Goal: Task Accomplishment & Management: Manage account settings

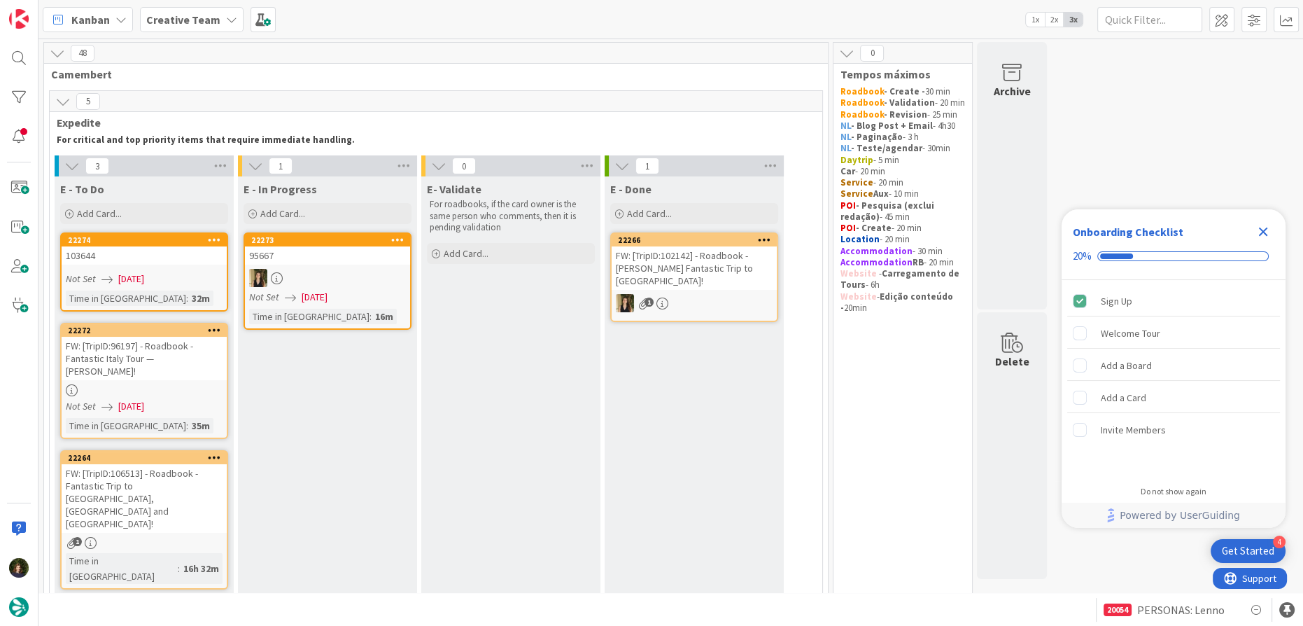
click at [1263, 232] on icon "Close Checklist" at bounding box center [1263, 231] width 9 height 9
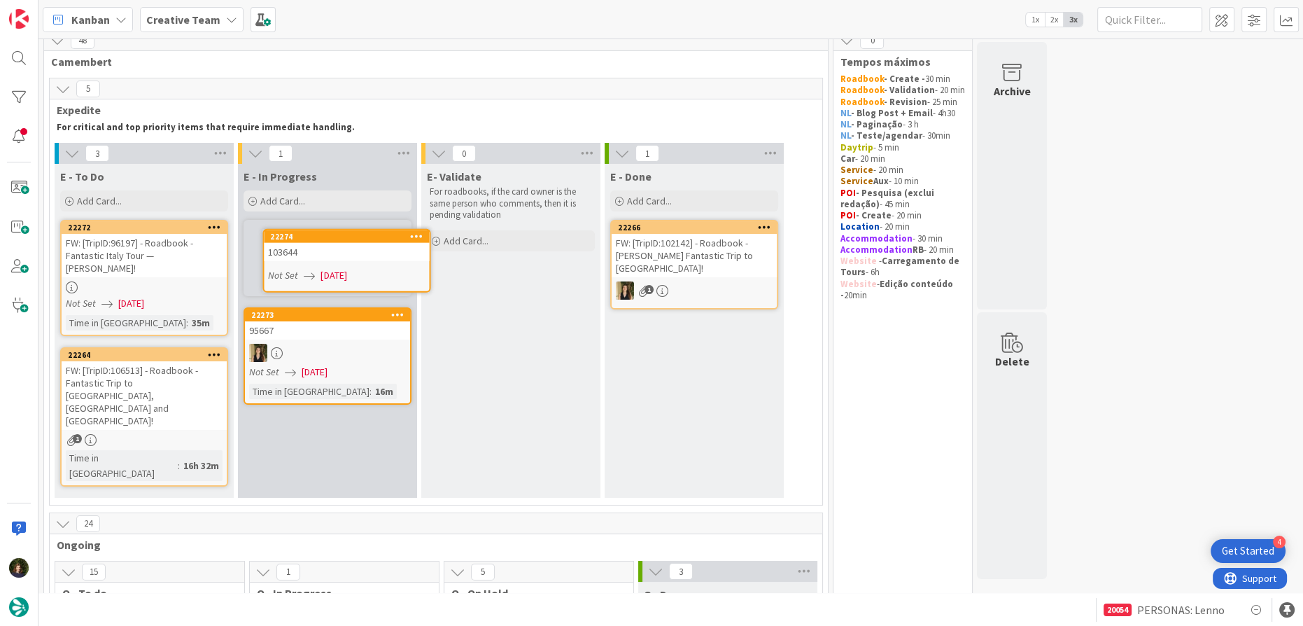
scroll to position [8, 0]
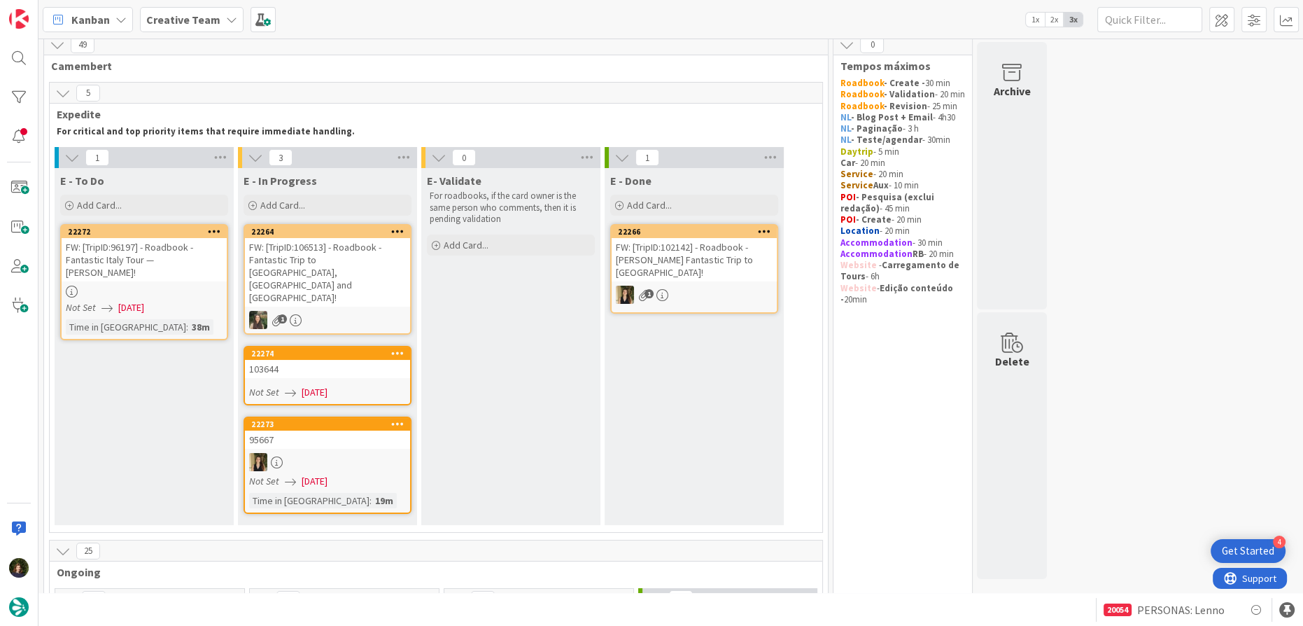
click at [326, 360] on div "103644" at bounding box center [327, 369] width 165 height 18
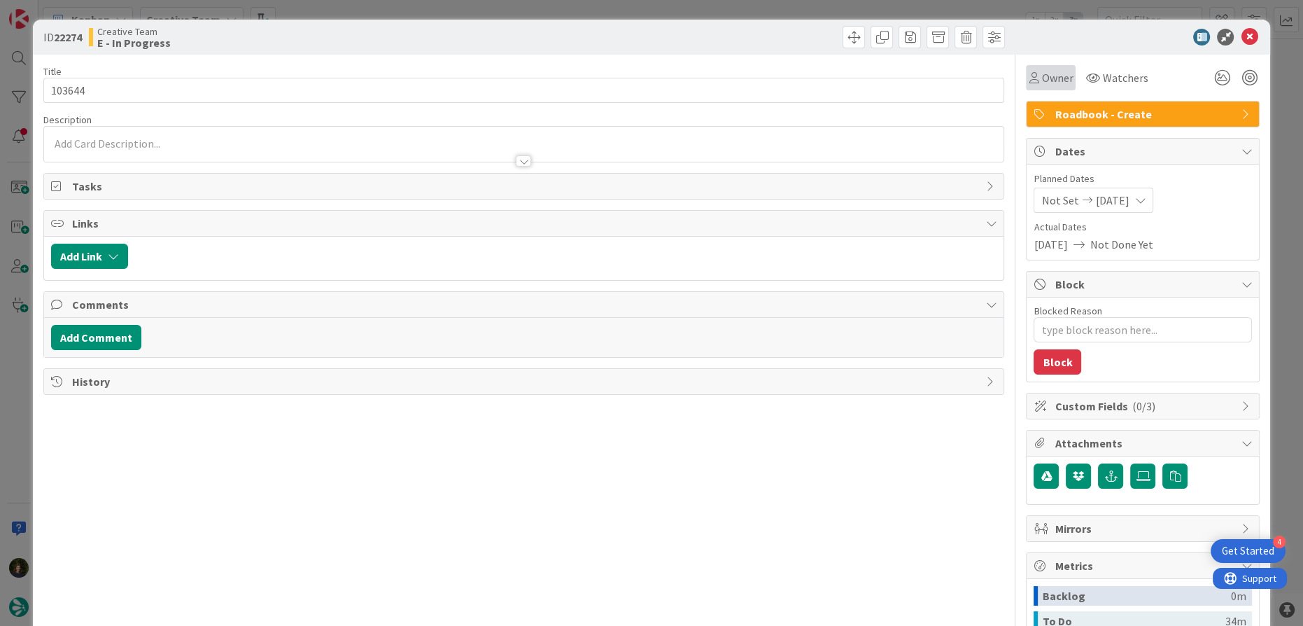
click at [1041, 76] on span "Owner" at bounding box center [1056, 77] width 31 height 17
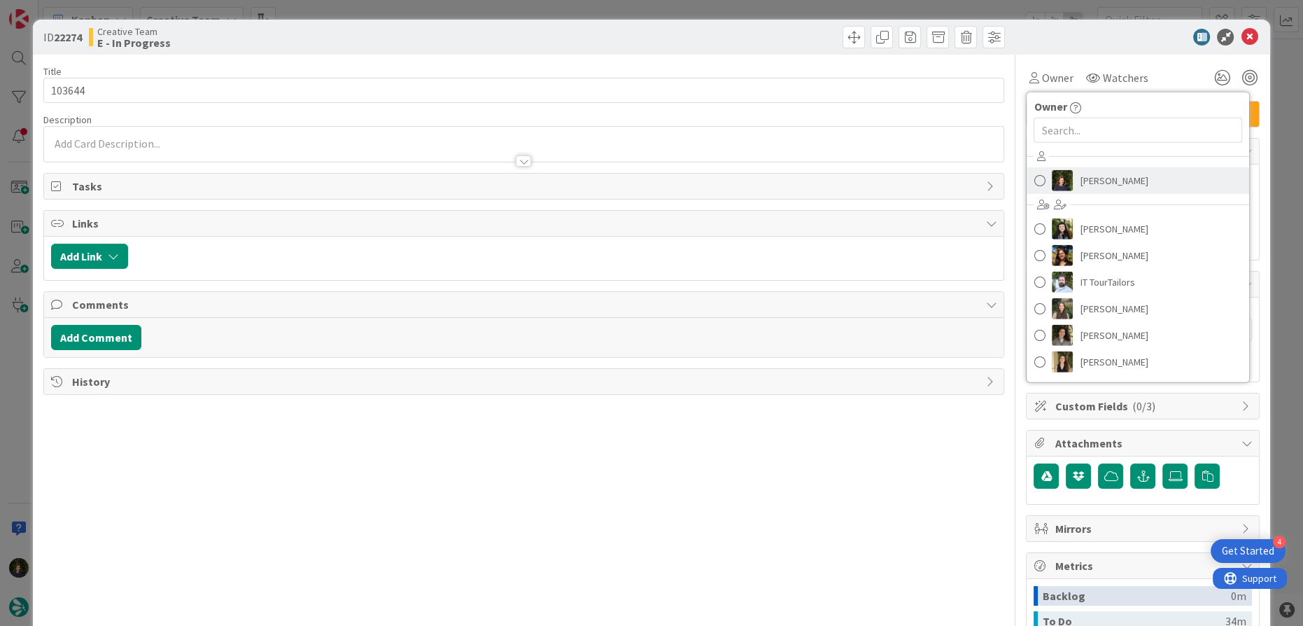
click at [1092, 178] on span "Margarida Carvalho" at bounding box center [1114, 180] width 68 height 21
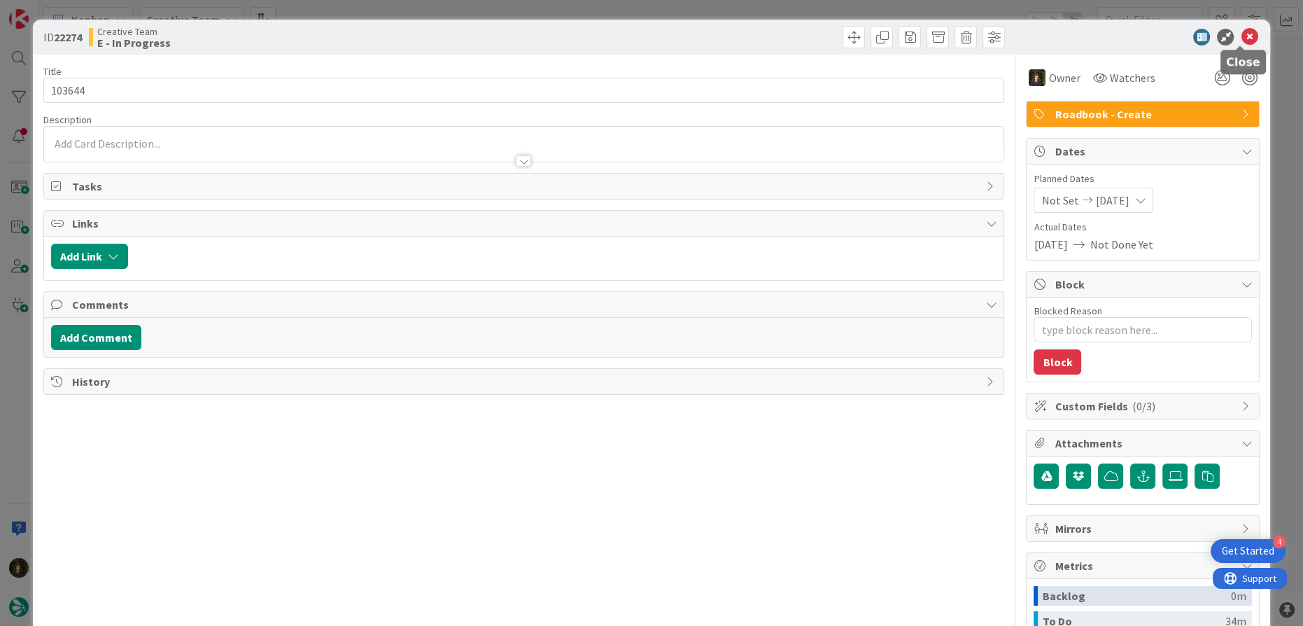
click at [1241, 29] on icon at bounding box center [1249, 37] width 17 height 17
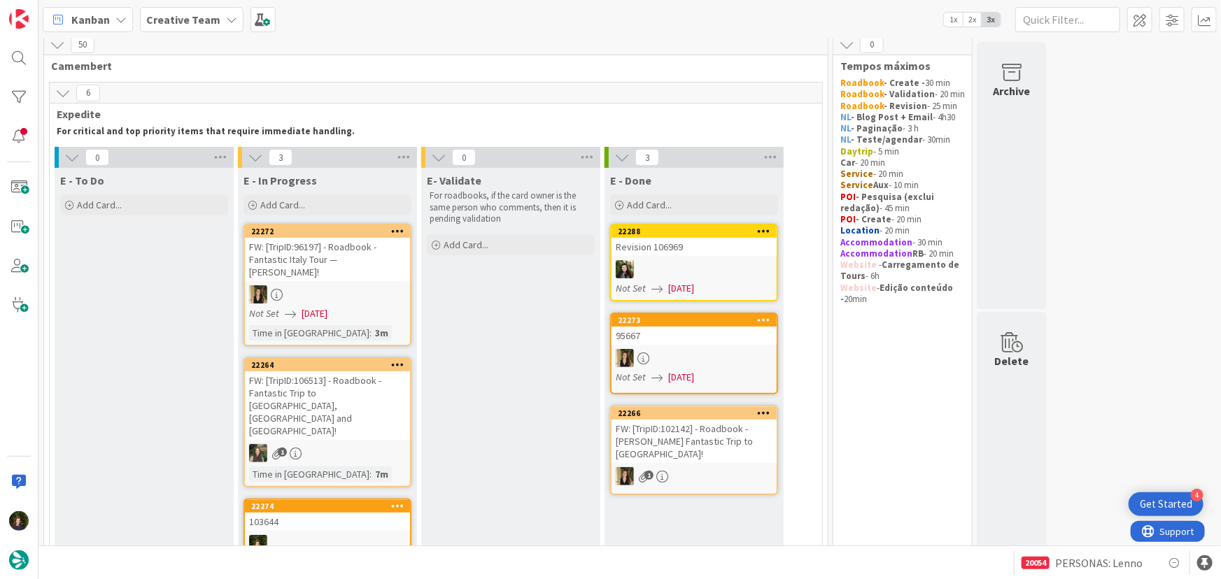
scroll to position [72, 0]
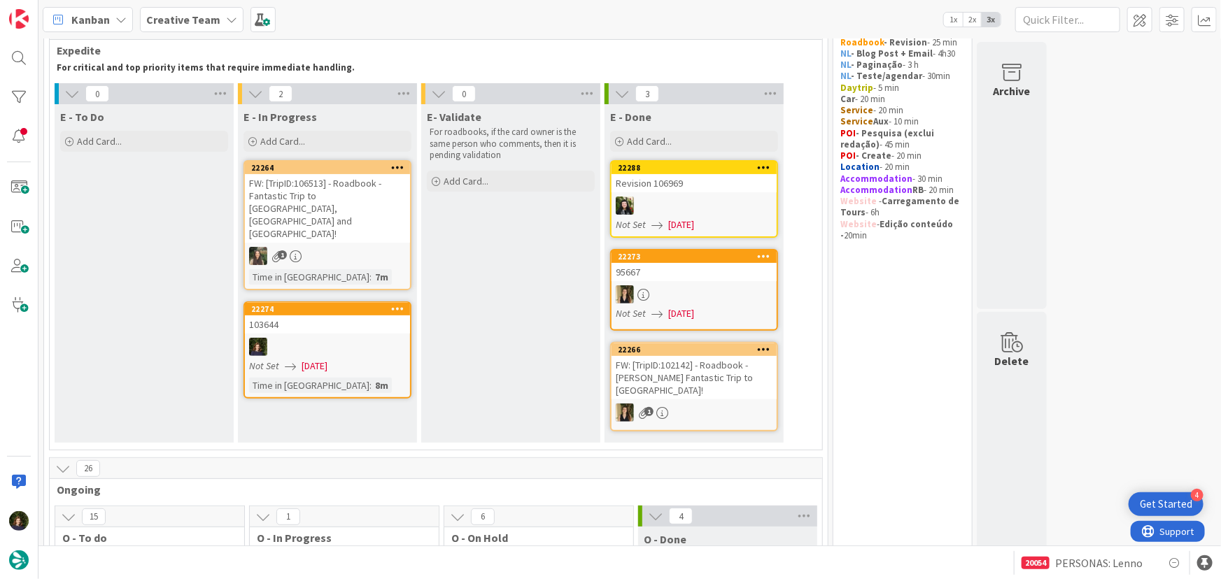
click at [214, 14] on b "Creative Team" at bounding box center [183, 20] width 74 height 14
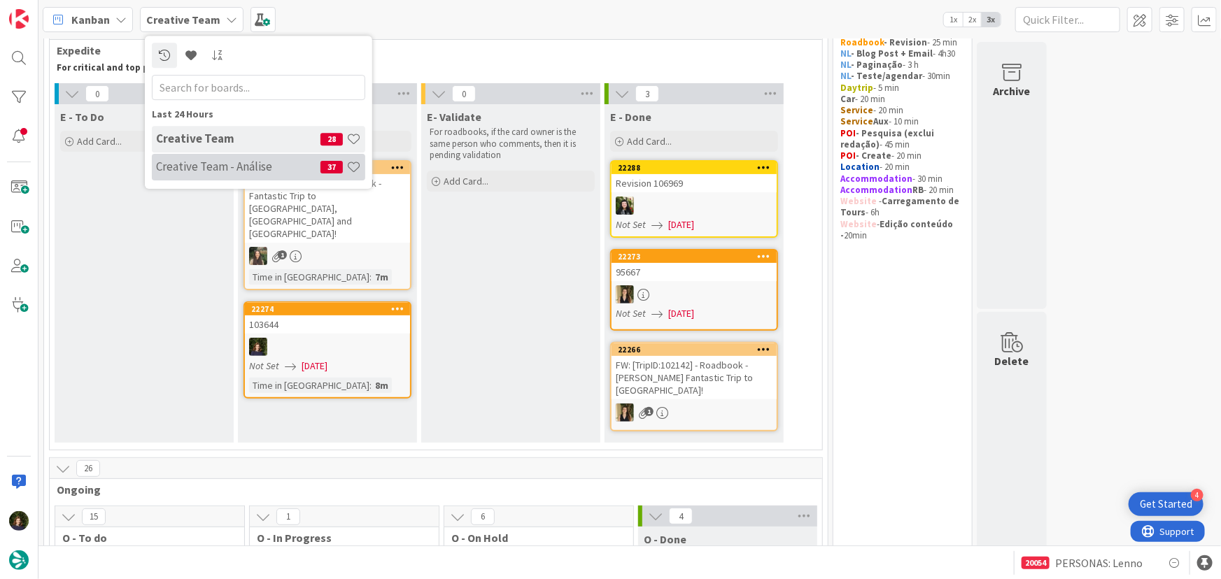
click at [207, 171] on h4 "Creative Team - Análise" at bounding box center [238, 167] width 164 height 14
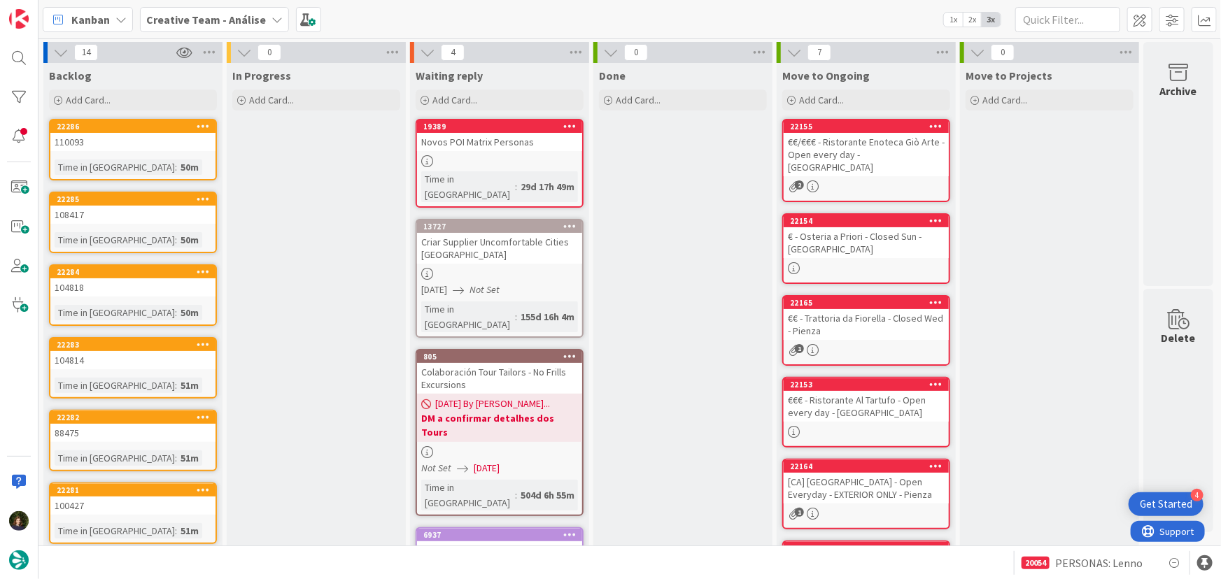
click at [202, 13] on b "Creative Team - Análise" at bounding box center [206, 20] width 120 height 14
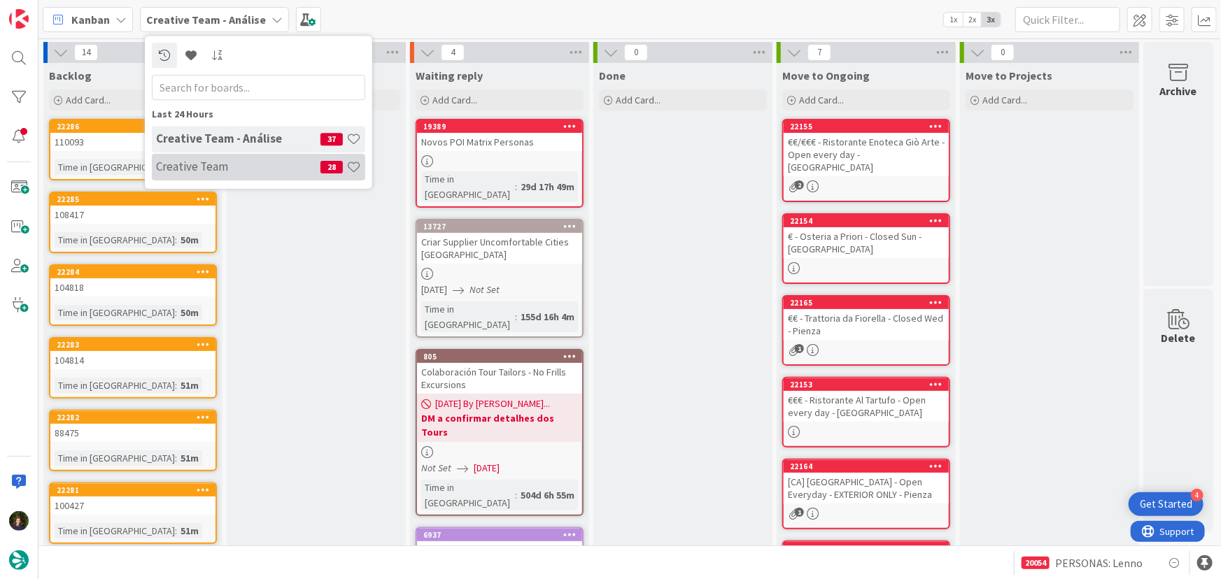
click at [199, 162] on h4 "Creative Team" at bounding box center [238, 167] width 164 height 14
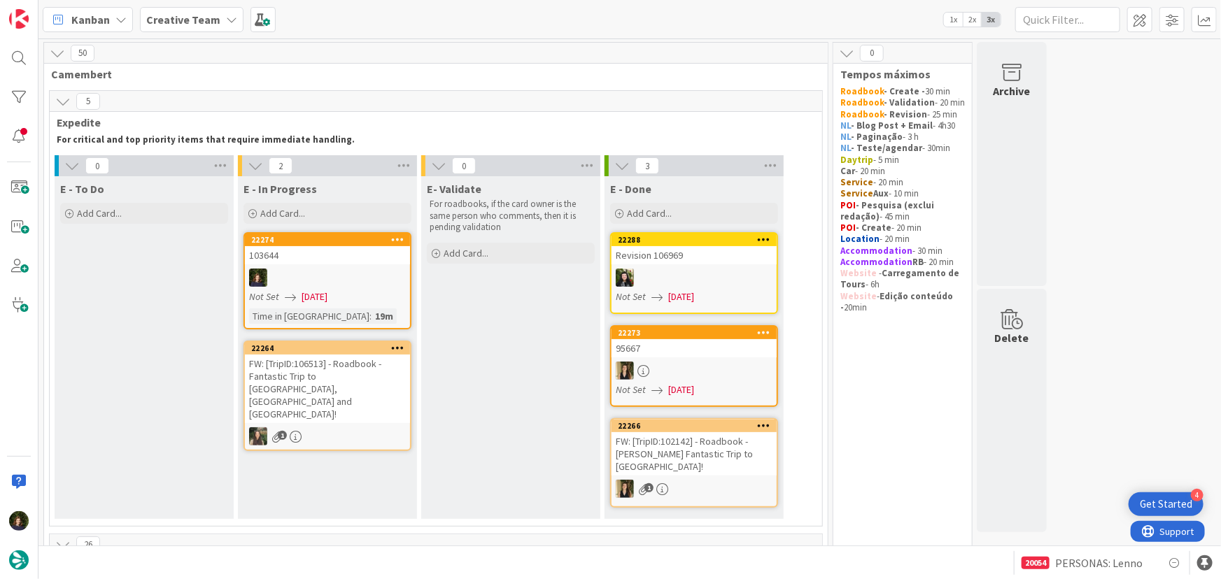
click at [332, 260] on div "103644" at bounding box center [327, 255] width 165 height 18
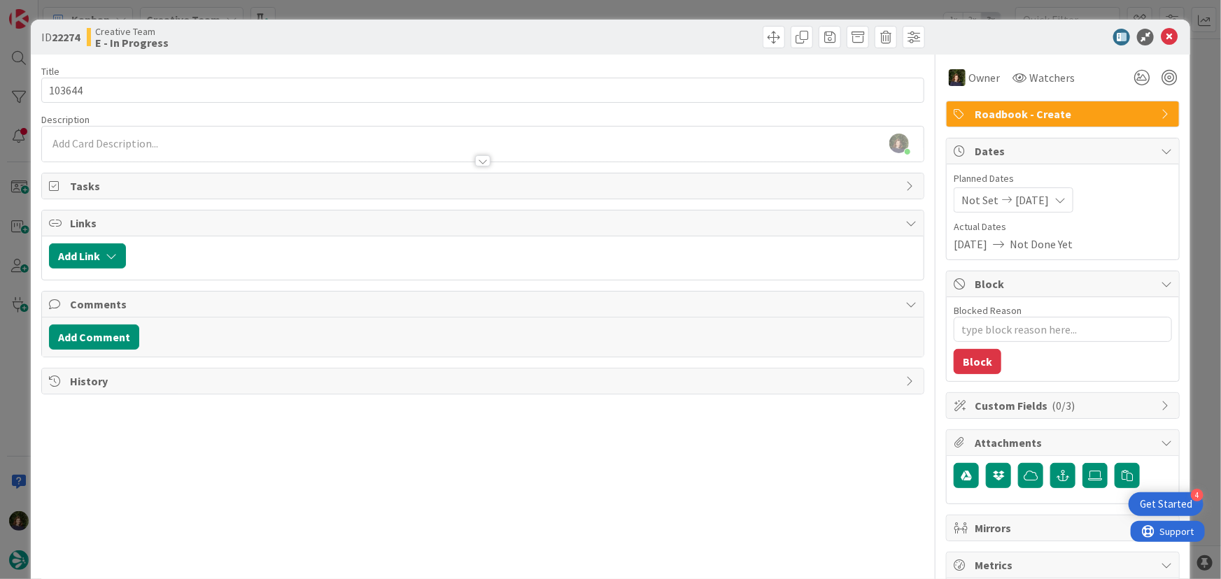
drag, startPoint x: 622, startPoint y: 289, endPoint x: 1184, endPoint y: 397, distance: 572.1
click at [642, 289] on div "Title 6 / 128 103644 Description Margarida Carvalho joined 12 m ago Owner Watch…" at bounding box center [483, 436] width 884 height 763
type textarea "x"
click at [101, 143] on div "Margarida Carvalho joined 18 m ago" at bounding box center [483, 144] width 882 height 35
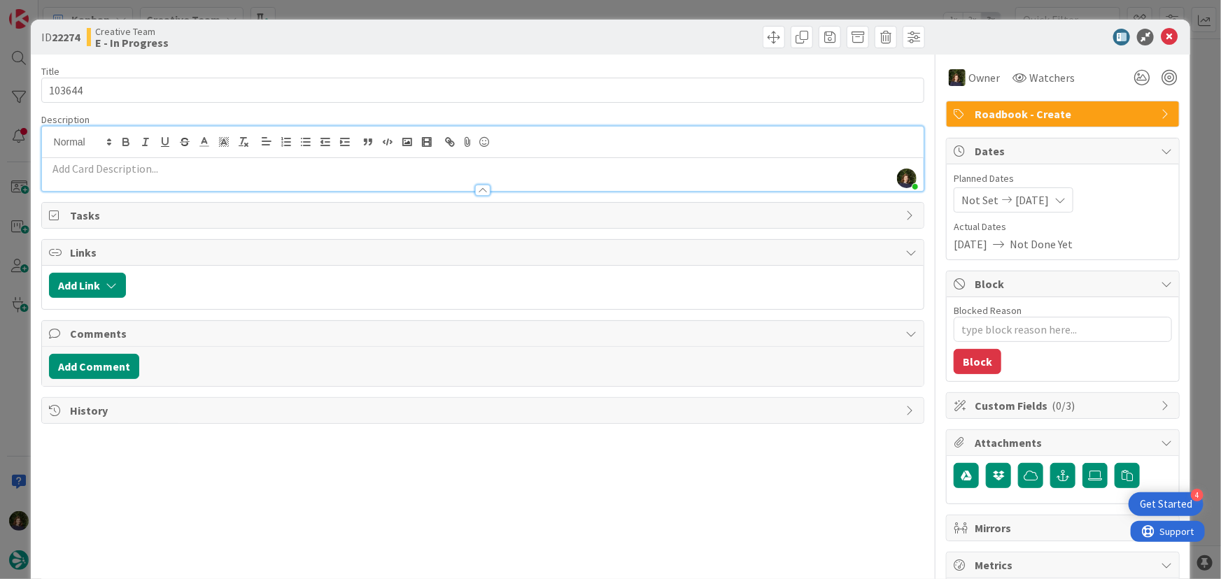
paste div
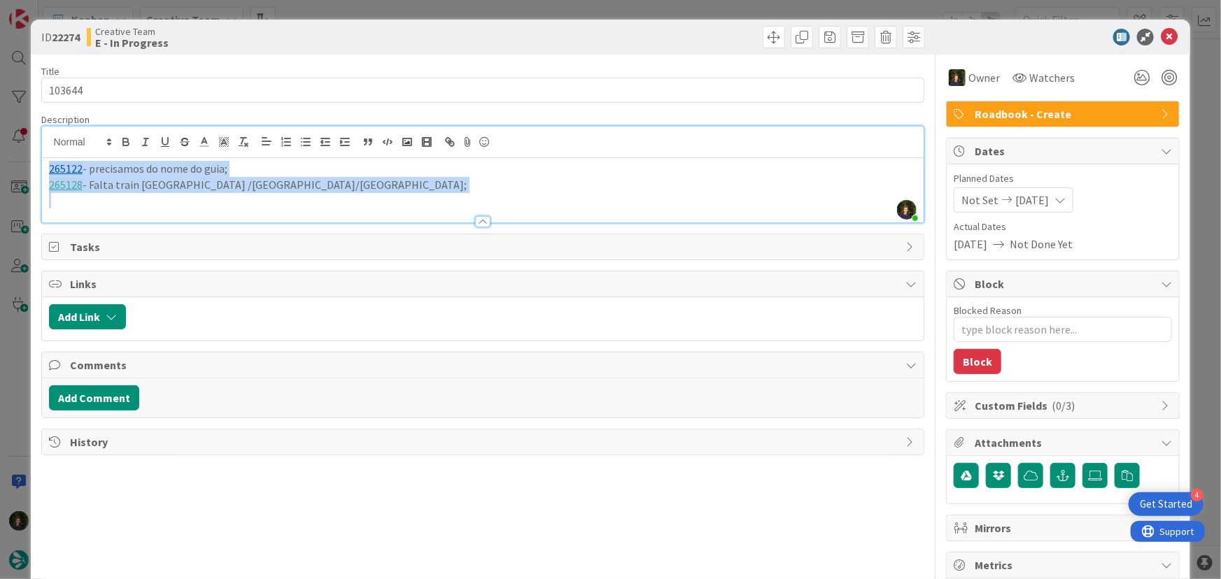
drag, startPoint x: 271, startPoint y: 190, endPoint x: 34, endPoint y: 169, distance: 237.5
click at [34, 169] on div "ID 22274 Creative Team E - In Progress Title 6 / 128 103644 Description Margari…" at bounding box center [611, 424] width 1160 height 808
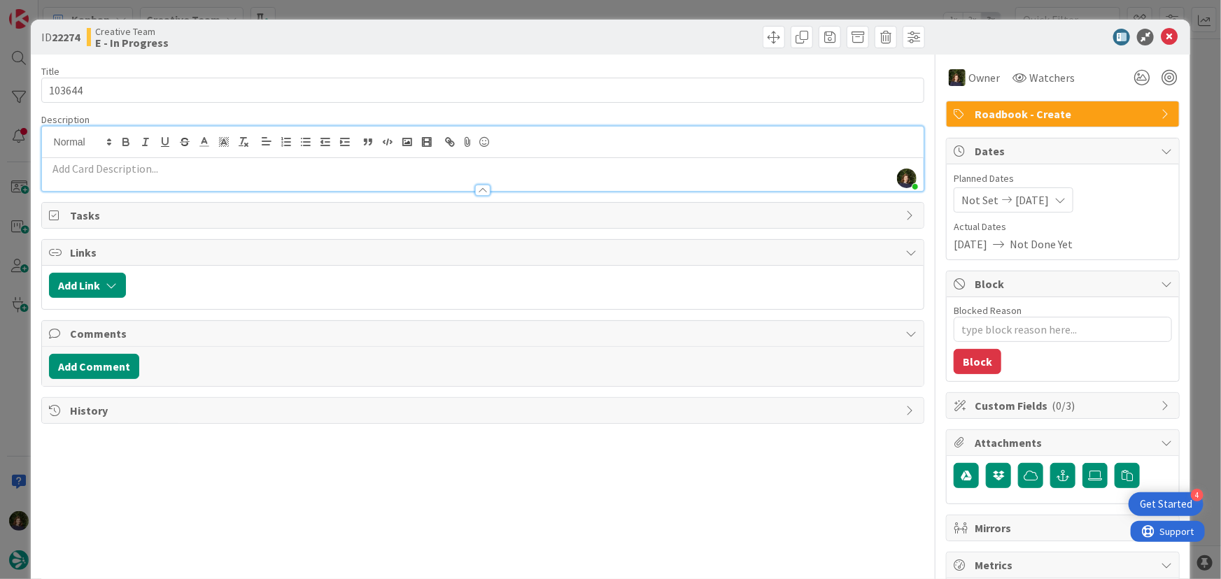
click at [159, 167] on p at bounding box center [483, 169] width 868 height 16
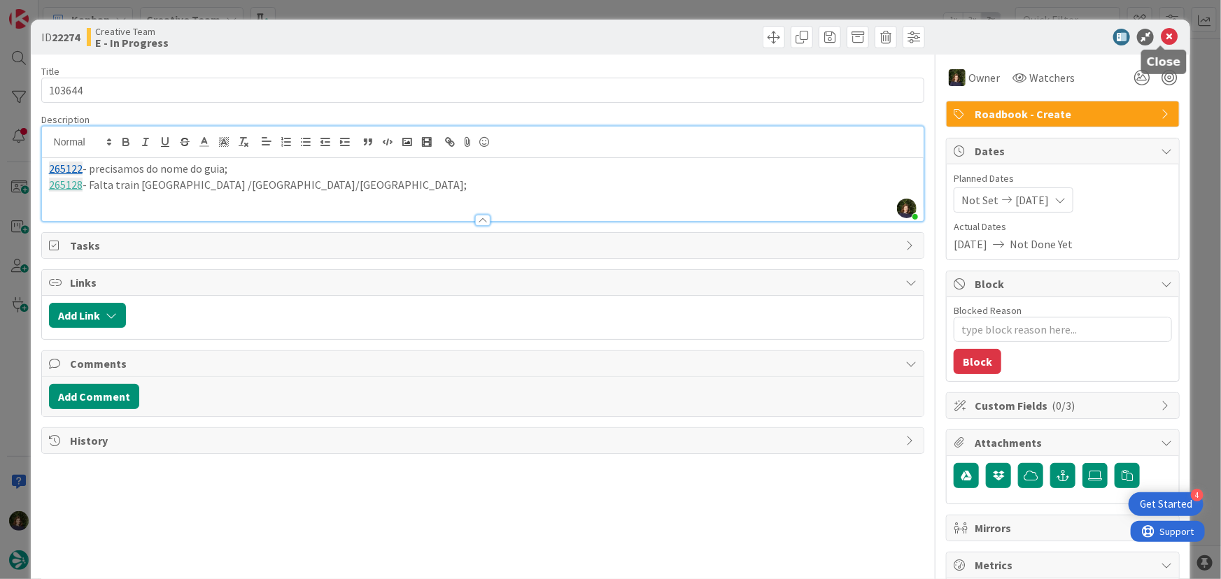
click at [1162, 41] on icon at bounding box center [1169, 37] width 17 height 17
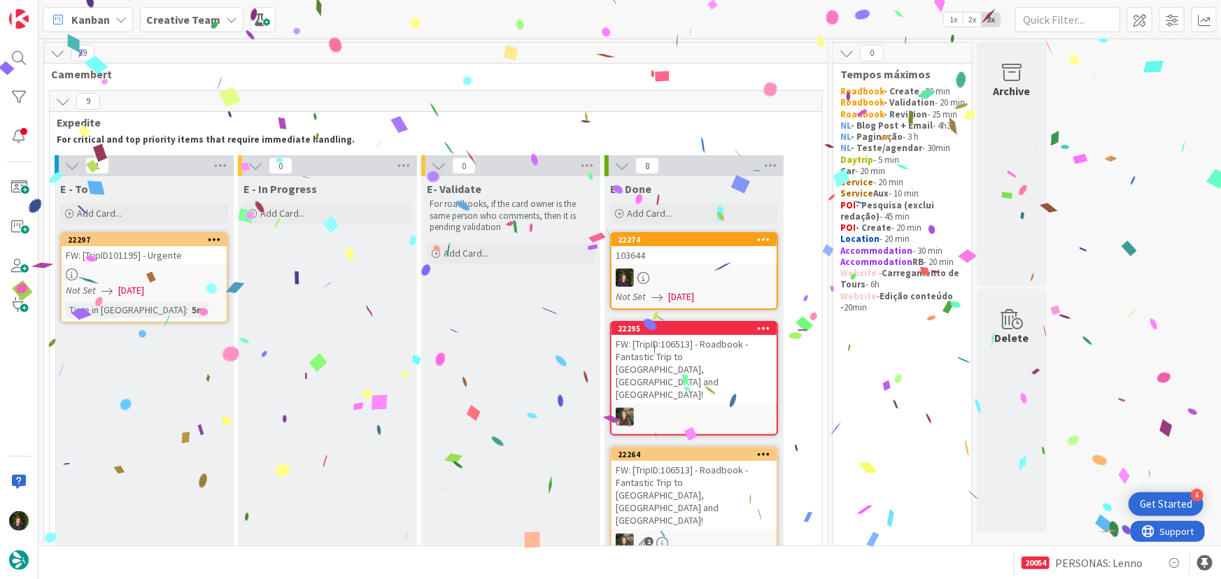
click at [703, 264] on link "22274 103644 Not Set 03/09/2025" at bounding box center [694, 271] width 168 height 78
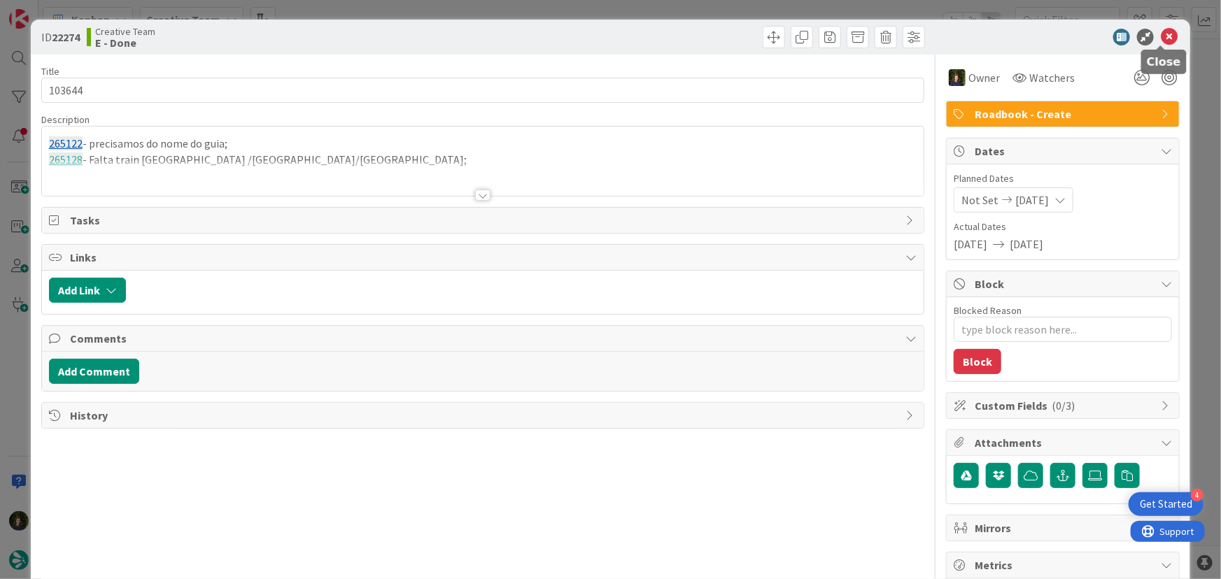
click at [1161, 33] on icon at bounding box center [1169, 37] width 17 height 17
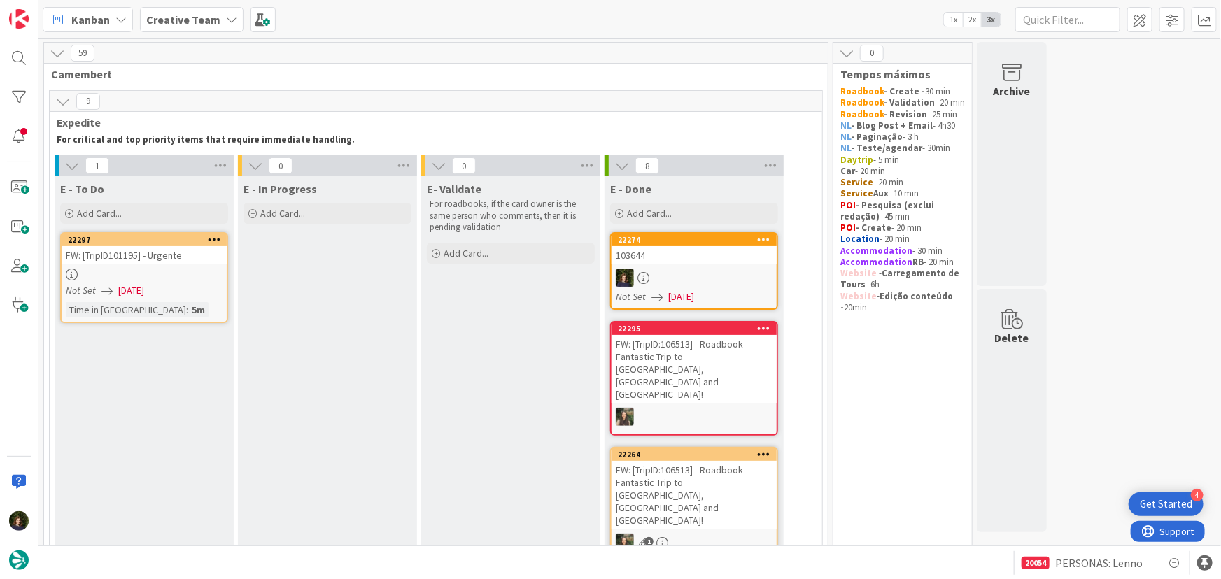
click at [774, 236] on div at bounding box center [763, 240] width 25 height 10
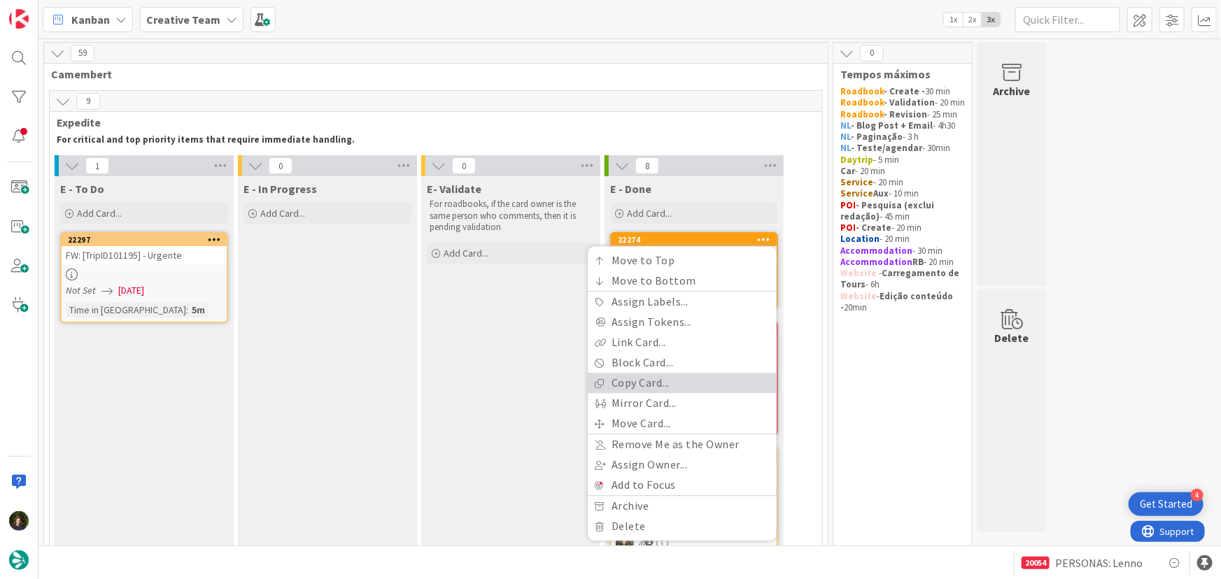
click at [690, 385] on link "Copy Card..." at bounding box center [682, 384] width 189 height 20
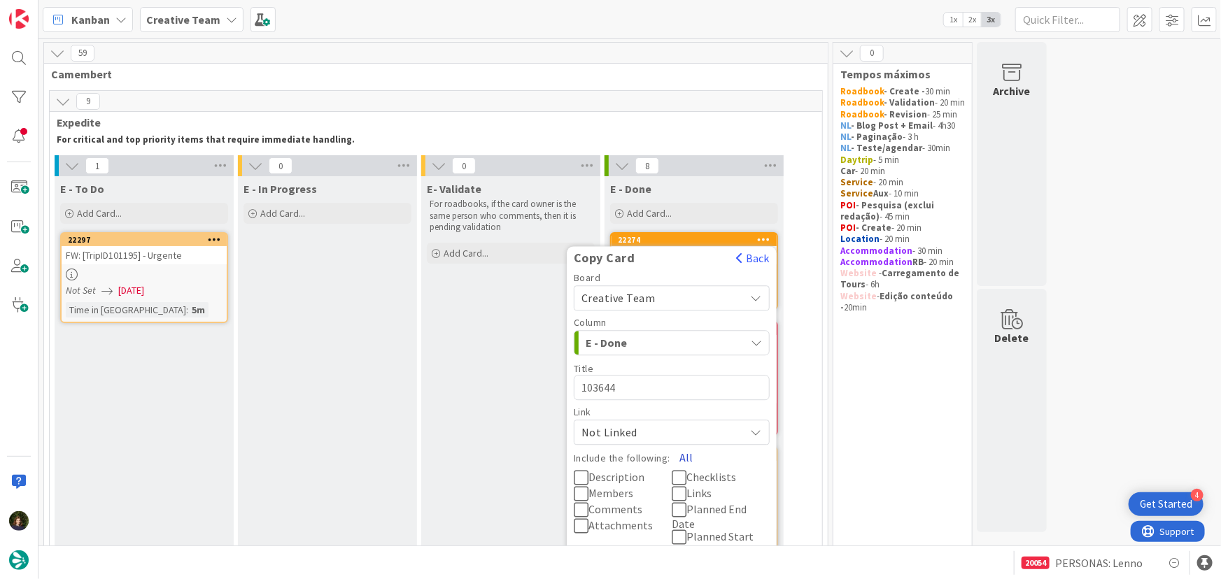
scroll to position [190, 0]
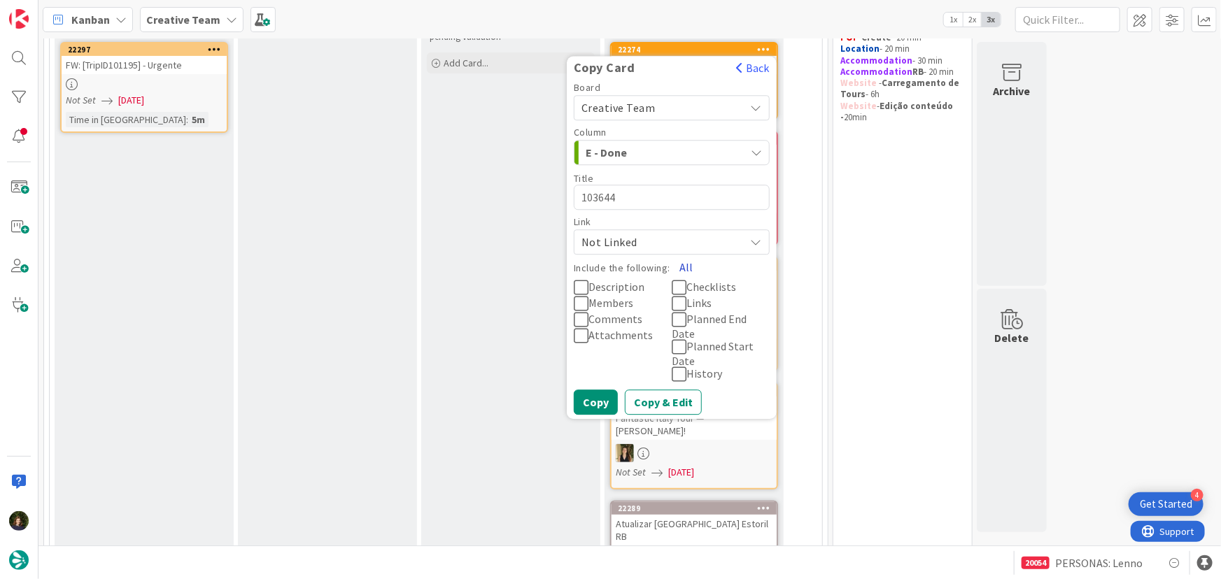
click at [683, 264] on button "All" at bounding box center [685, 267] width 31 height 25
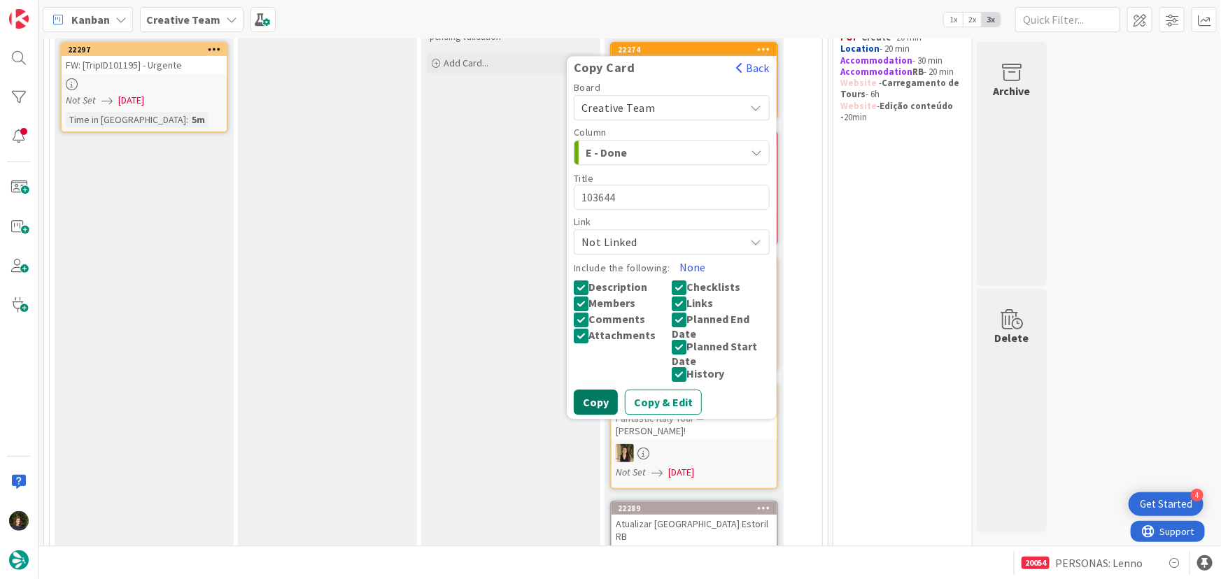
click at [595, 401] on button "Copy" at bounding box center [596, 402] width 44 height 25
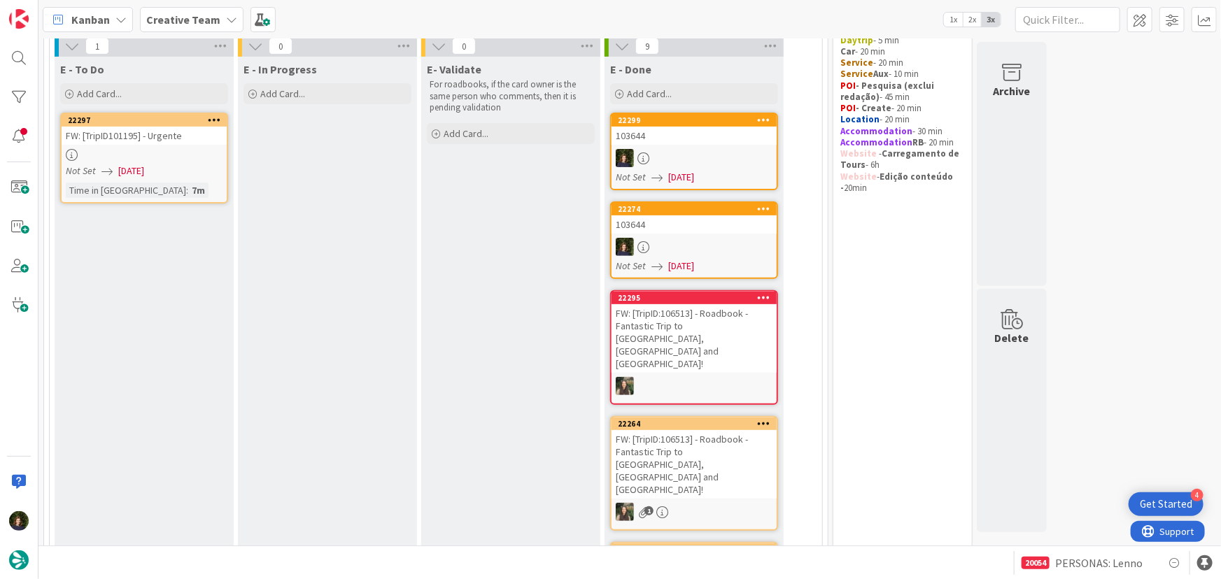
scroll to position [63, 0]
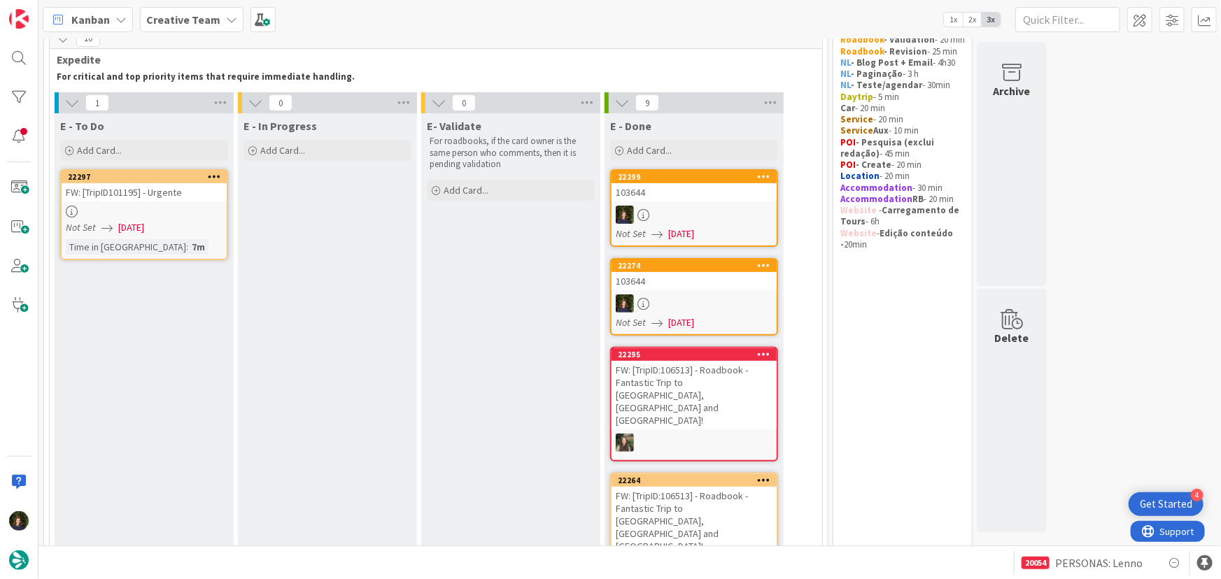
click at [153, 212] on div at bounding box center [144, 212] width 165 height 12
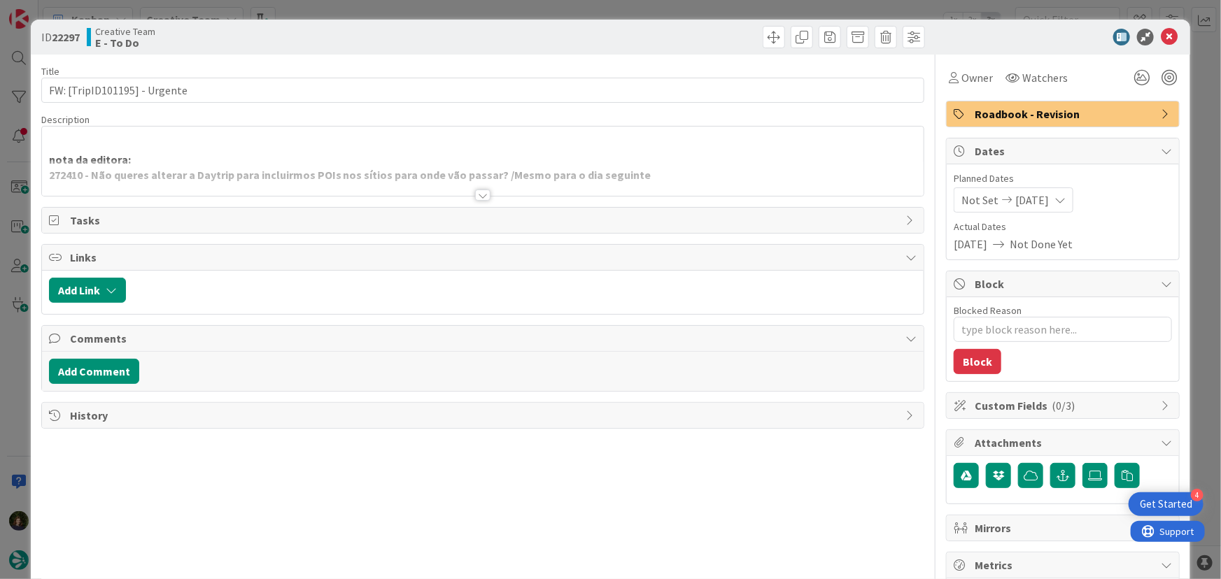
click at [475, 199] on div at bounding box center [482, 195] width 15 height 11
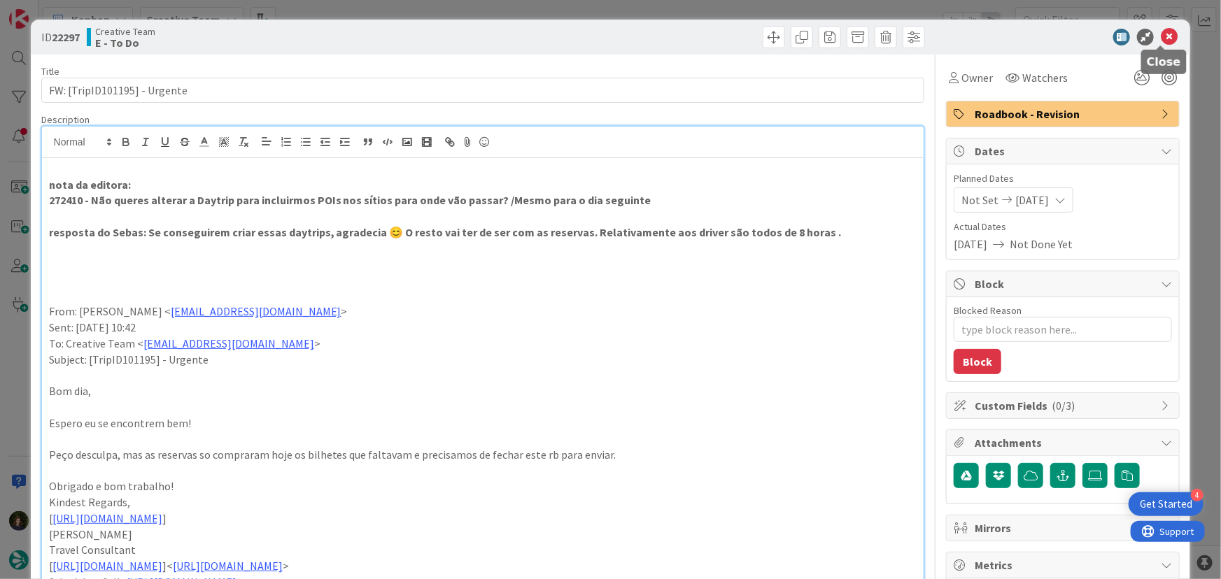
click at [1161, 38] on icon at bounding box center [1169, 37] width 17 height 17
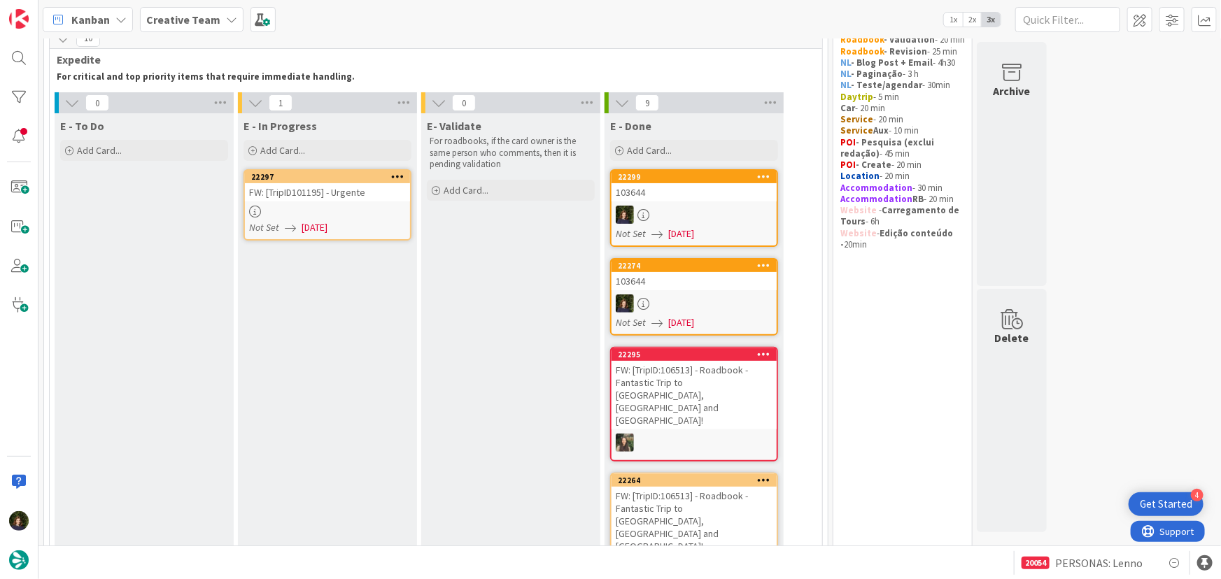
click at [311, 202] on link "22297 FW: [TripID101195] - Urgente Not Set 03/09/2025" at bounding box center [327, 204] width 168 height 71
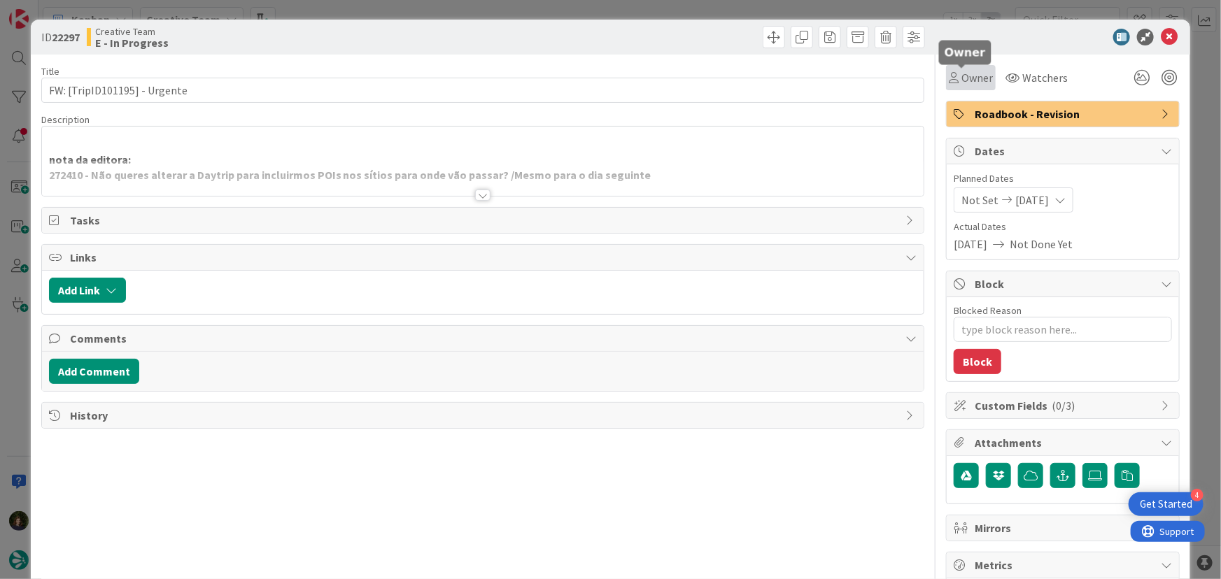
click at [970, 80] on span "Owner" at bounding box center [976, 77] width 31 height 17
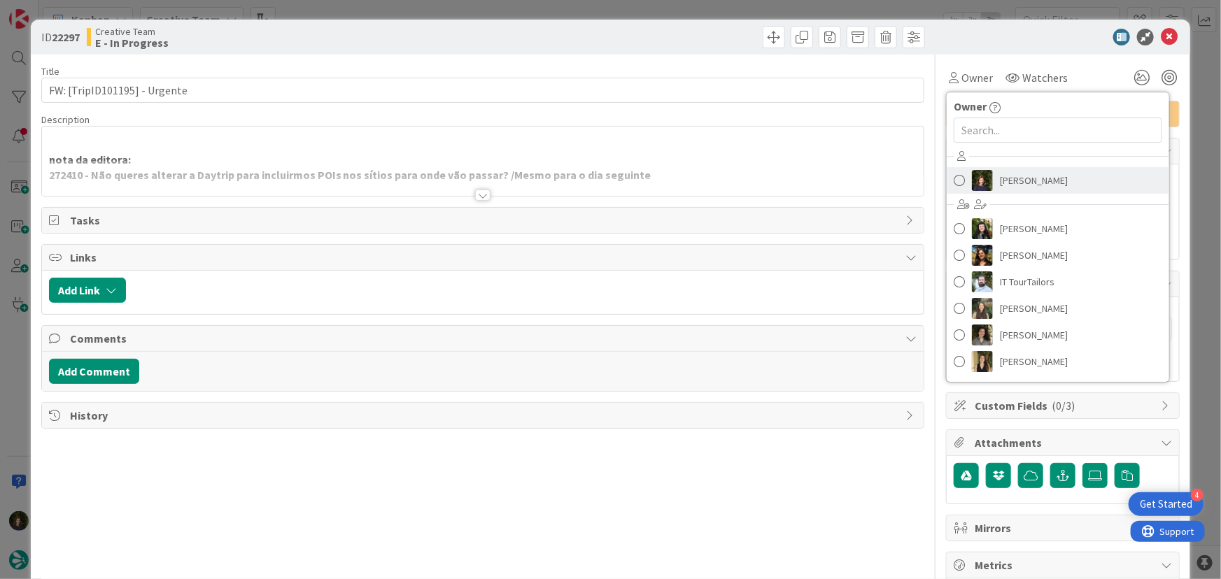
click at [1017, 178] on span "Margarida Carvalho" at bounding box center [1034, 180] width 68 height 21
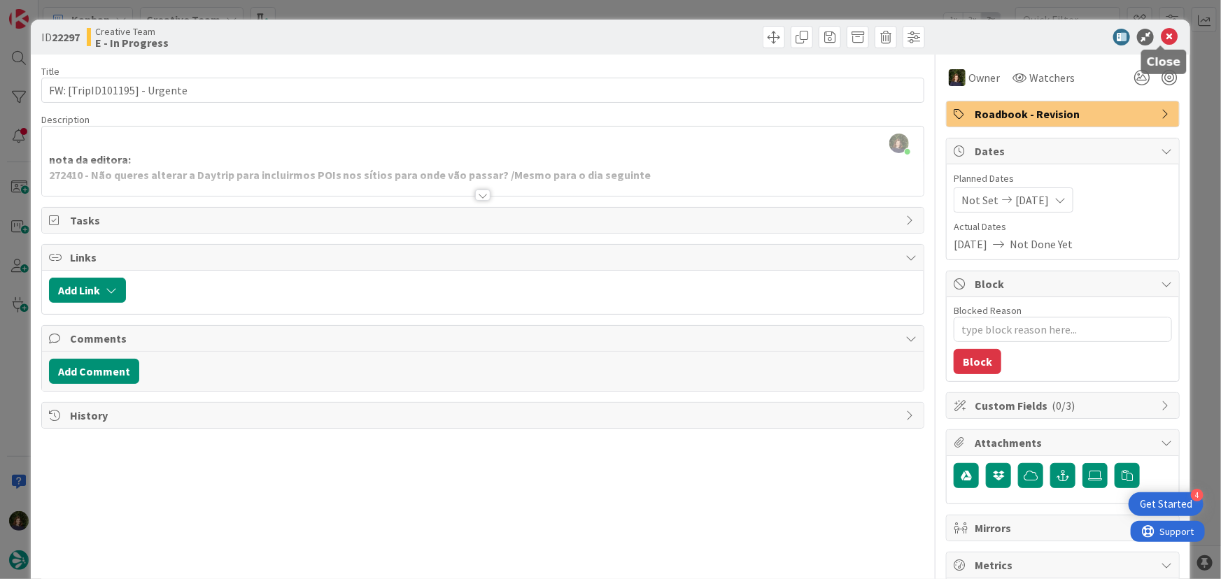
click at [1161, 36] on icon at bounding box center [1169, 37] width 17 height 17
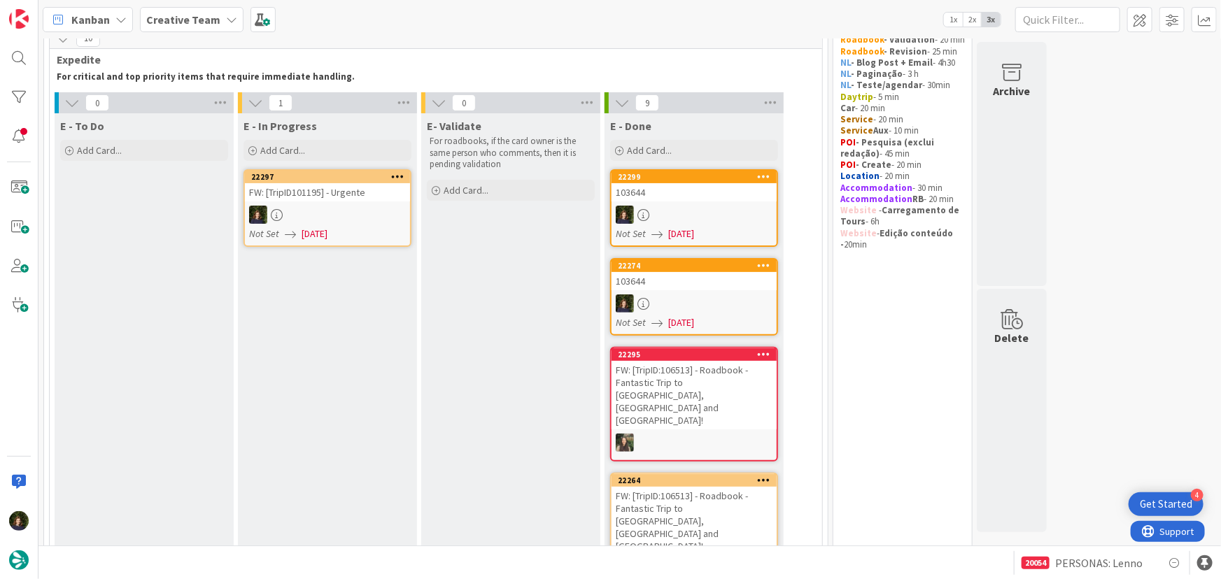
click at [303, 193] on div "FW: [TripID101195] - Urgente" at bounding box center [327, 192] width 165 height 18
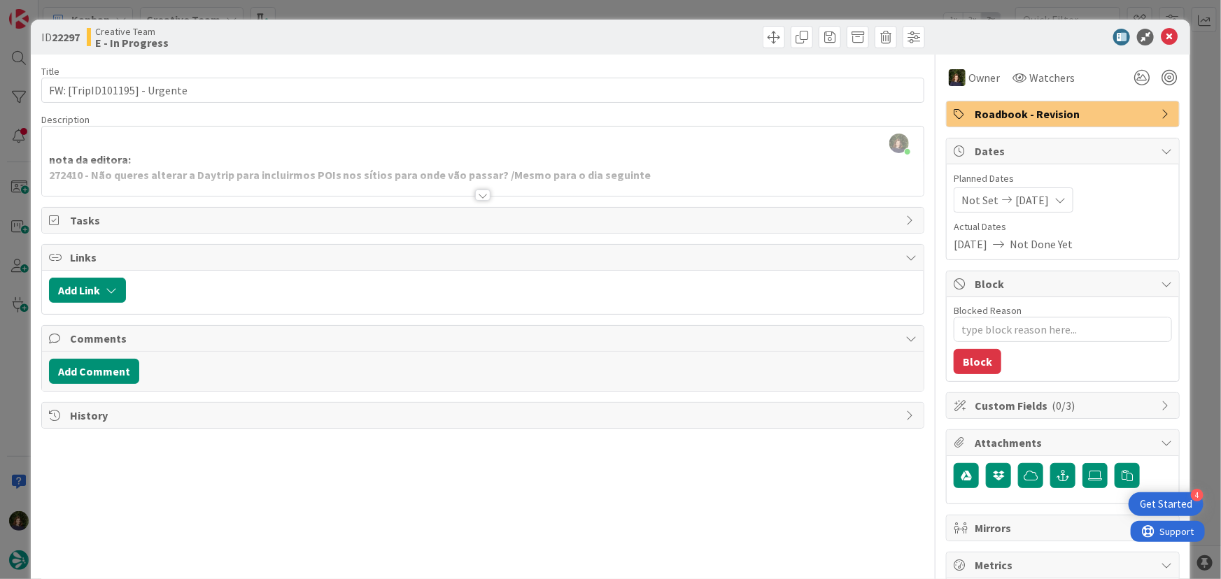
click at [480, 193] on div at bounding box center [482, 195] width 15 height 11
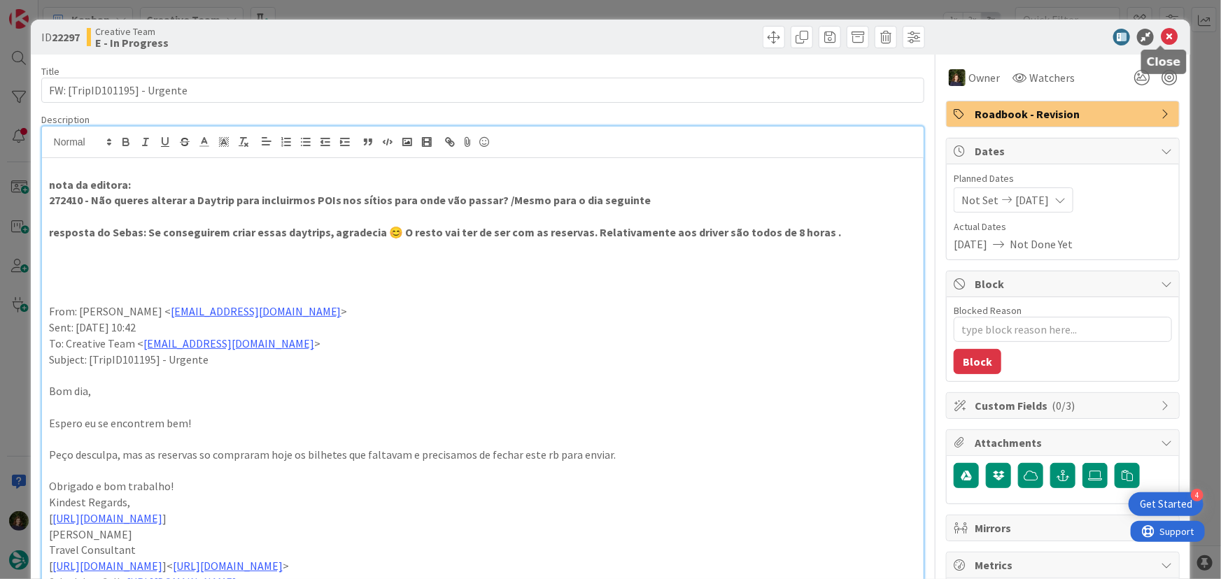
click at [1161, 32] on icon at bounding box center [1169, 37] width 17 height 17
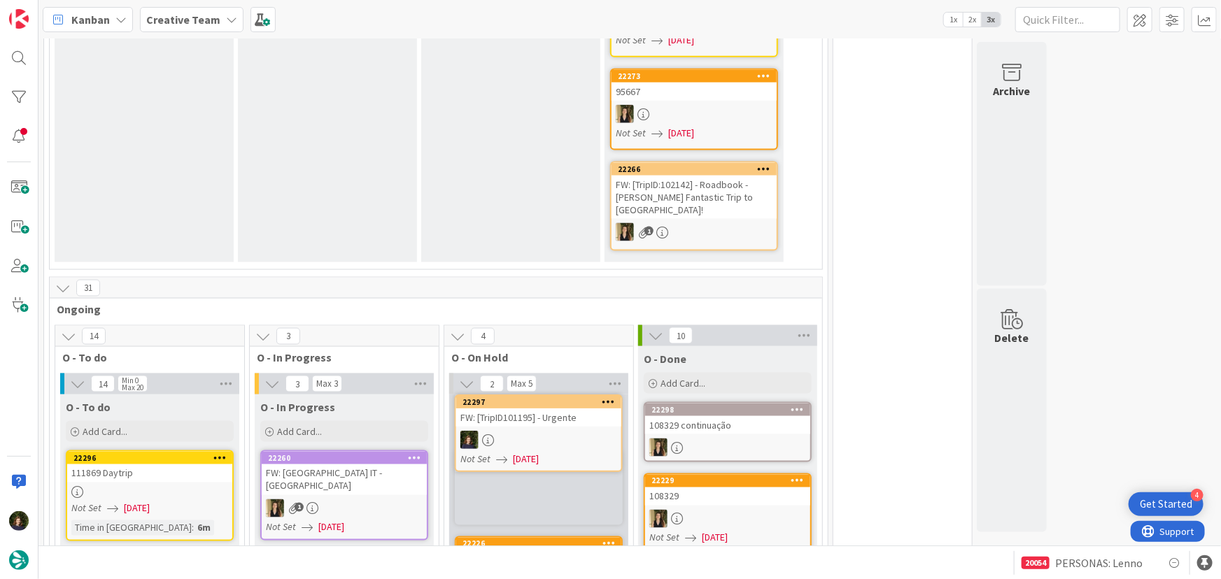
scroll to position [917, 0]
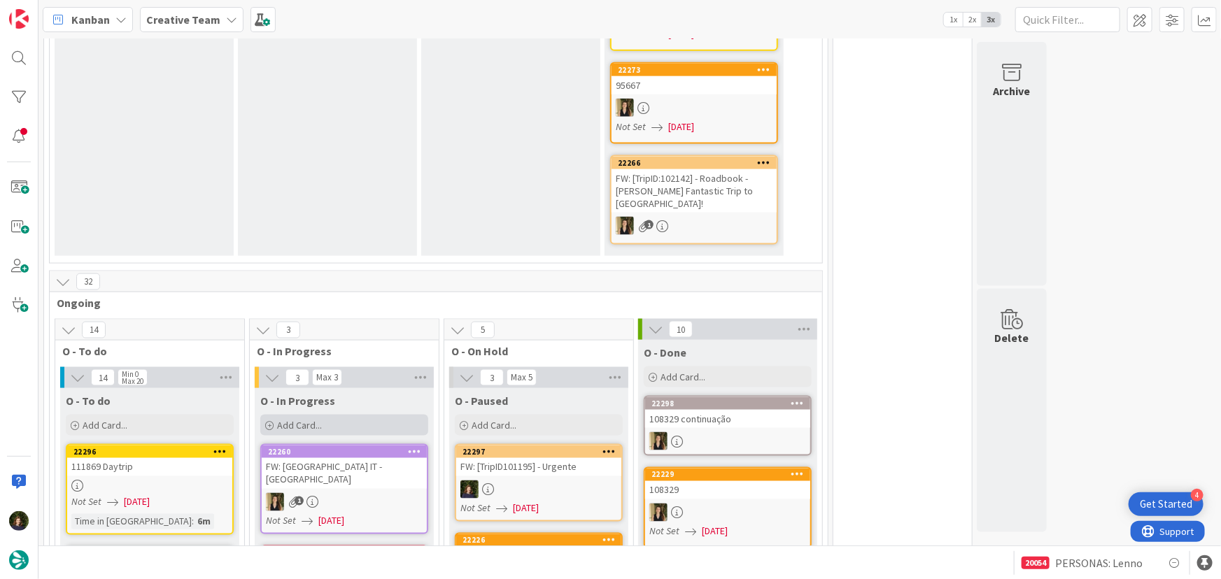
click at [290, 419] on span "Add Card..." at bounding box center [299, 425] width 45 height 13
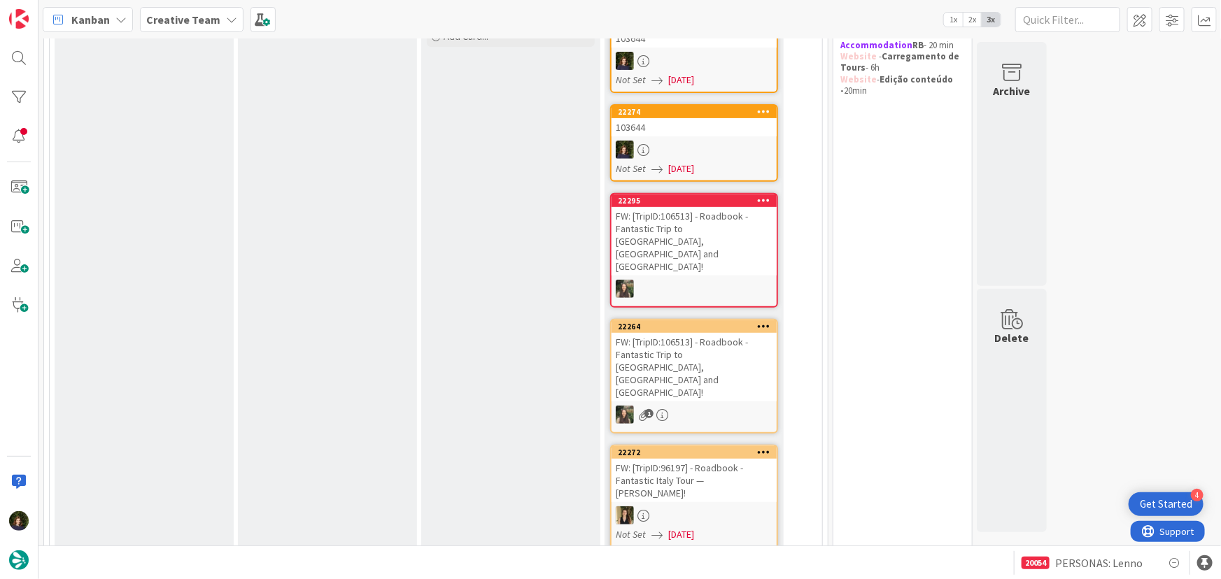
drag, startPoint x: 346, startPoint y: 285, endPoint x: 341, endPoint y: 314, distance: 29.8
click at [346, 285] on div "E - In Progress Add Card..." at bounding box center [327, 457] width 179 height 996
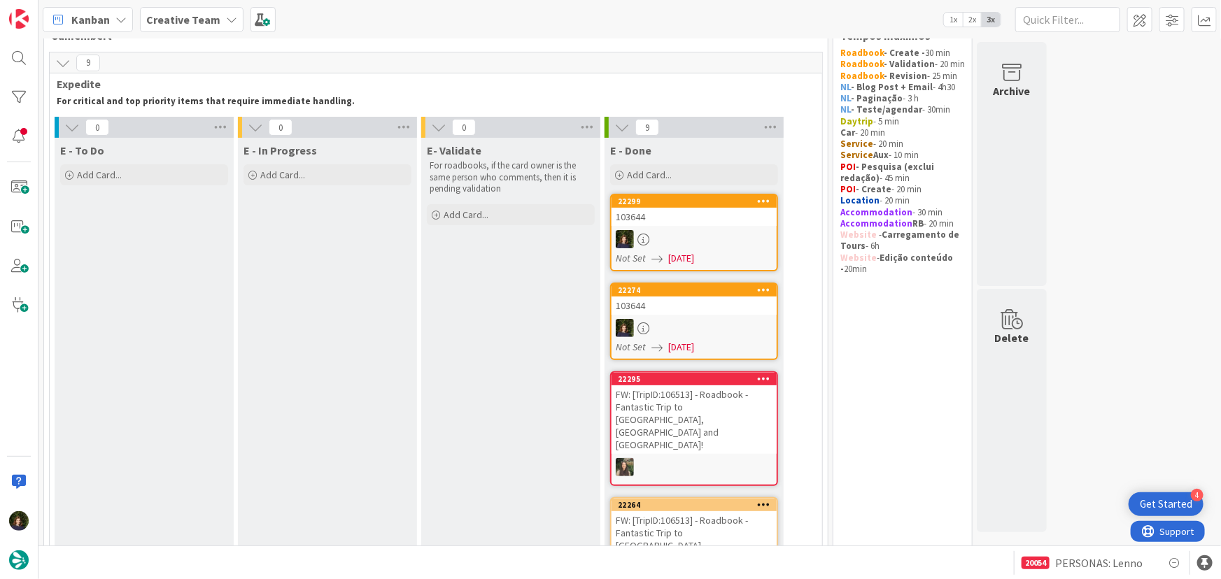
scroll to position [0, 0]
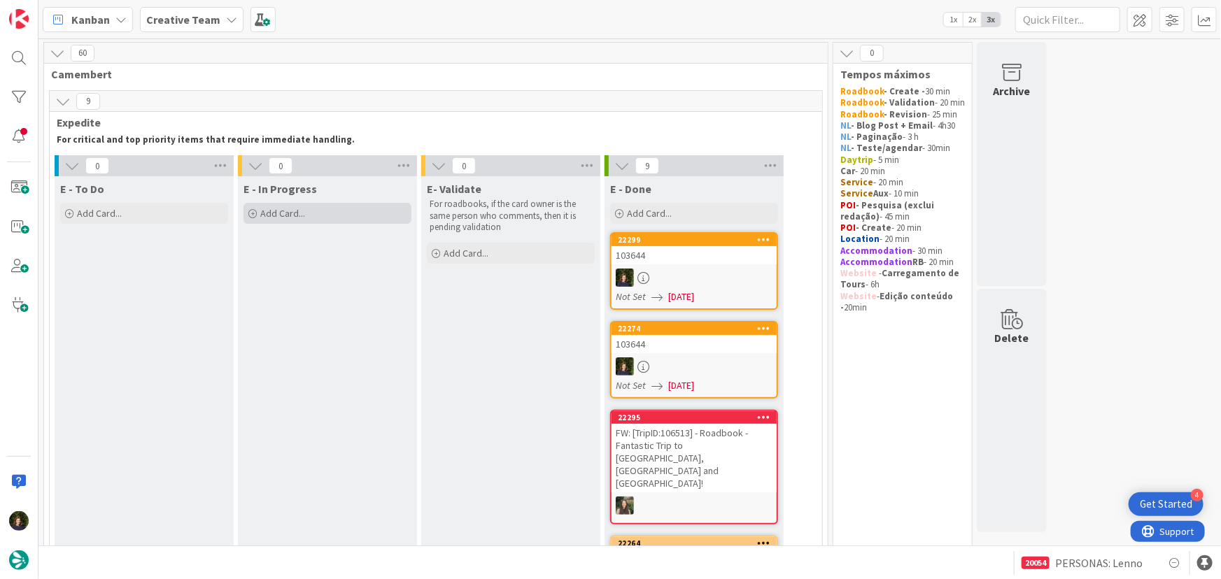
click at [314, 217] on div "Add Card..." at bounding box center [327, 213] width 168 height 21
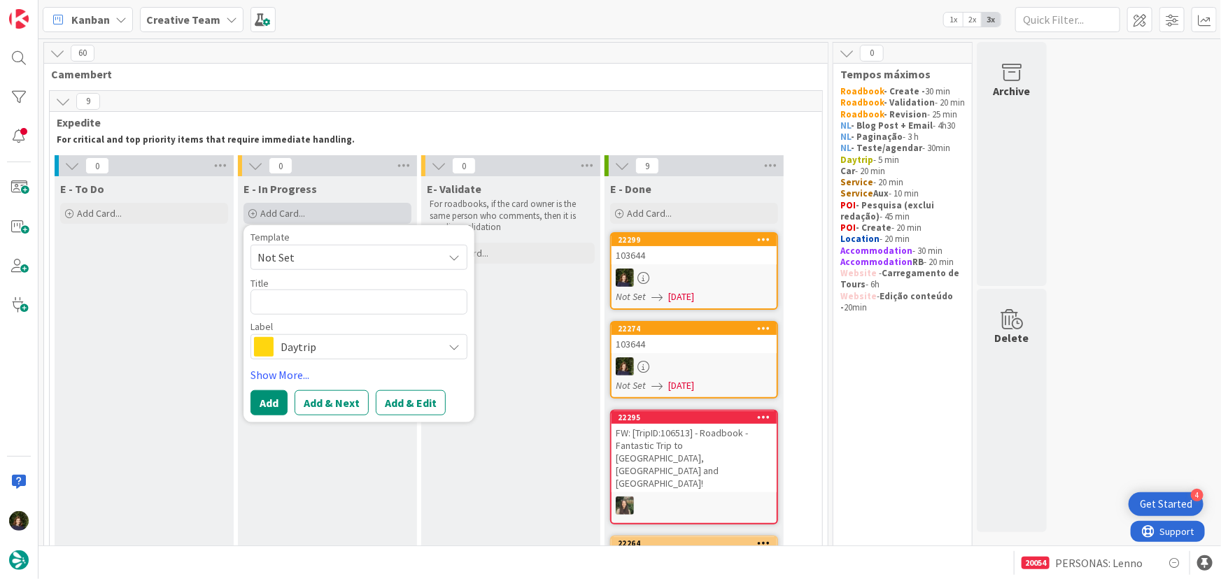
type textarea "x"
type textarea "1"
type textarea "x"
type textarea "10"
type textarea "x"
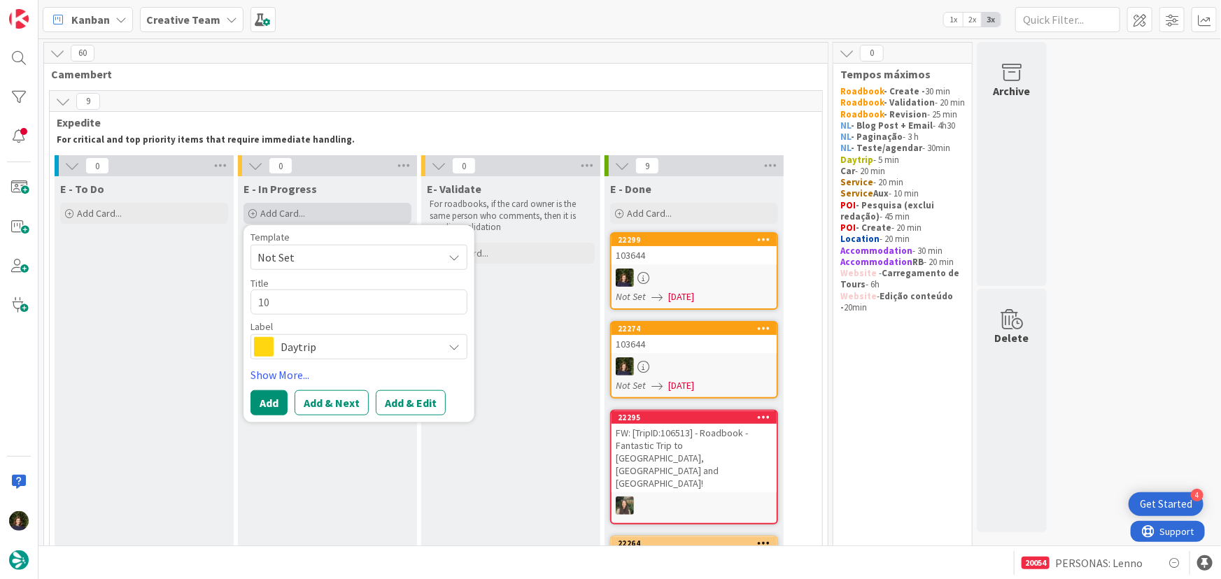
type textarea "101"
type textarea "x"
type textarea "1011"
type textarea "x"
type textarea "10119"
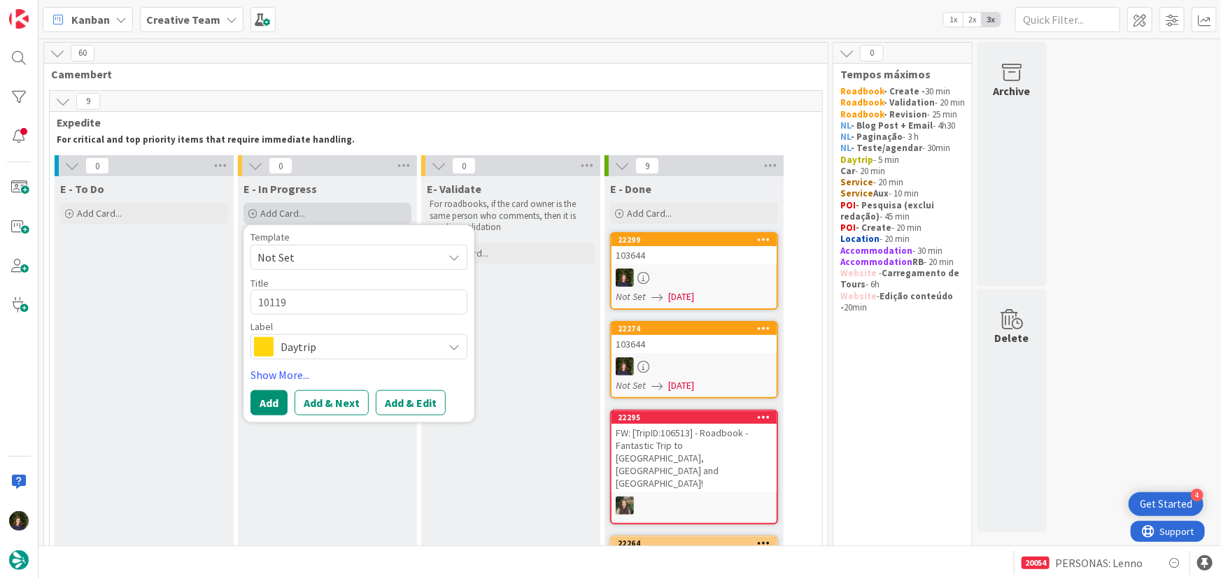
type textarea "x"
type textarea "101195"
type textarea "x"
type textarea "101195"
type textarea "x"
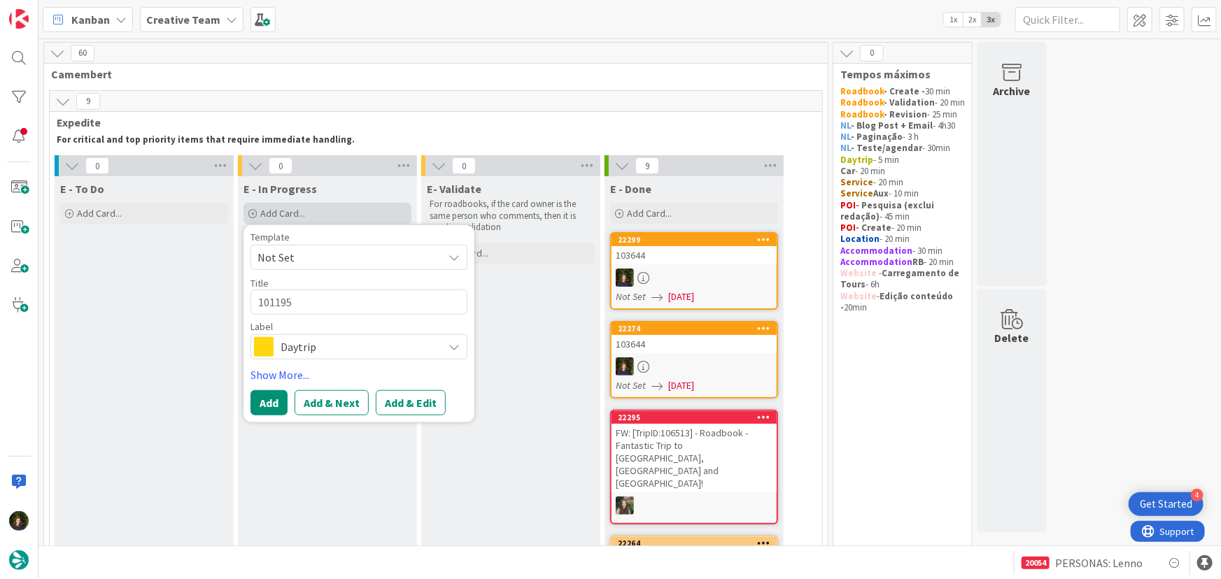
type textarea "101195 -"
type textarea "x"
type textarea "101195 -"
type textarea "x"
type textarea "101195 - C"
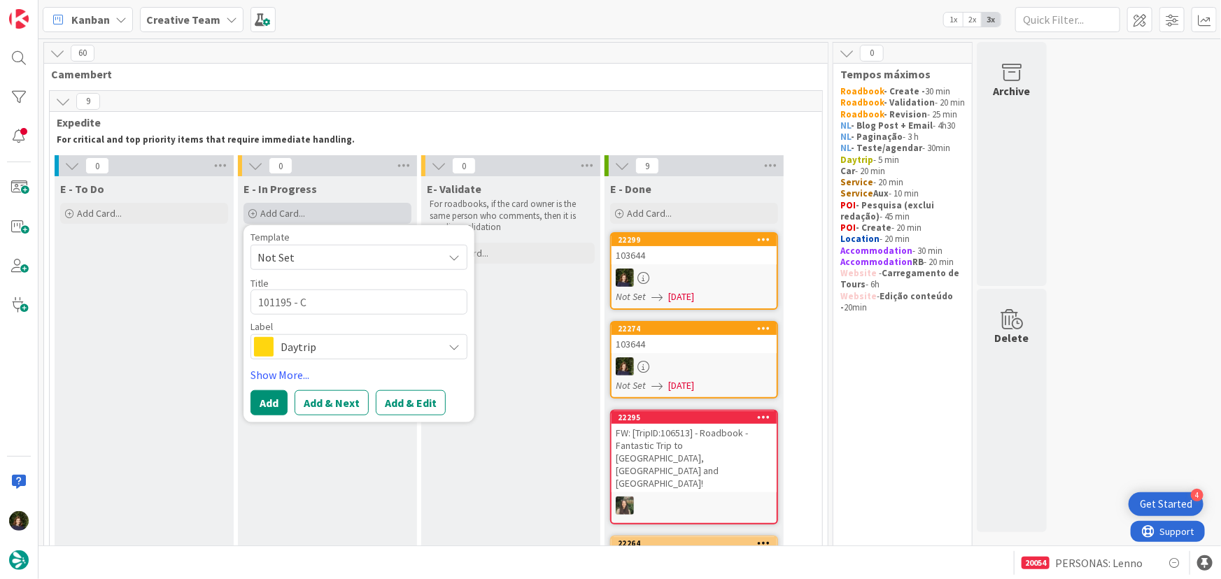
type textarea "x"
type textarea "101195 - Co"
type textarea "x"
type textarea "101195 - Coi"
type textarea "x"
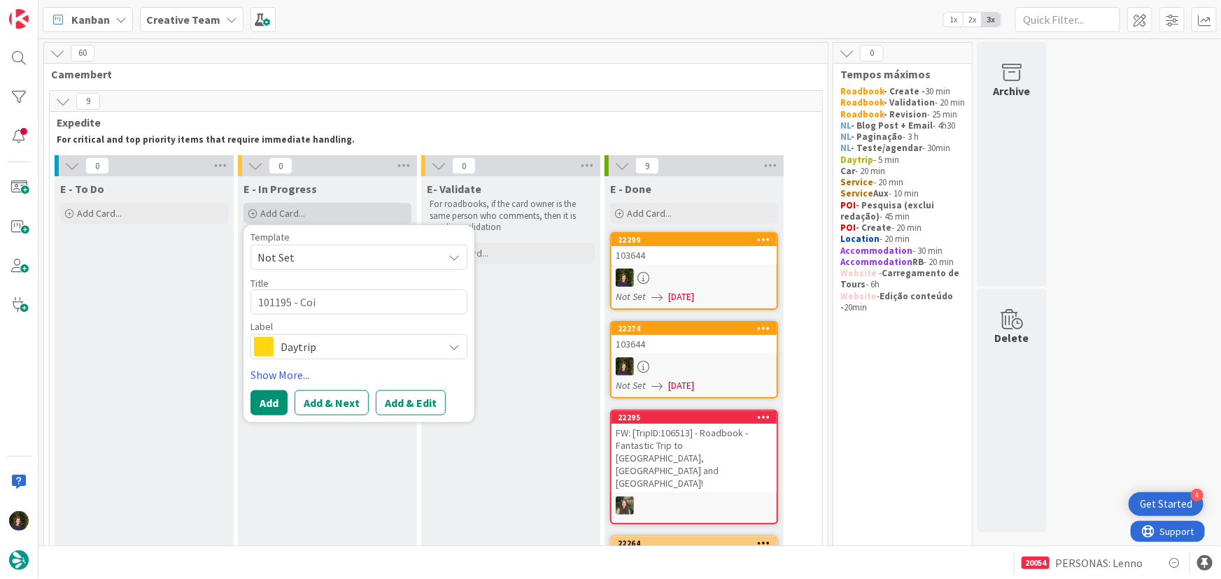
type textarea "101195 - Coim"
type textarea "x"
type textarea "101195 - Coimb"
type textarea "x"
type textarea "101195 - Coimbr"
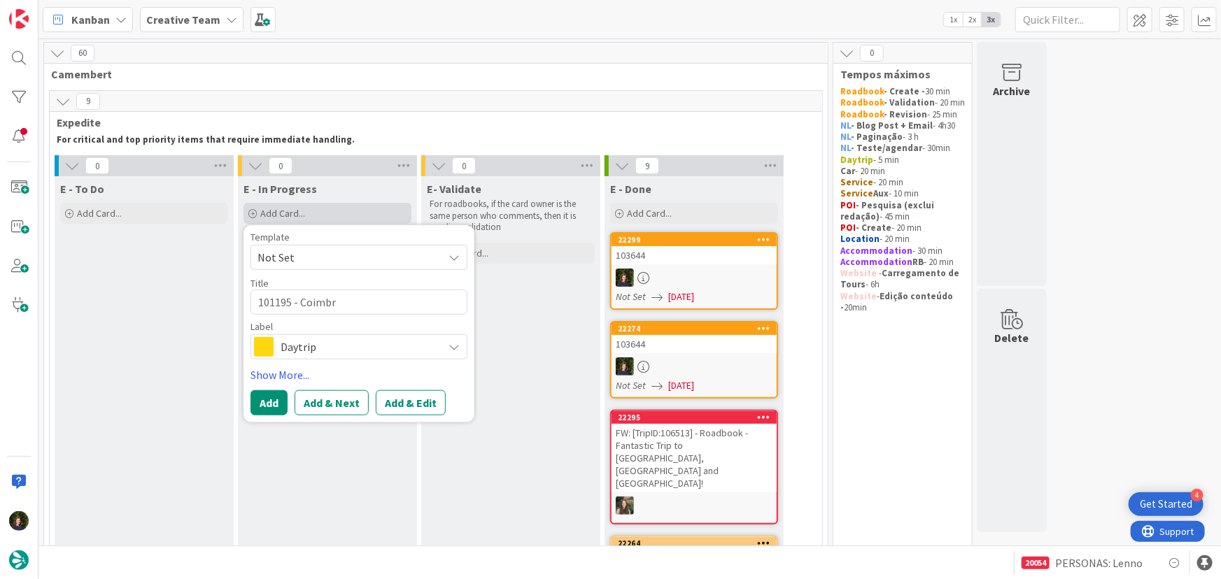
type textarea "x"
type textarea "101195 - Coimbra"
type textarea "x"
type textarea "101195 - Coimbra"
type textarea "x"
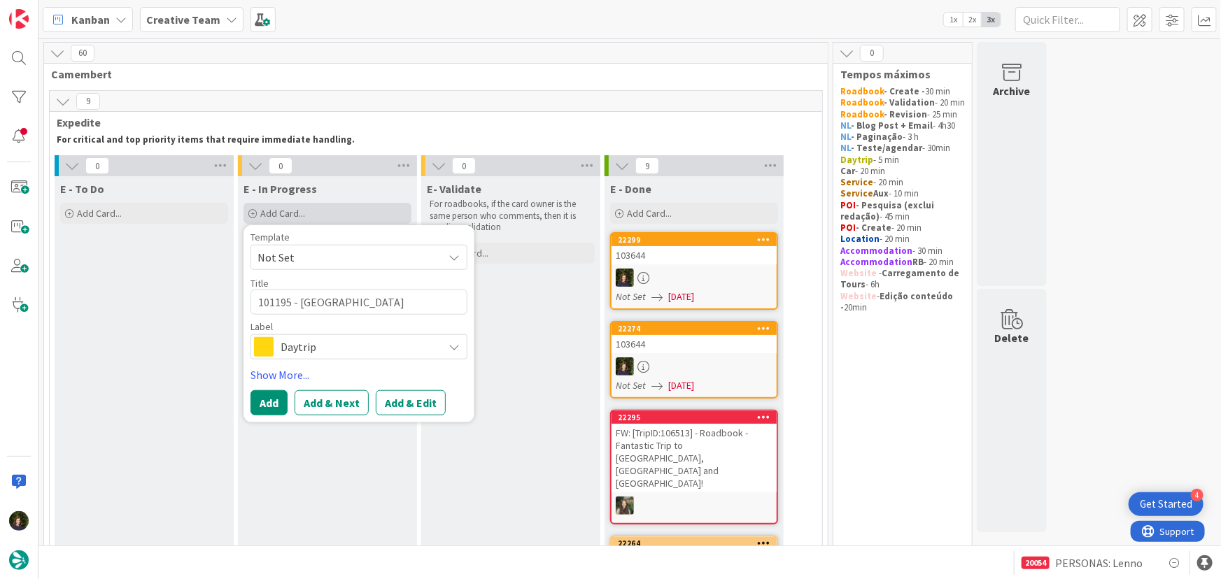
type textarea "101195 - Coimbra /"
type textarea "x"
type textarea "101195 - Coimbra /"
type textarea "x"
type textarea "101195 - Coimbra / S"
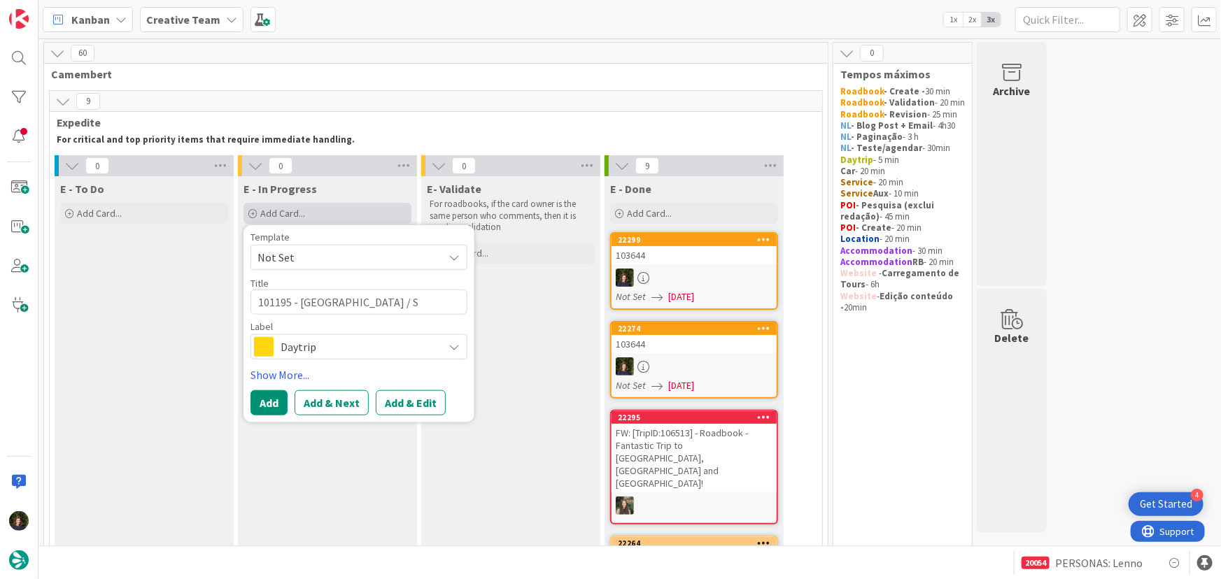
type textarea "x"
type textarea "101195 - Coimbra / So"
type textarea "x"
type textarea "101195 - Coimbra / Sor"
type textarea "x"
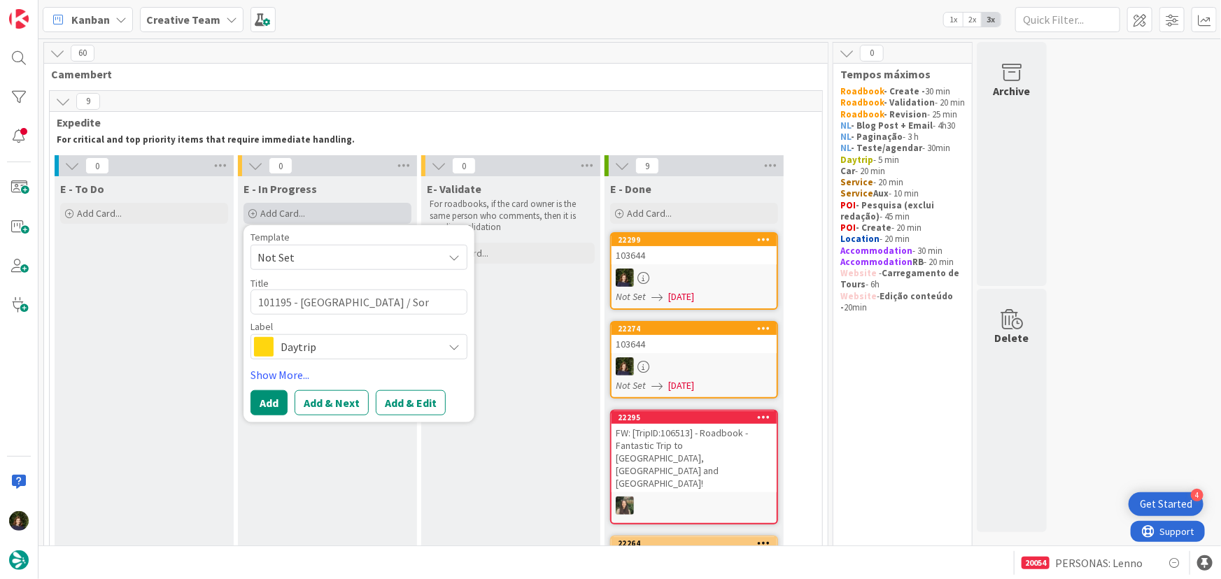
type textarea "101195 - Coimbra / Sort"
type textarea "x"
type textarea "101195 - Coimbra / Sorte"
type textarea "x"
type textarea "101195 - Coimbra / Sortel"
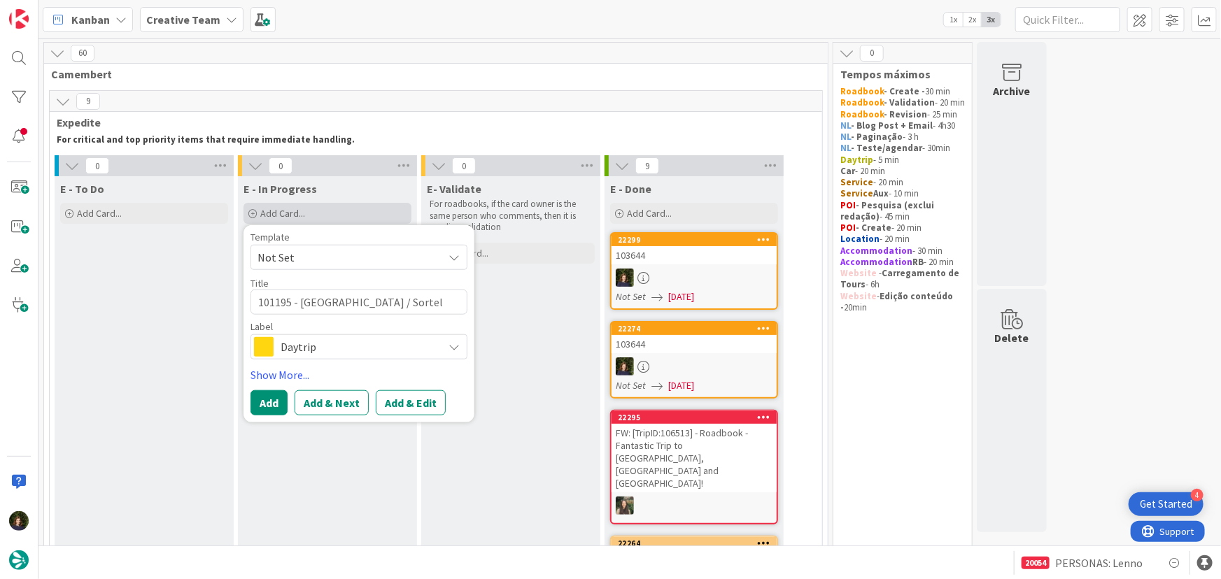
type textarea "x"
type textarea "101195 - Coimbra / Sortelh"
type textarea "x"
type textarea "101195 - Coimbra / Sortelha"
type textarea "x"
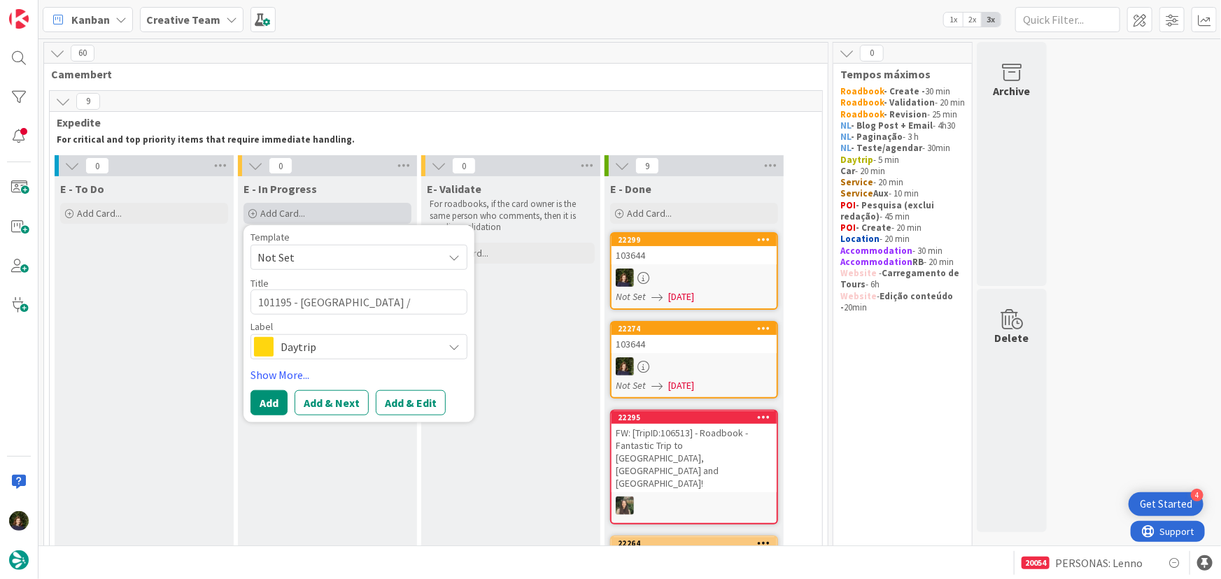
type textarea "101195 - Coimbra / Sortelha"
type textarea "x"
type textarea "101195 - Coimbra / Sortelha /"
type textarea "x"
type textarea "101195 - Coimbra / Sortelha /"
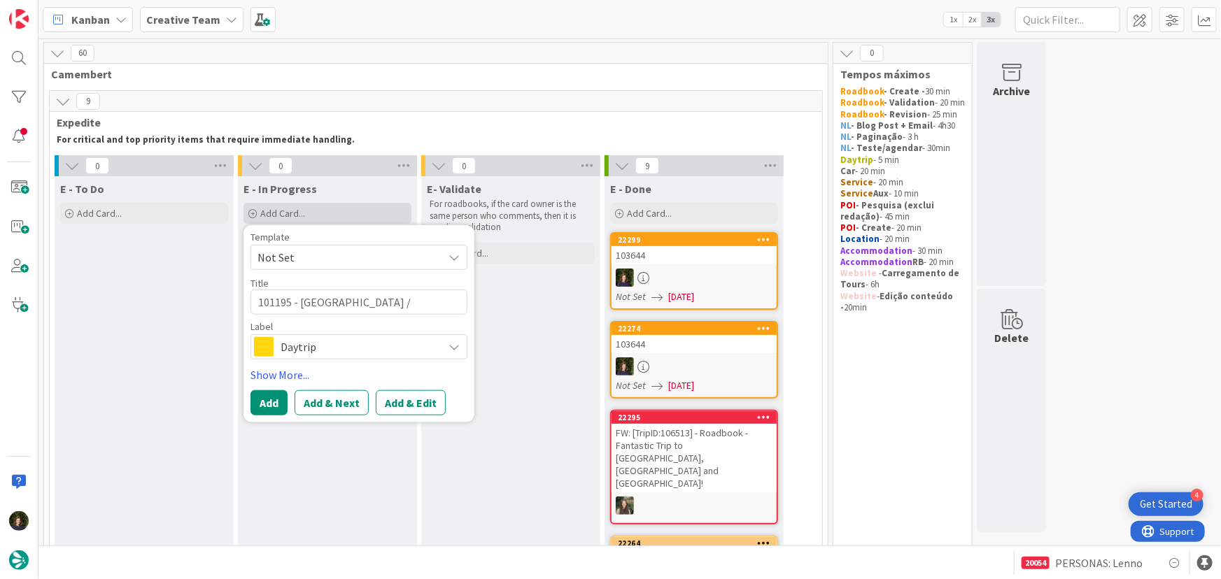
type textarea "x"
type textarea "101195 - Coimbra / Sortelha / C"
type textarea "x"
type textarea "101195 - Coimbra / Sortelha / Co"
type textarea "x"
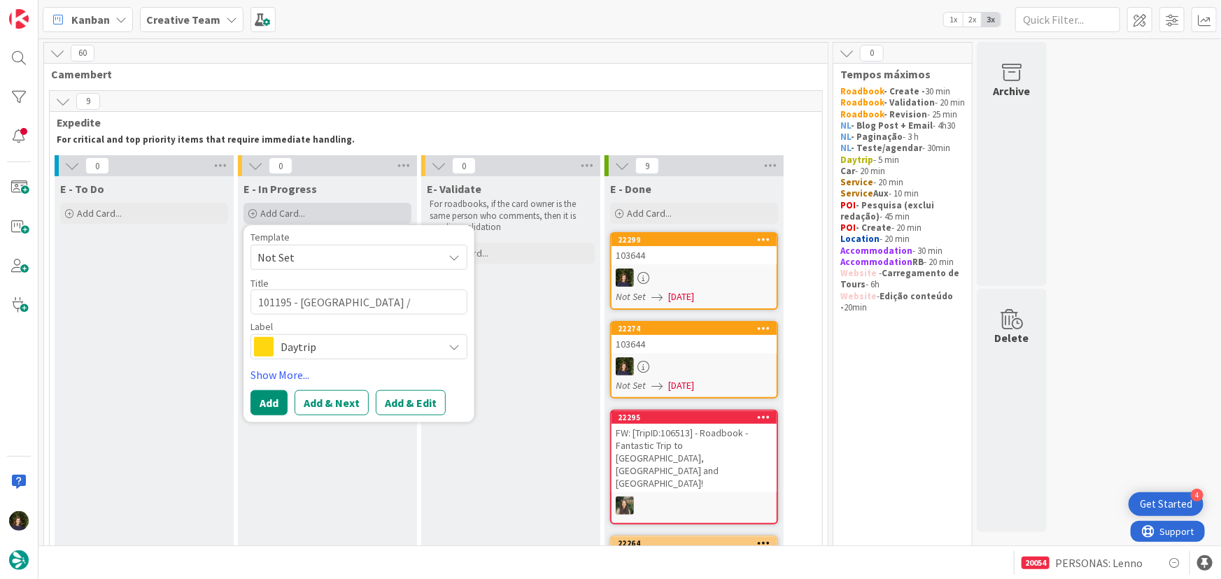
type textarea "101195 - Coimbra / Sortelha / Coi"
type textarea "x"
type textarea "101195 - Coimbra / Sortelha / Coim"
type textarea "x"
type textarea "101195 - Coimbra / Sortelha / Coimb"
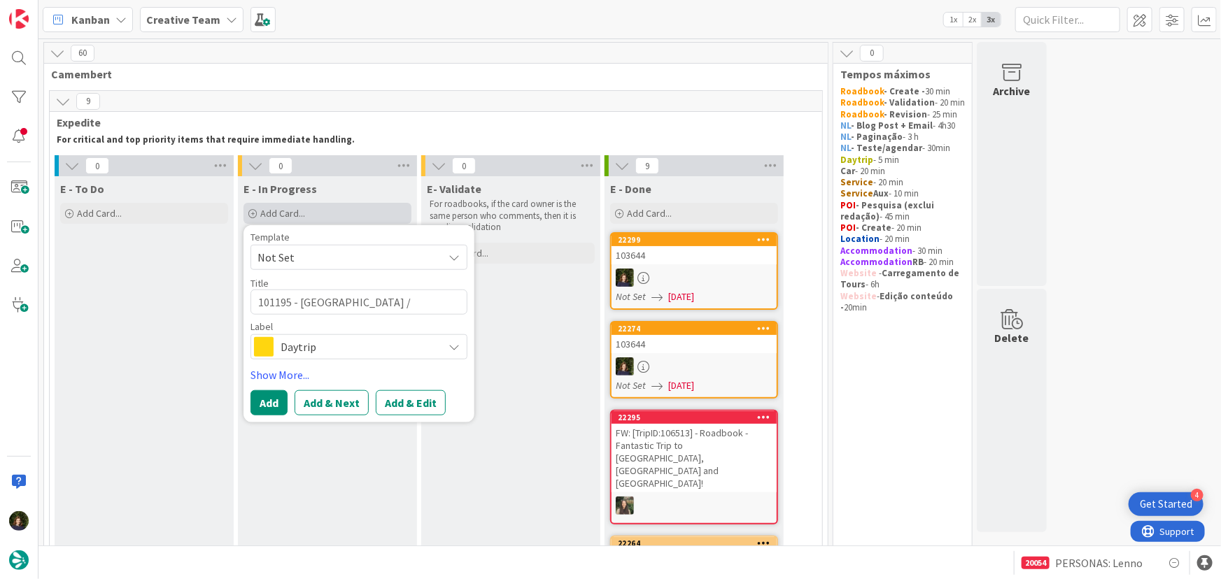
type textarea "x"
type textarea "101195 - Coimbra / Sortelha / Coimbr"
type textarea "x"
drag, startPoint x: 436, startPoint y: 298, endPoint x: 298, endPoint y: 300, distance: 137.9
click at [298, 300] on textarea "101195 - Coimbra / Sortelha / Coimbra" at bounding box center [358, 302] width 217 height 25
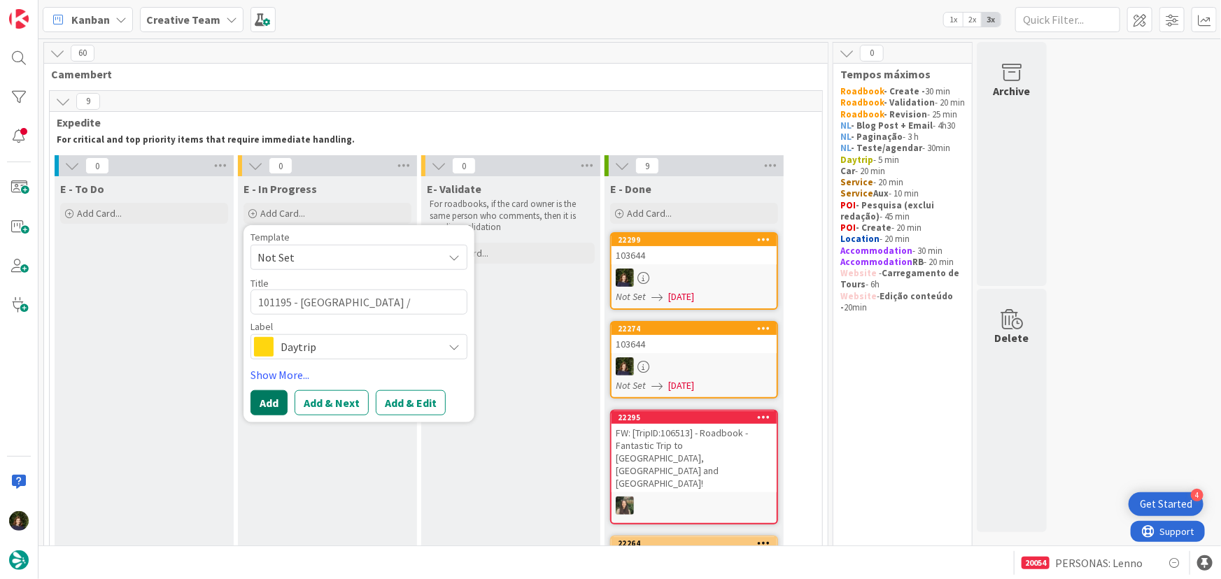
type textarea "101195 - Coimbra / Sortelha / Coimbra"
click at [267, 404] on button "Add" at bounding box center [268, 402] width 37 height 25
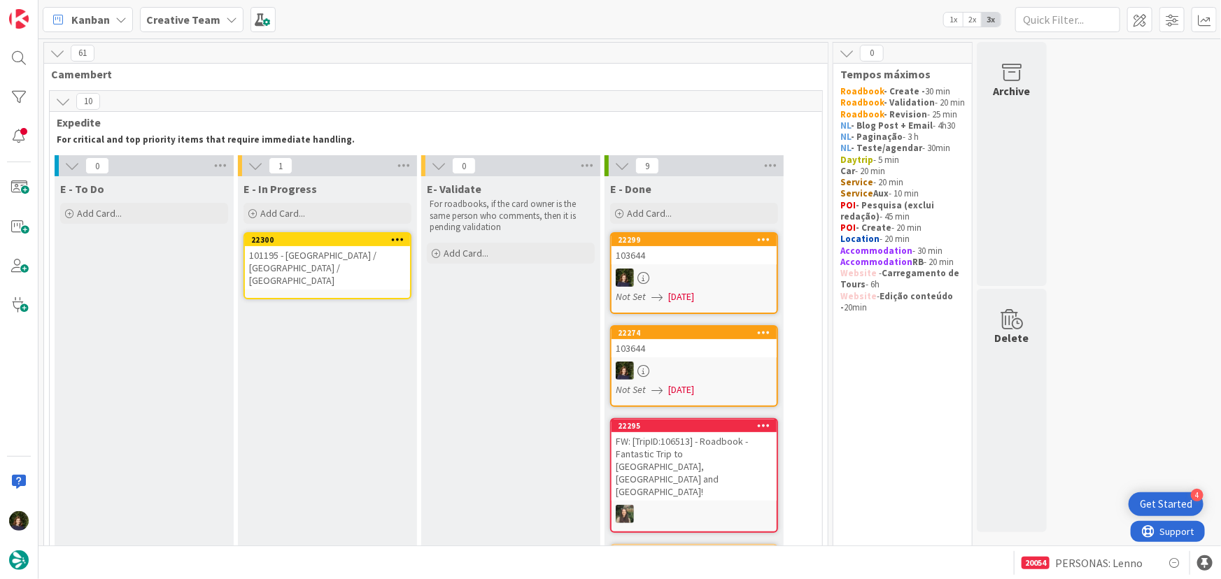
click at [311, 250] on div "101195 - Coimbra / Sortelha / Coimbra" at bounding box center [327, 267] width 165 height 43
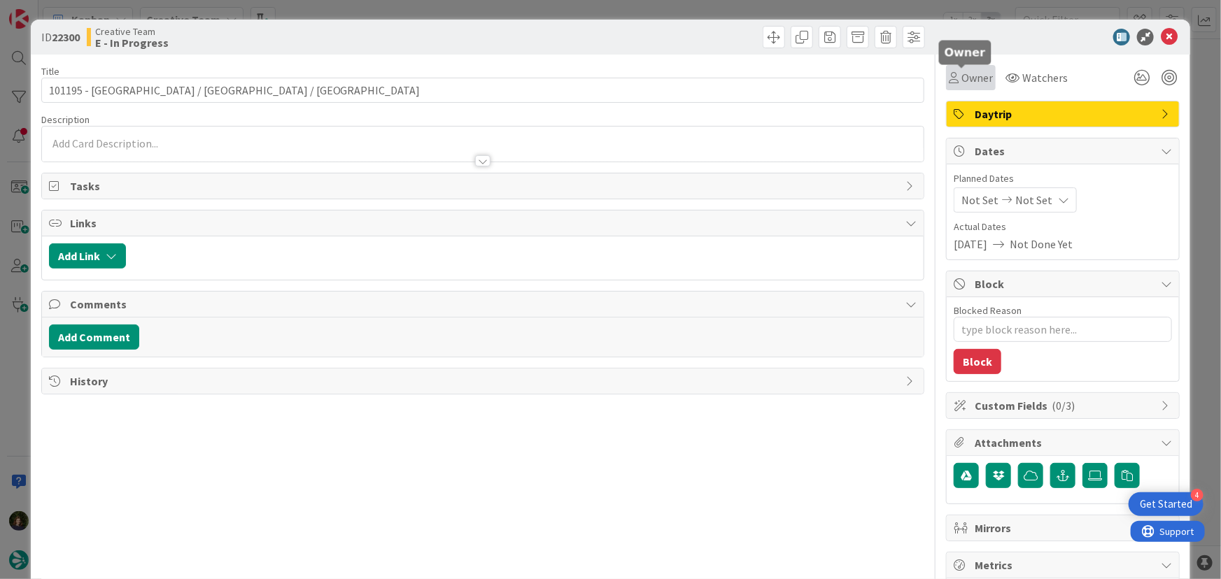
click at [961, 76] on span "Owner" at bounding box center [976, 77] width 31 height 17
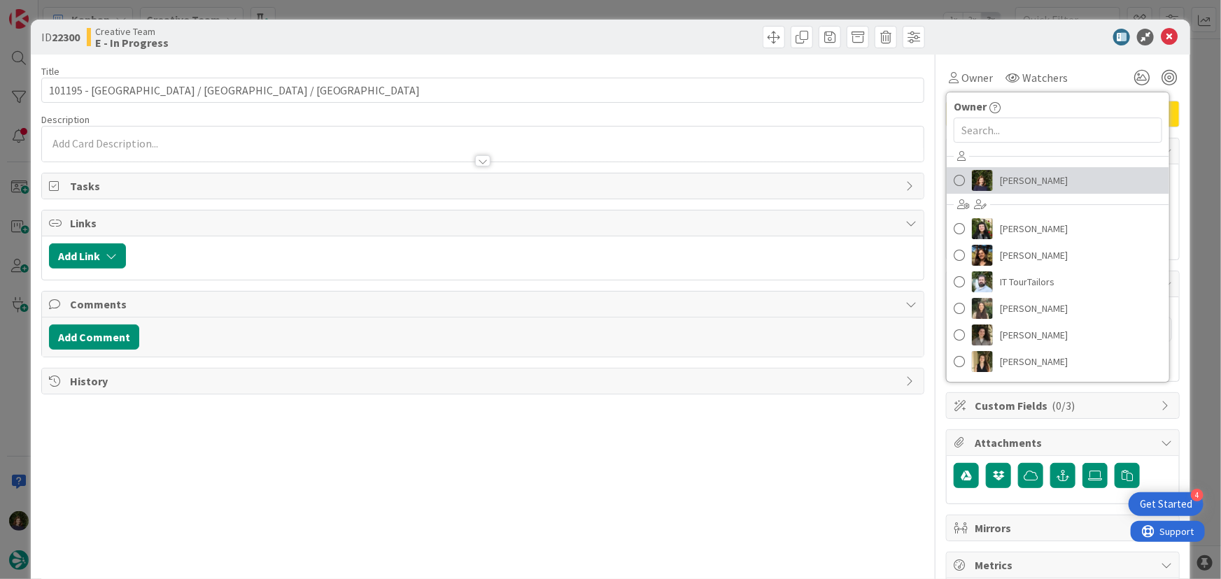
drag, startPoint x: 1001, startPoint y: 183, endPoint x: 1023, endPoint y: 194, distance: 25.0
click at [1003, 183] on span "Margarida Carvalho" at bounding box center [1034, 180] width 68 height 21
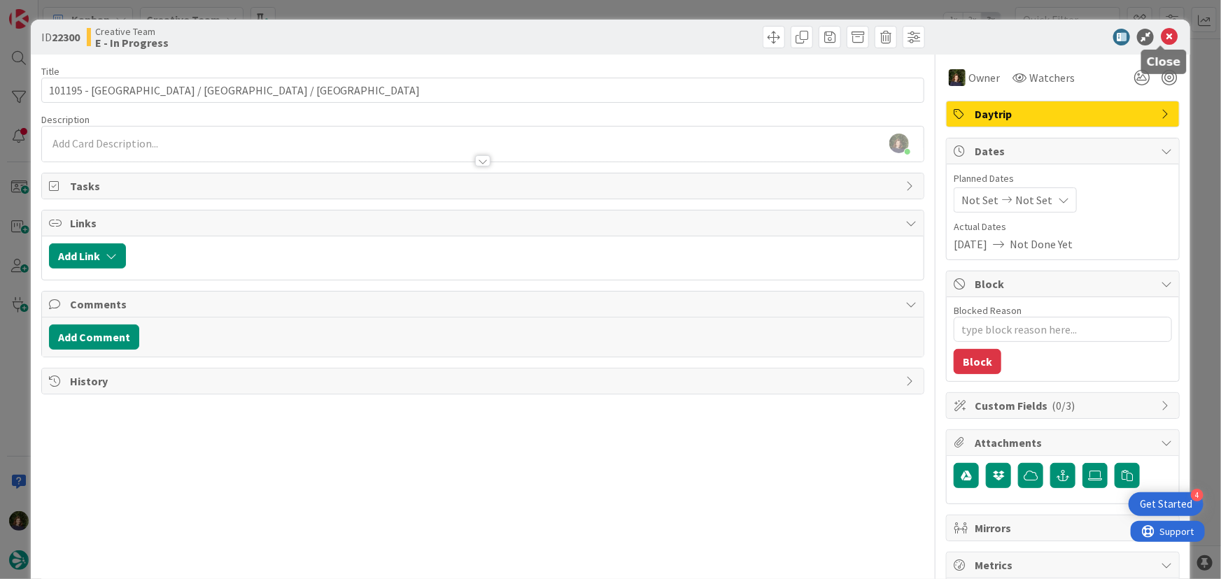
drag, startPoint x: 1166, startPoint y: 38, endPoint x: 933, endPoint y: 153, distance: 259.1
click at [1166, 36] on icon at bounding box center [1169, 37] width 17 height 17
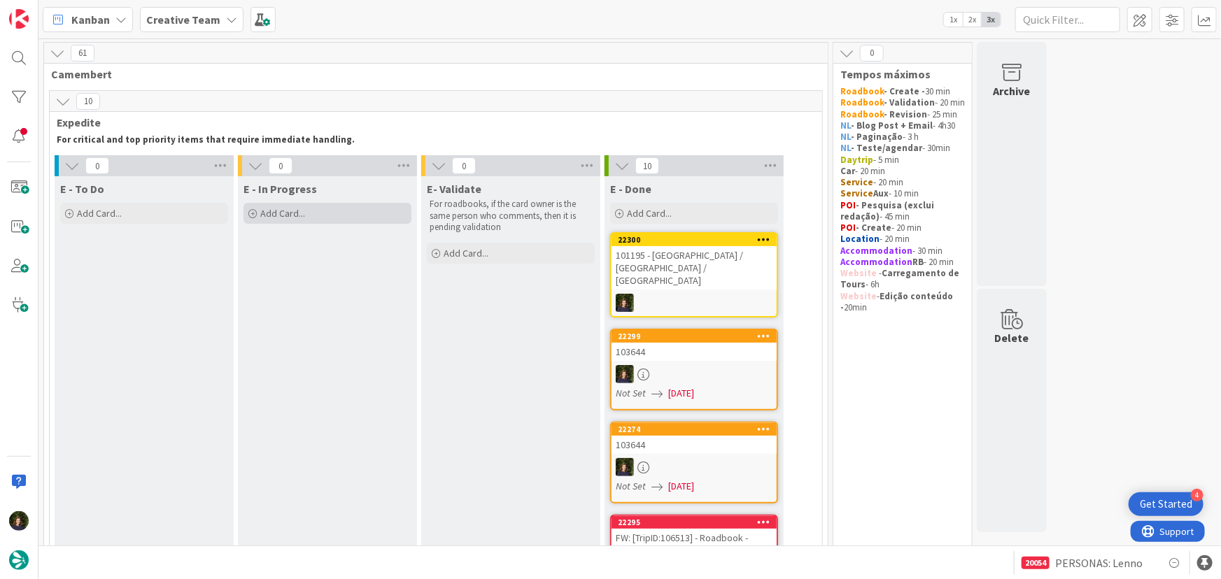
type textarea "x"
click at [269, 216] on span "Add Card..." at bounding box center [282, 213] width 45 height 13
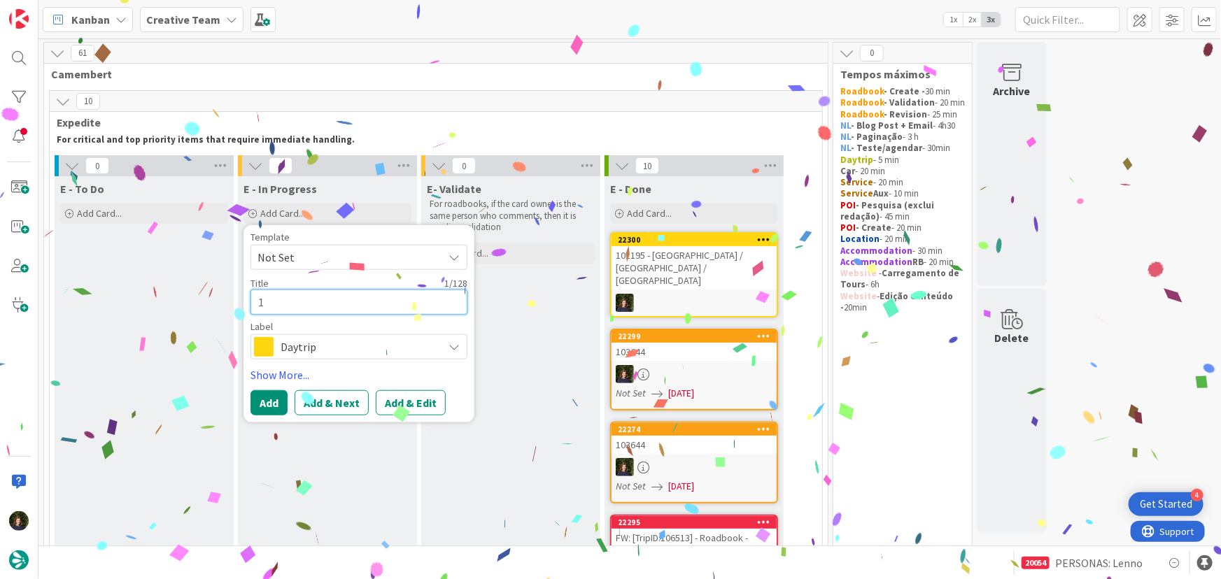
type textarea "10"
type textarea "x"
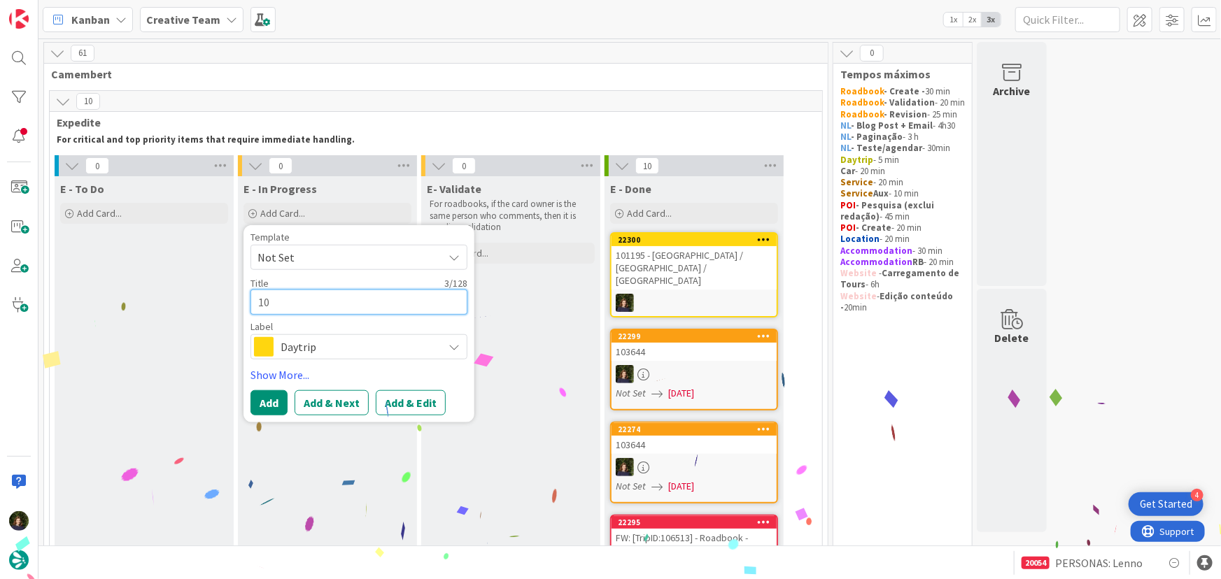
type textarea "101"
type textarea "x"
type textarea "1011"
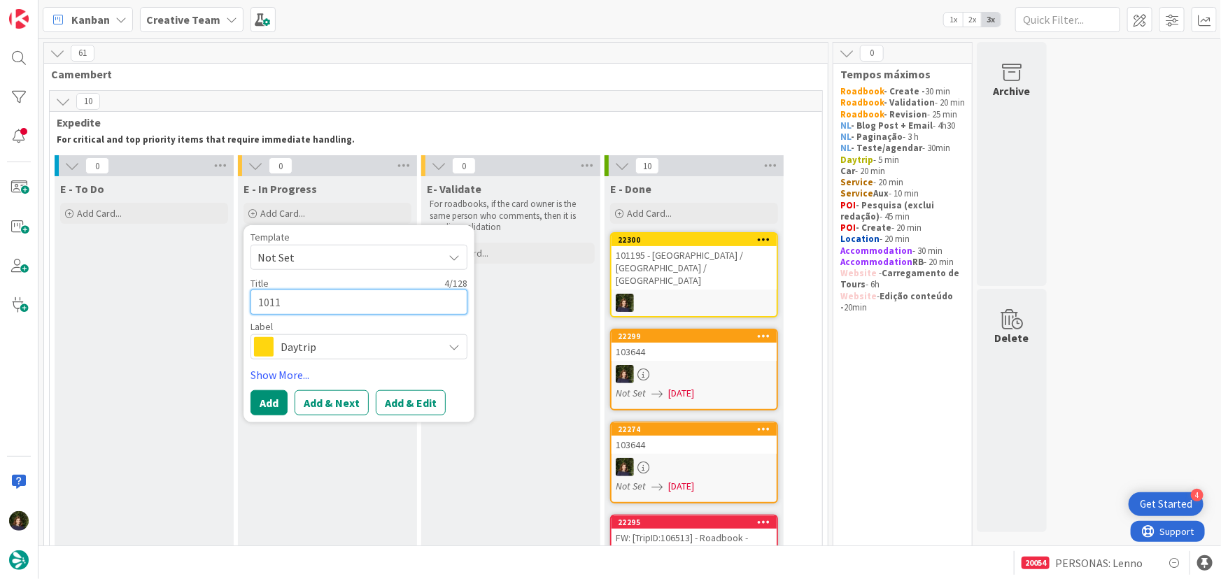
type textarea "x"
type textarea "10119"
type textarea "x"
type textarea "101195"
type textarea "x"
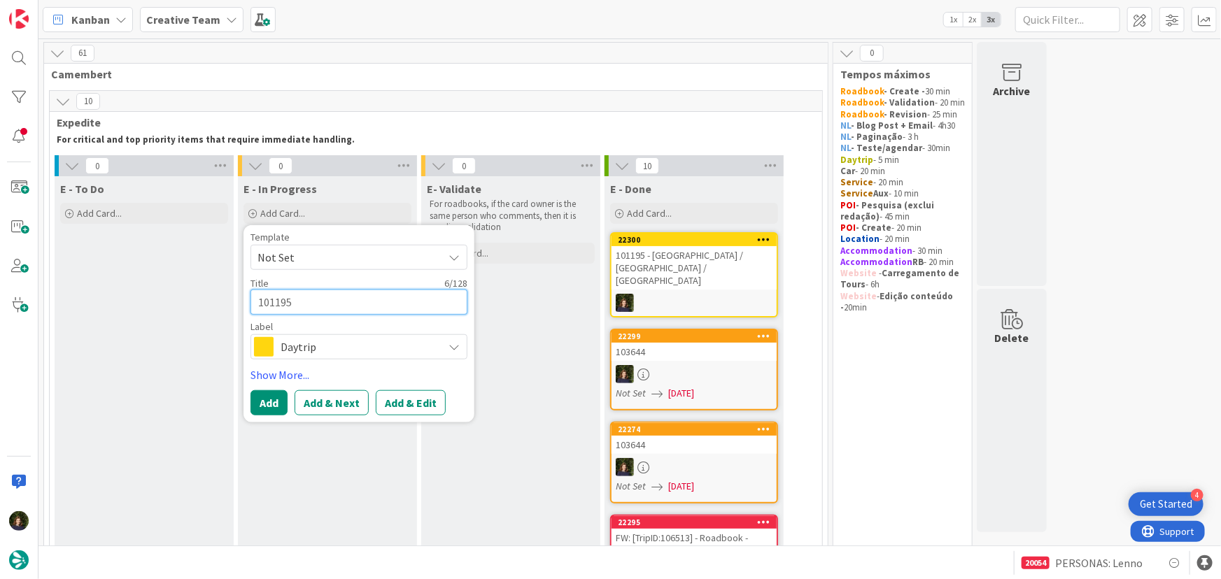
type textarea "101195"
type textarea "x"
type textarea "101195 -"
type textarea "x"
type textarea "101195 -"
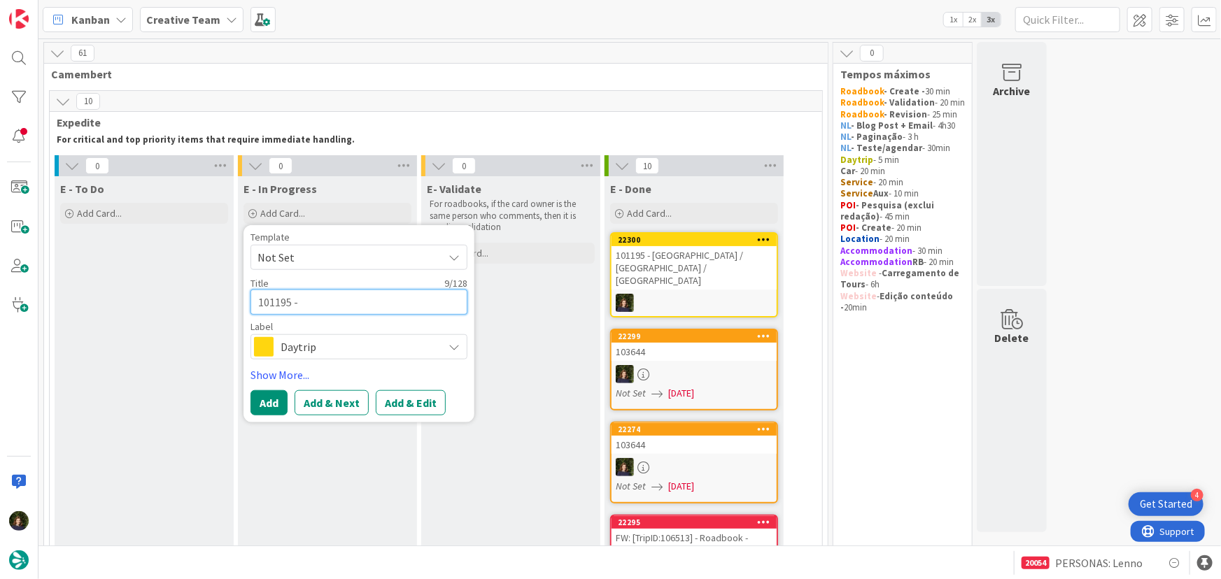
paste textarea "Coimbra / Nazaré / Óbidos / Lisboa"
type textarea "x"
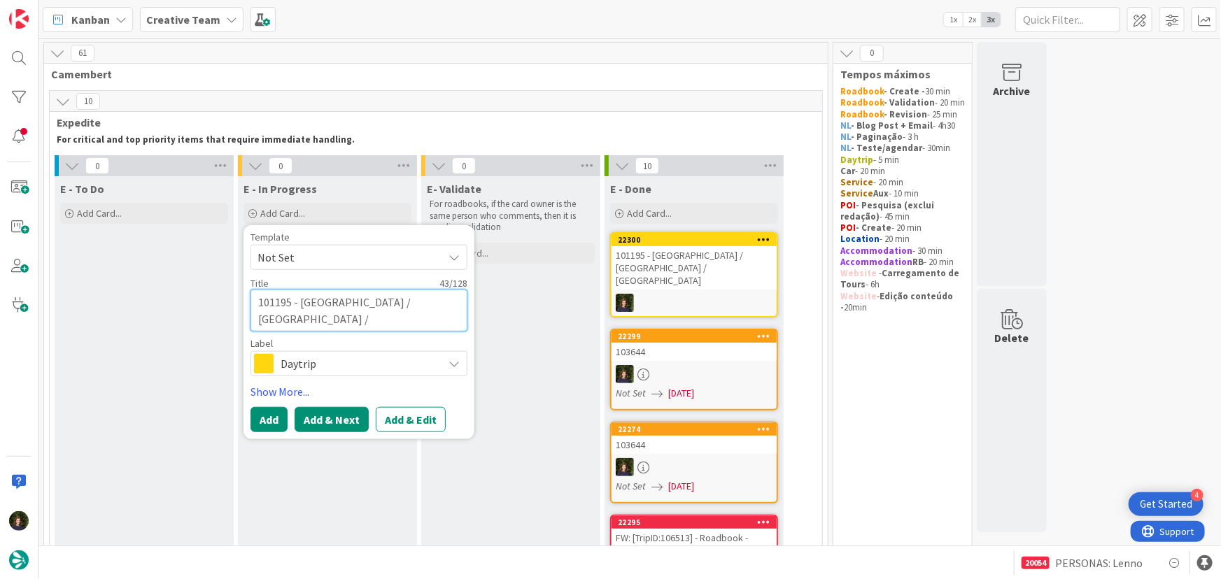
type textarea "101195 - Coimbra / Nazaré / Óbidos / Lisboa"
click at [302, 421] on button "Add & Next" at bounding box center [332, 419] width 74 height 25
type textarea "x"
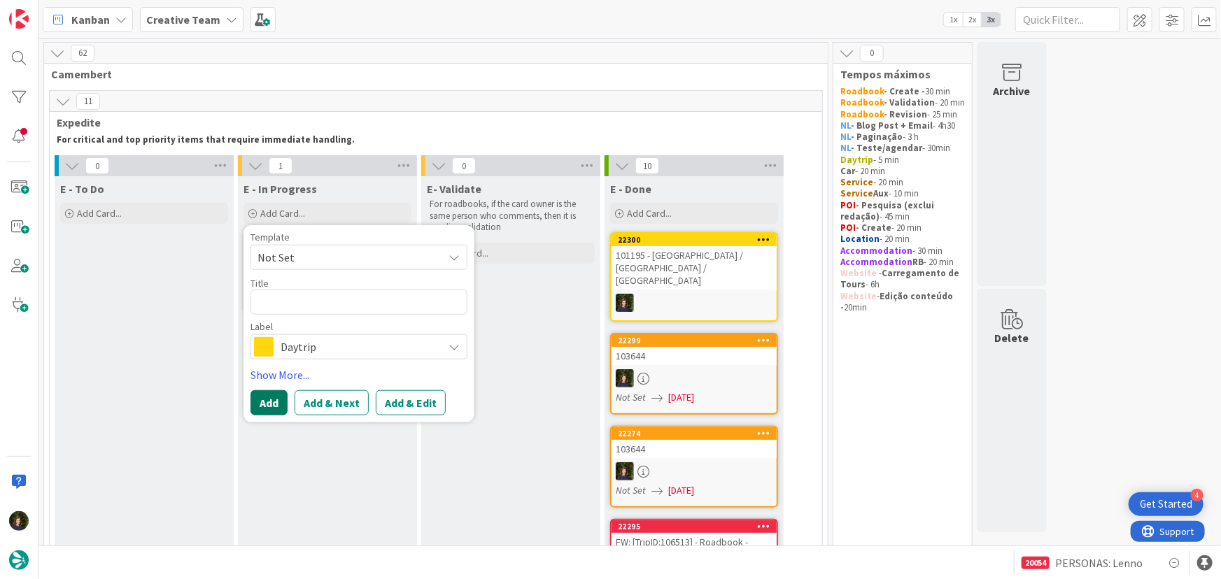
click at [271, 410] on button "Add" at bounding box center [268, 402] width 37 height 25
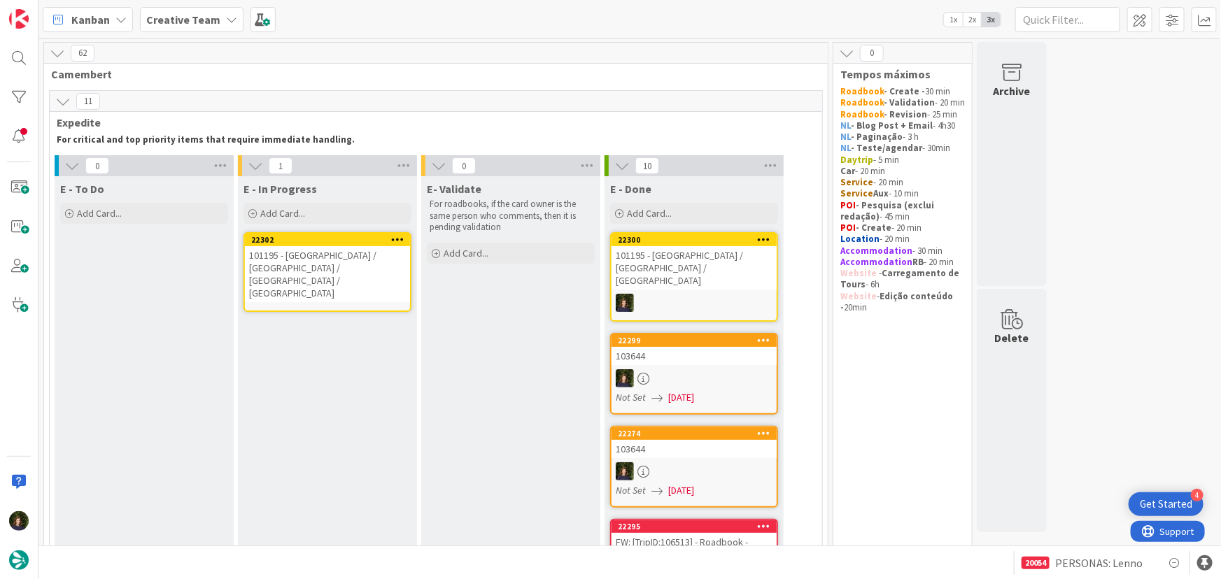
click at [318, 264] on div "101195 - Coimbra / Nazaré / Óbidos / Lisboa" at bounding box center [327, 274] width 165 height 56
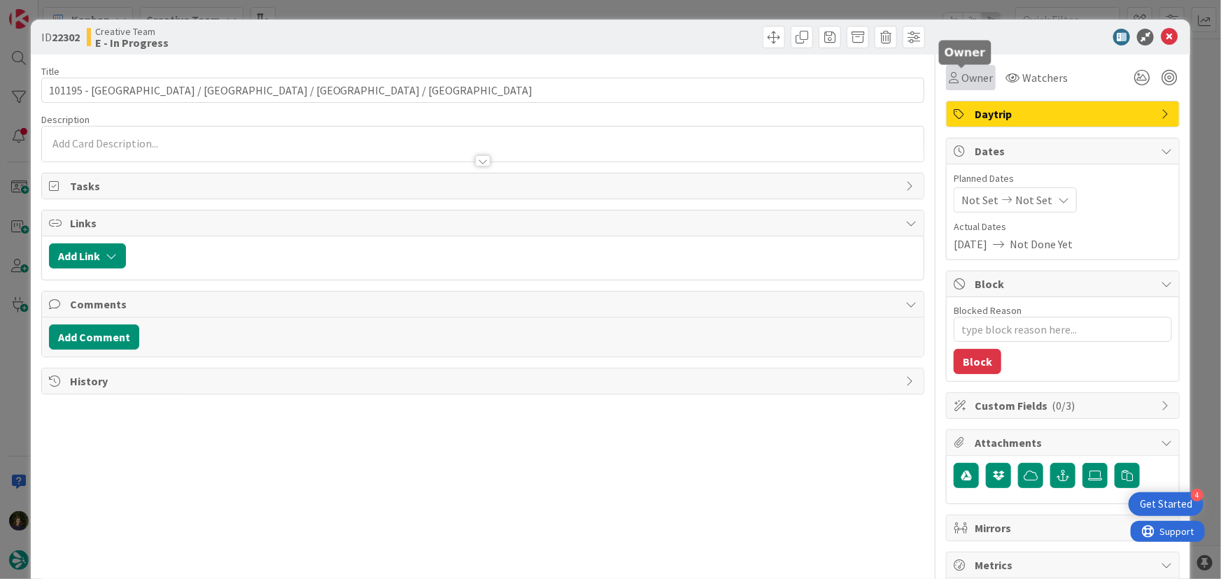
click at [966, 78] on span "Owner" at bounding box center [976, 77] width 31 height 17
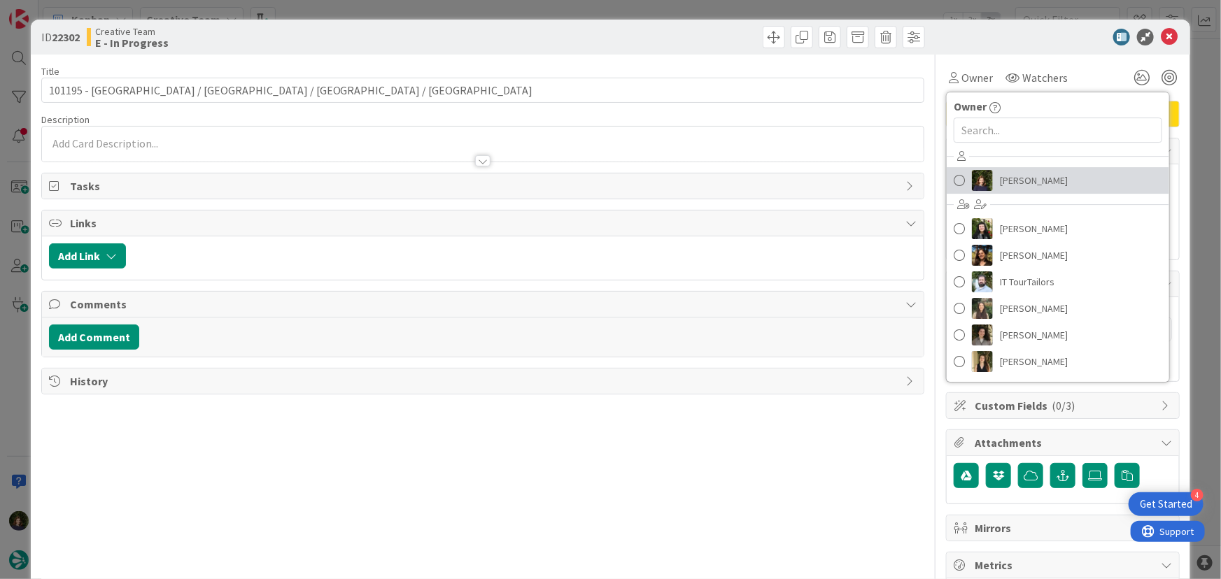
click at [1010, 186] on span "Margarida Carvalho" at bounding box center [1034, 180] width 68 height 21
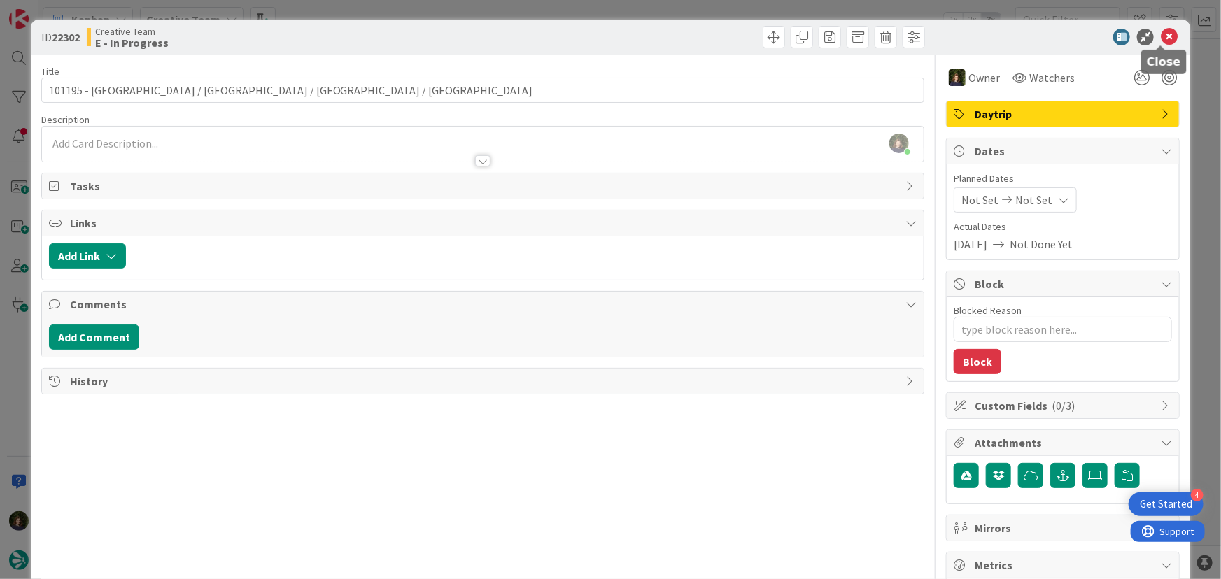
click at [1161, 39] on icon at bounding box center [1169, 37] width 17 height 17
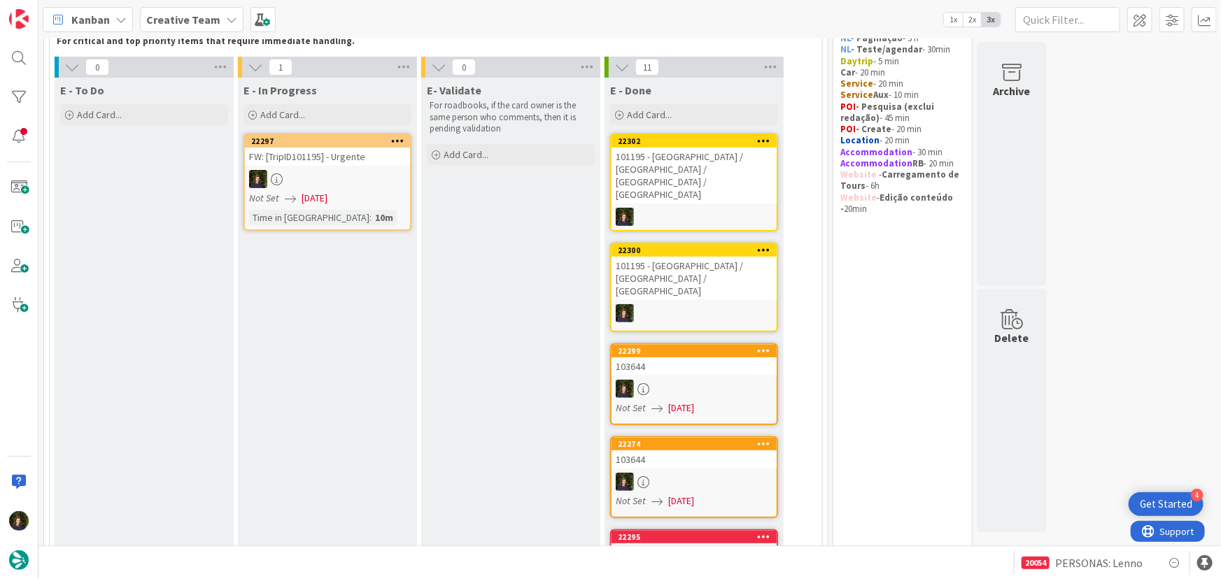
scroll to position [48, 0]
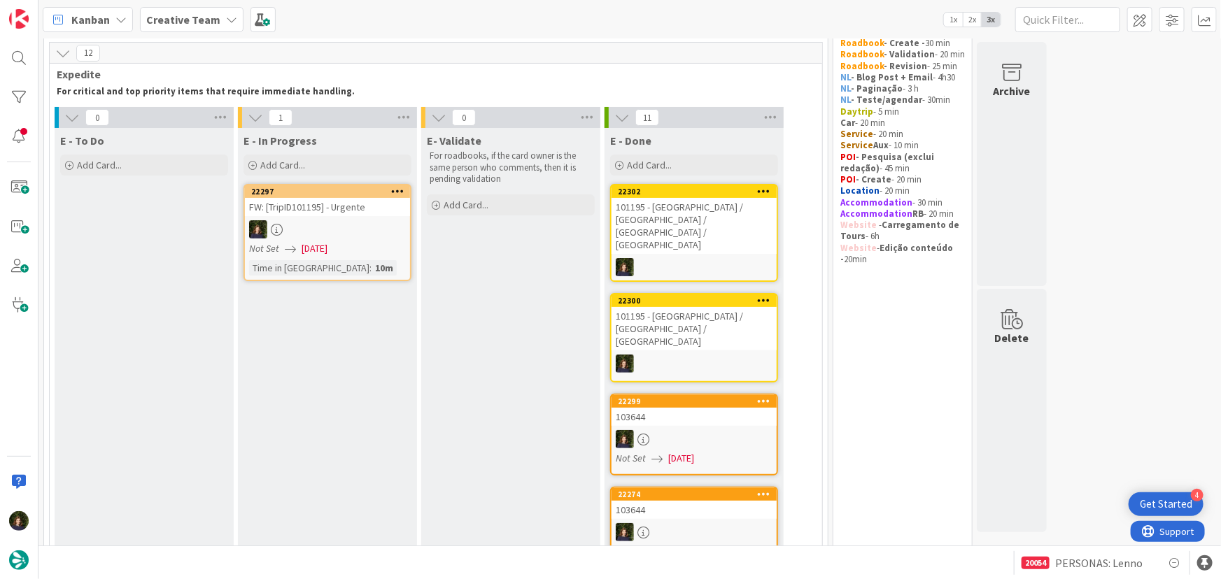
click at [350, 243] on div "Not Set 03/09/2025" at bounding box center [329, 248] width 161 height 15
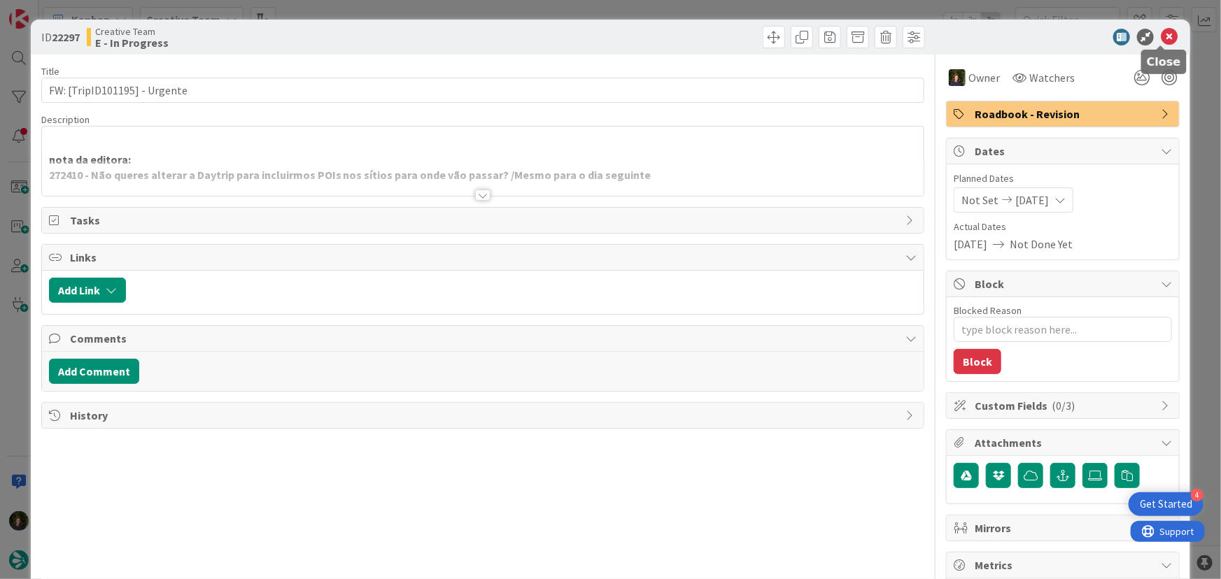
drag, startPoint x: 1164, startPoint y: 34, endPoint x: 1149, endPoint y: 49, distance: 21.3
click at [1164, 33] on icon at bounding box center [1169, 37] width 17 height 17
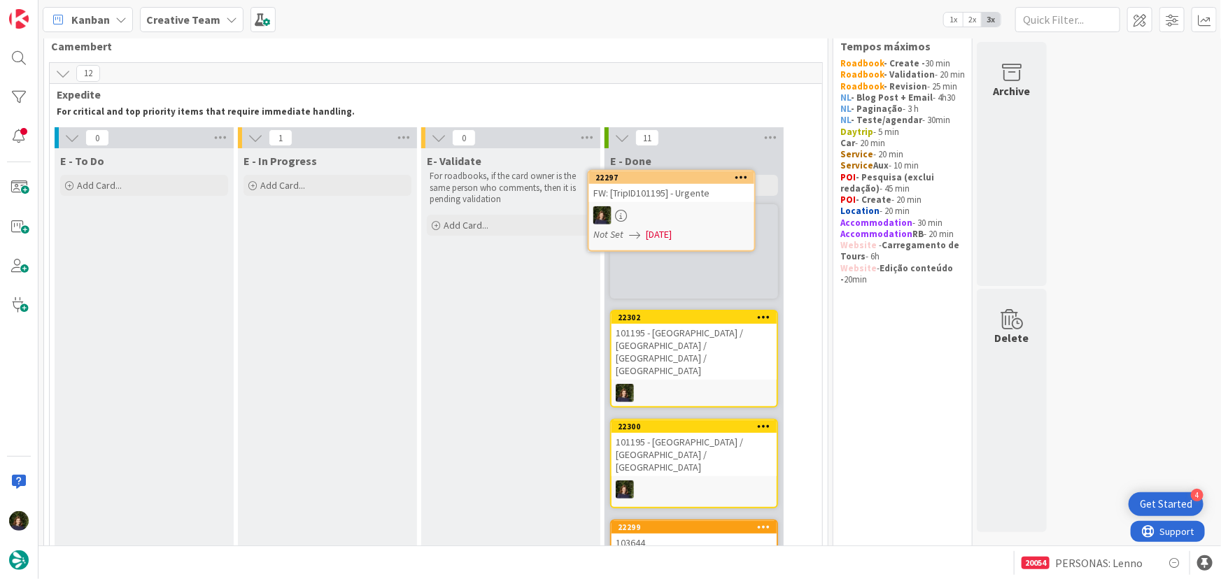
scroll to position [24, 0]
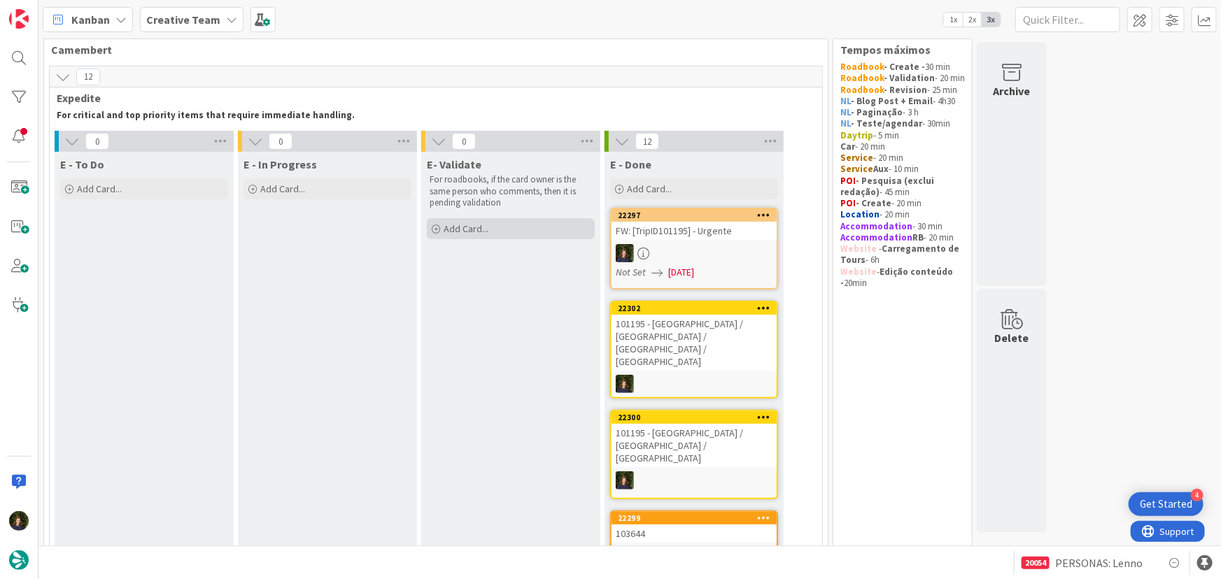
click at [532, 229] on div "Add Card..." at bounding box center [511, 228] width 168 height 21
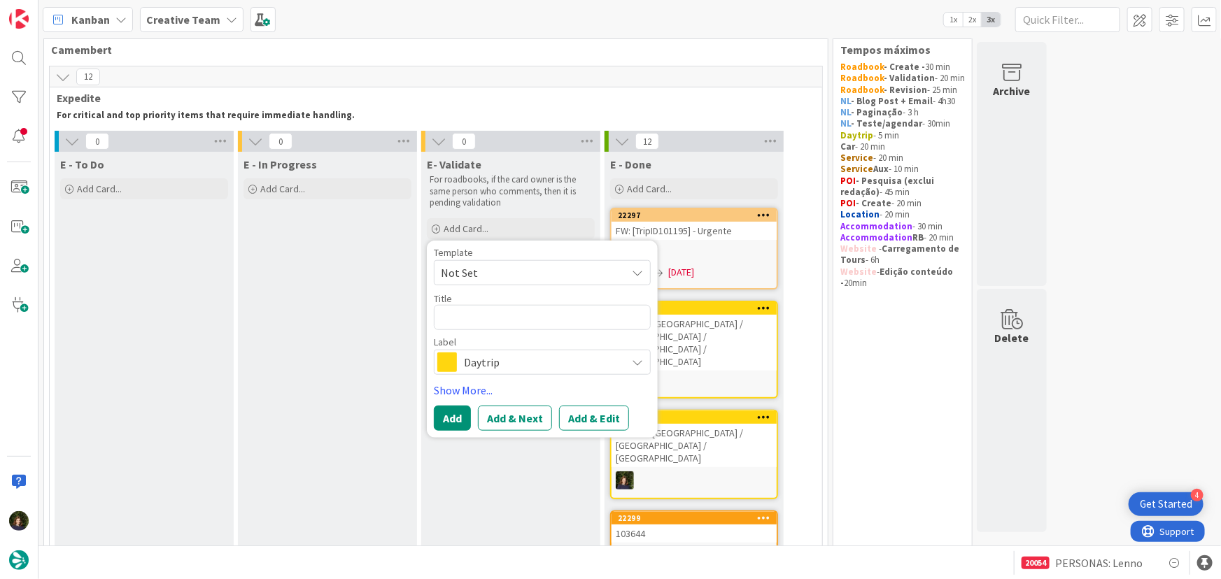
type textarea "x"
type textarea "1"
type textarea "x"
type textarea "10"
type textarea "x"
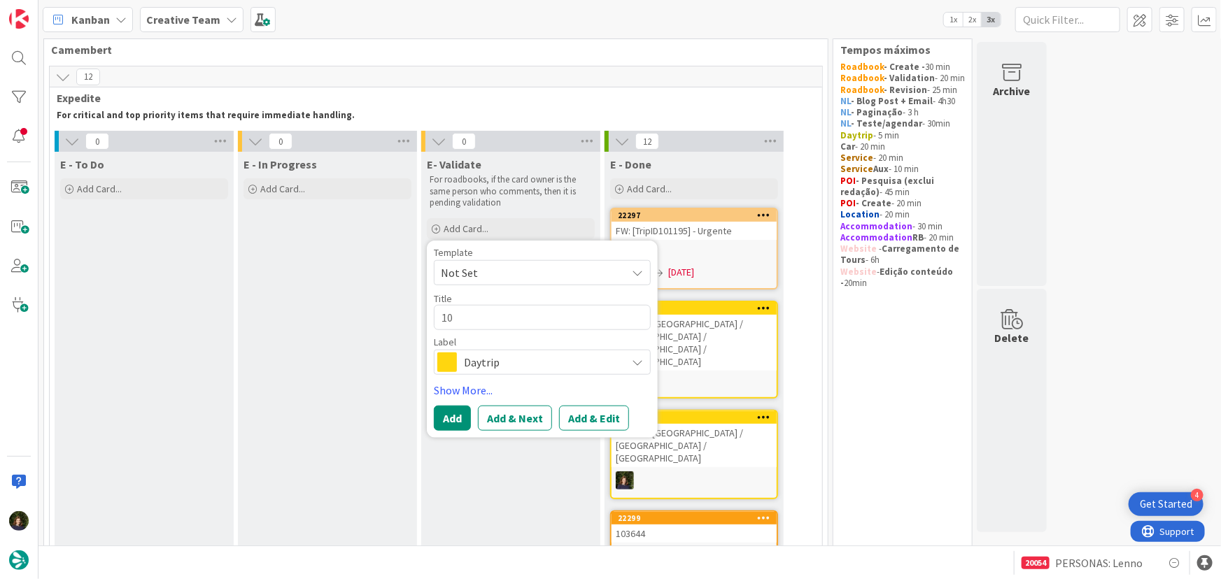
type textarea "101"
type textarea "x"
type textarea "1011"
type textarea "x"
type textarea "10119"
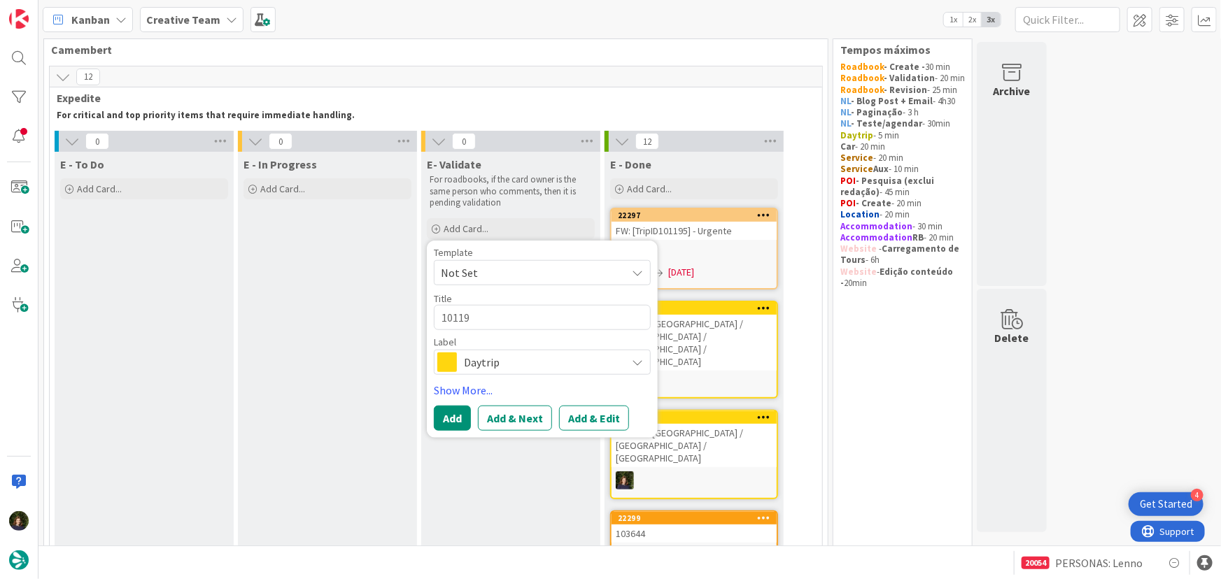
type textarea "x"
type textarea "101195"
type textarea "x"
type textarea "101195"
type textarea "x"
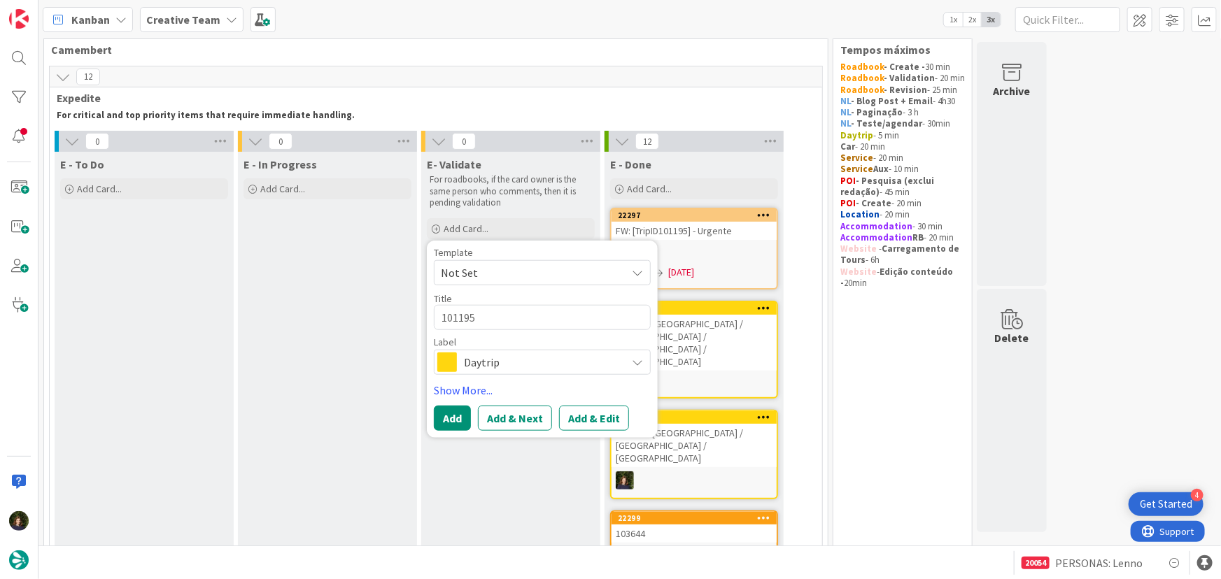
type textarea "101195 -"
type textarea "x"
type textarea "101195 -"
type textarea "x"
type textarea "101195 - V"
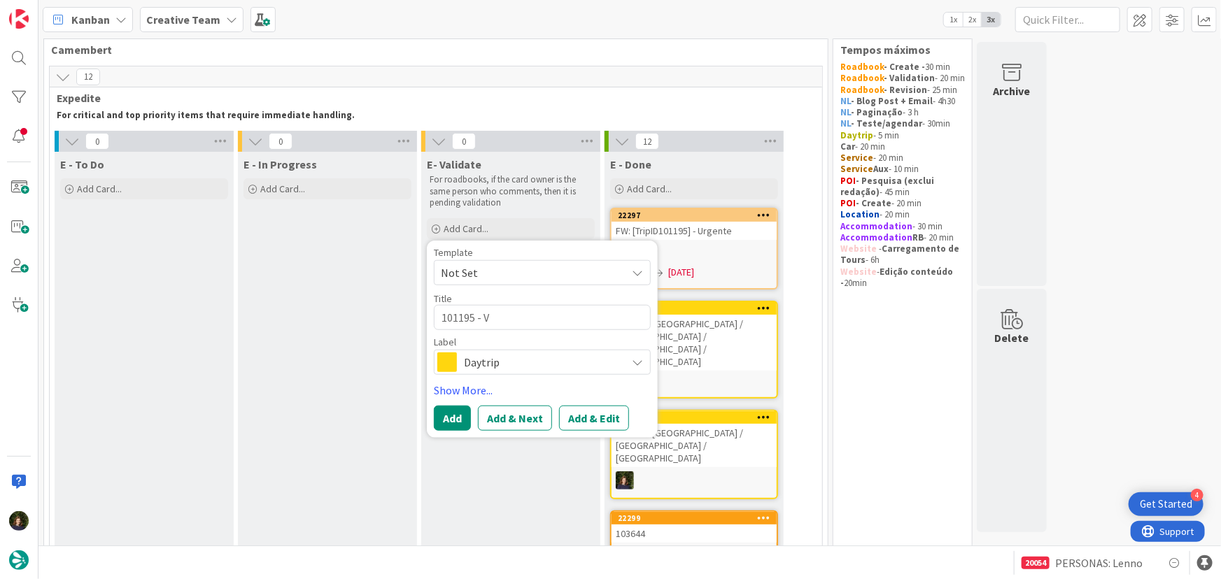
type textarea "x"
type textarea "101195 - Val"
type textarea "x"
type textarea "101195 - Vali"
type textarea "x"
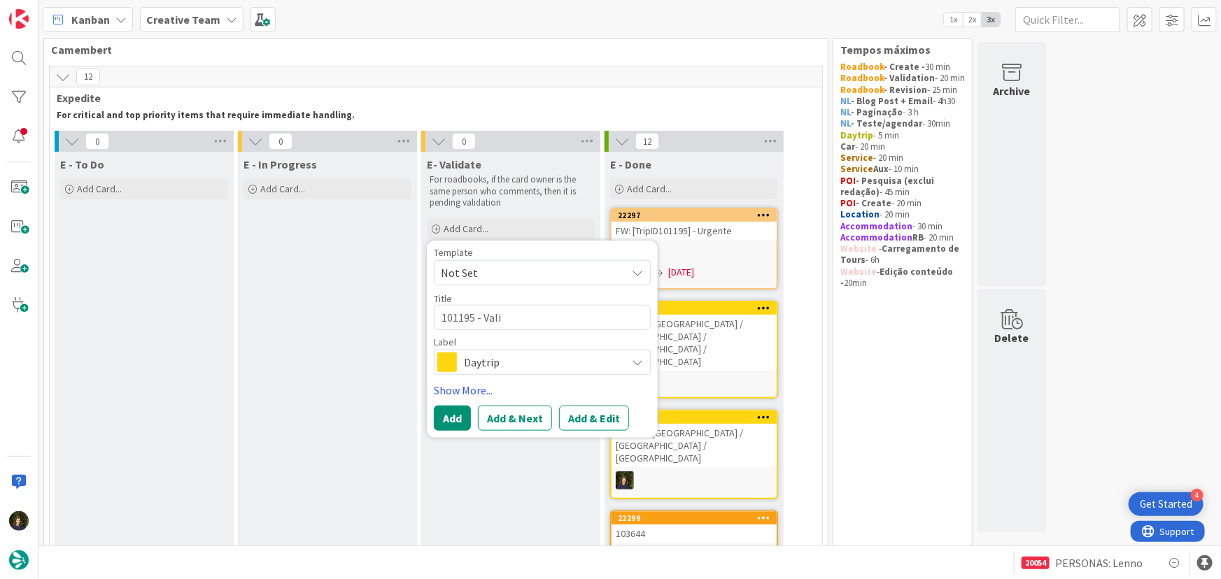
type textarea "101195 - Valid"
type textarea "x"
type textarea "101195 - Valida"
type textarea "x"
type textarea "101195 - Validat"
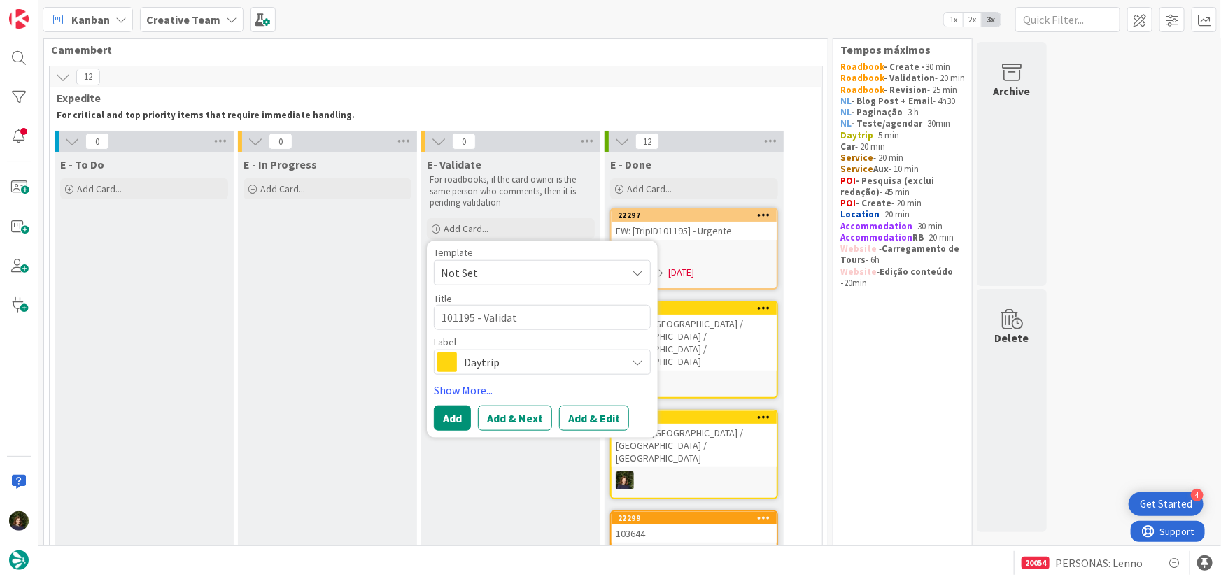
type textarea "x"
type textarea "101195 - Validati"
type textarea "x"
type textarea "101195 - Validatio"
type textarea "x"
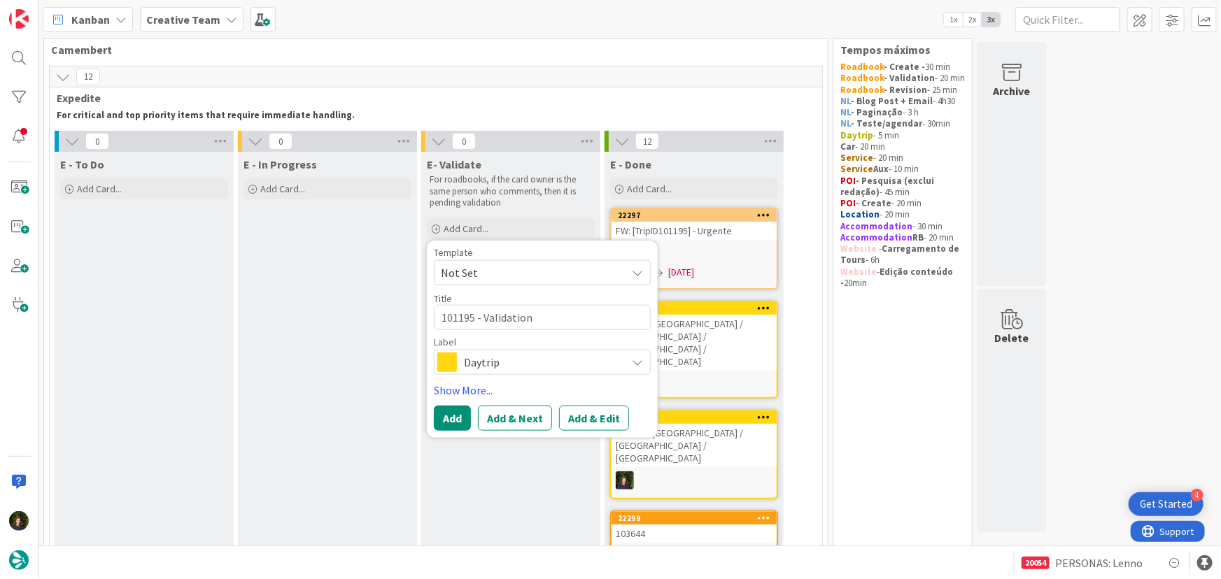
type textarea "101195 - Validation"
click at [492, 366] on span "Daytrip" at bounding box center [541, 363] width 155 height 20
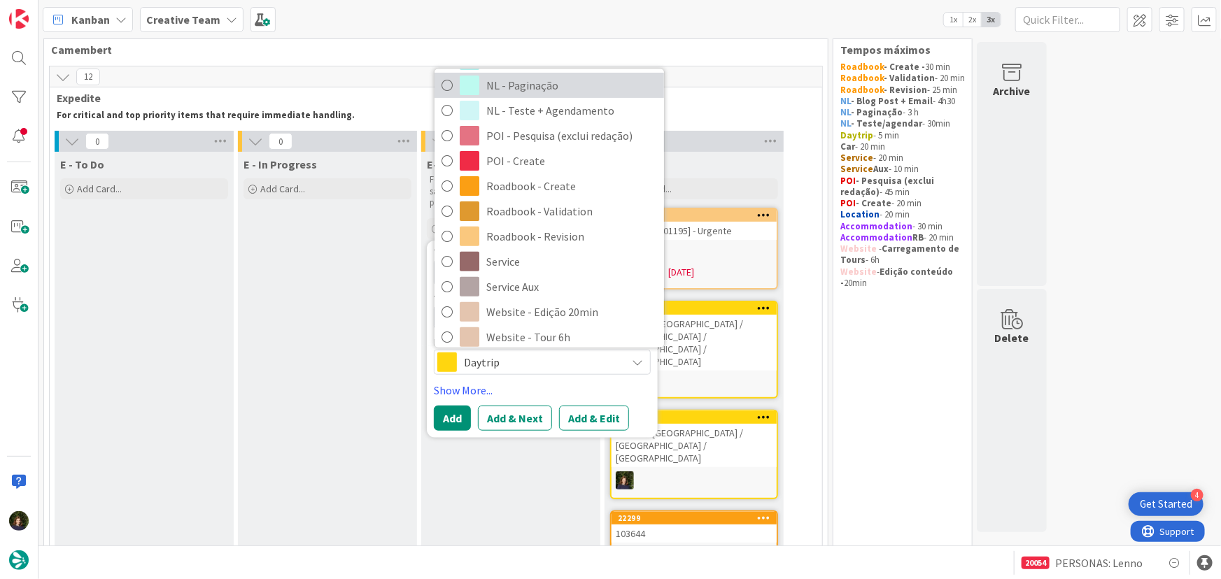
scroll to position [254, 0]
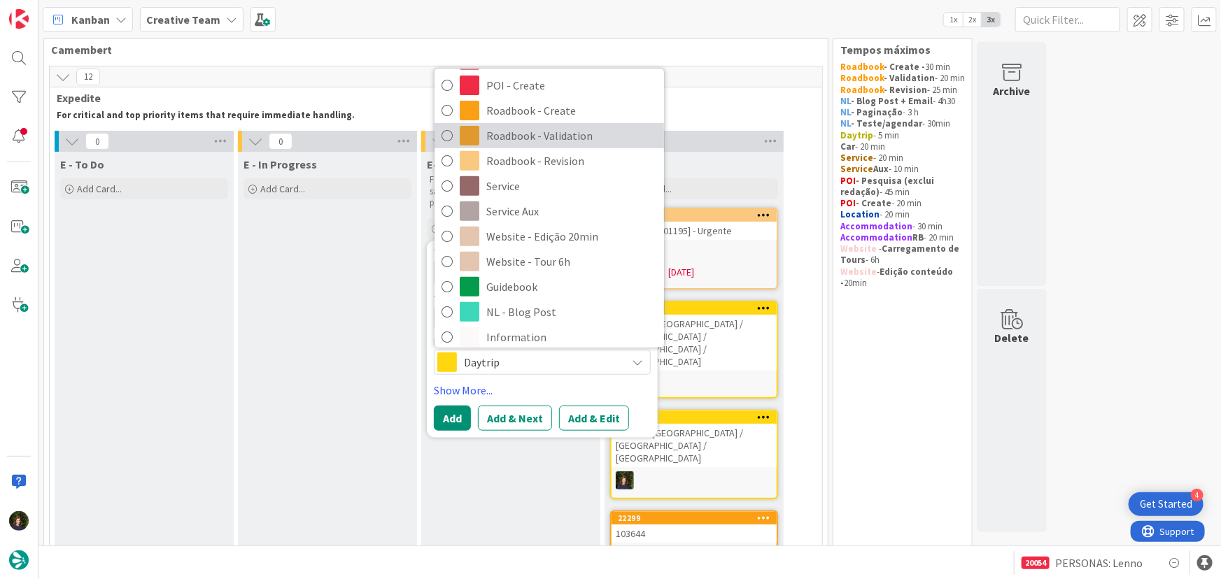
click at [537, 139] on span "Roadbook - Validation" at bounding box center [571, 135] width 171 height 21
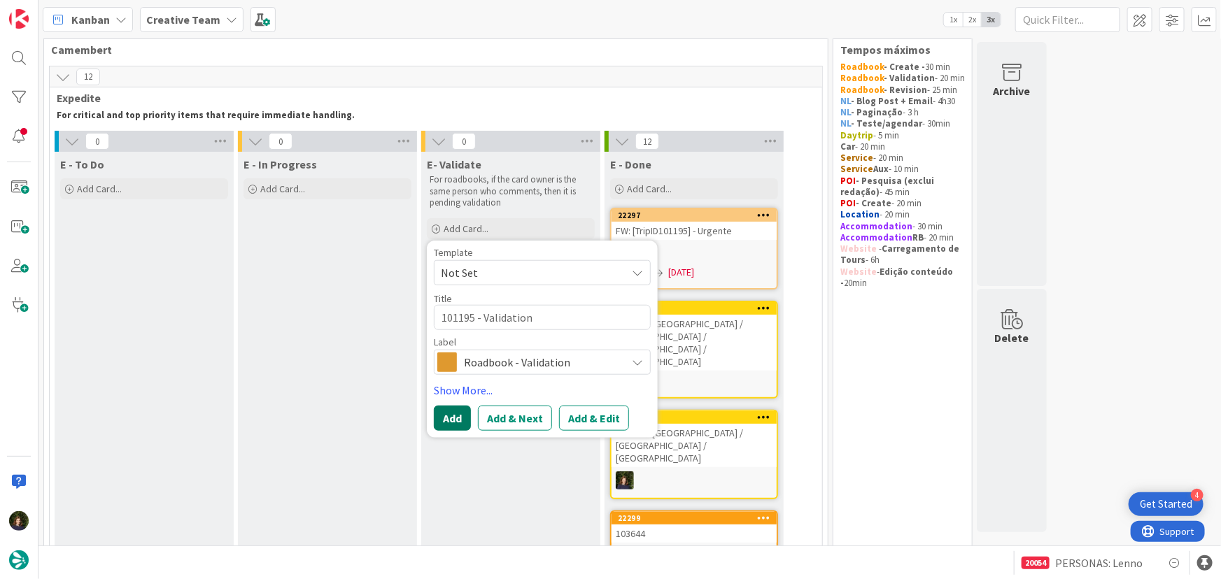
click at [451, 425] on button "Add" at bounding box center [452, 418] width 37 height 25
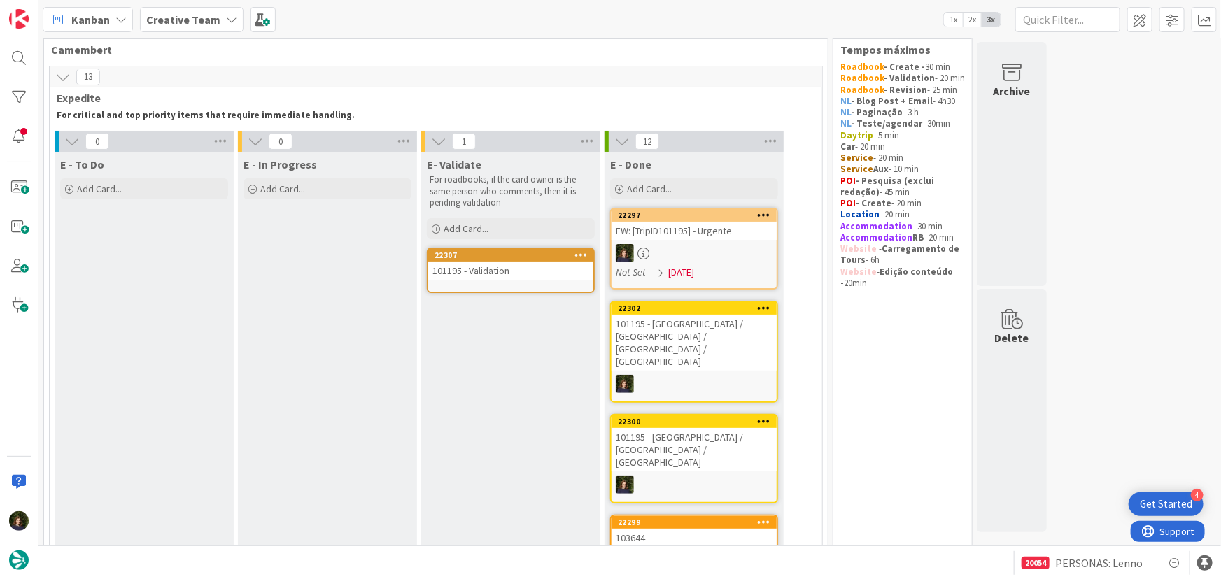
click at [485, 270] on div "101195 - Validation" at bounding box center [510, 271] width 165 height 18
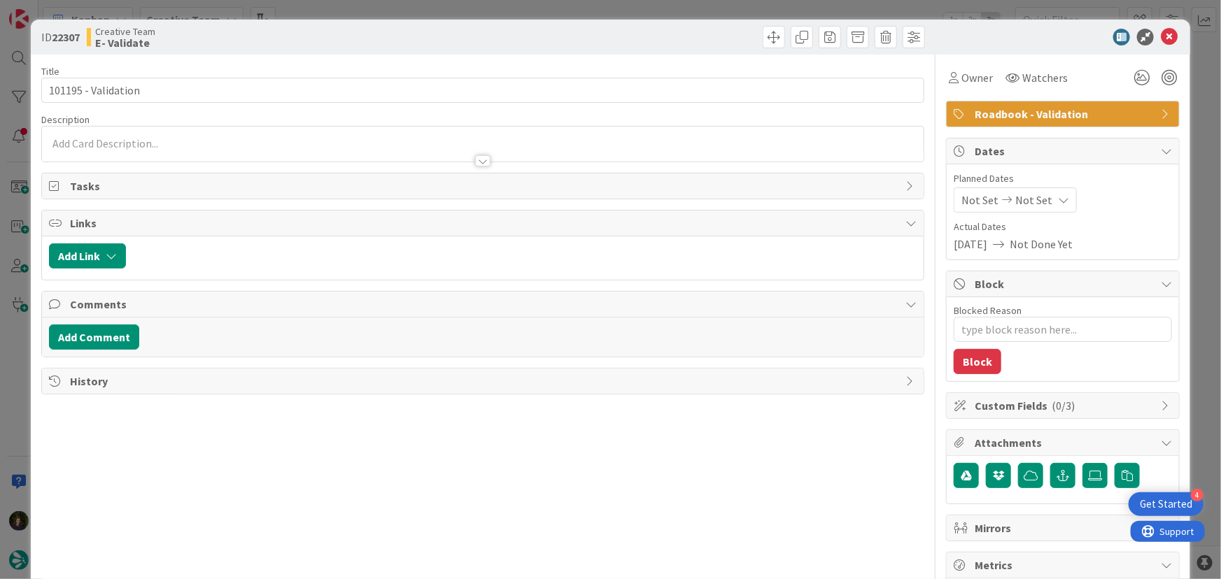
type textarea "x"
click at [164, 143] on p at bounding box center [483, 144] width 868 height 16
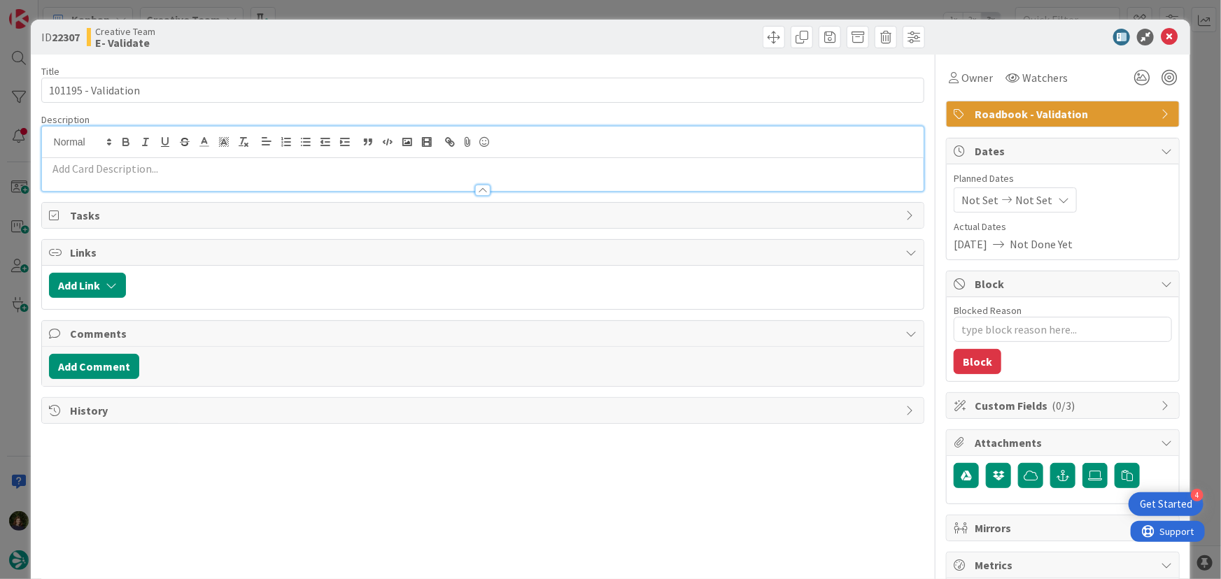
click at [168, 165] on p at bounding box center [483, 169] width 868 height 16
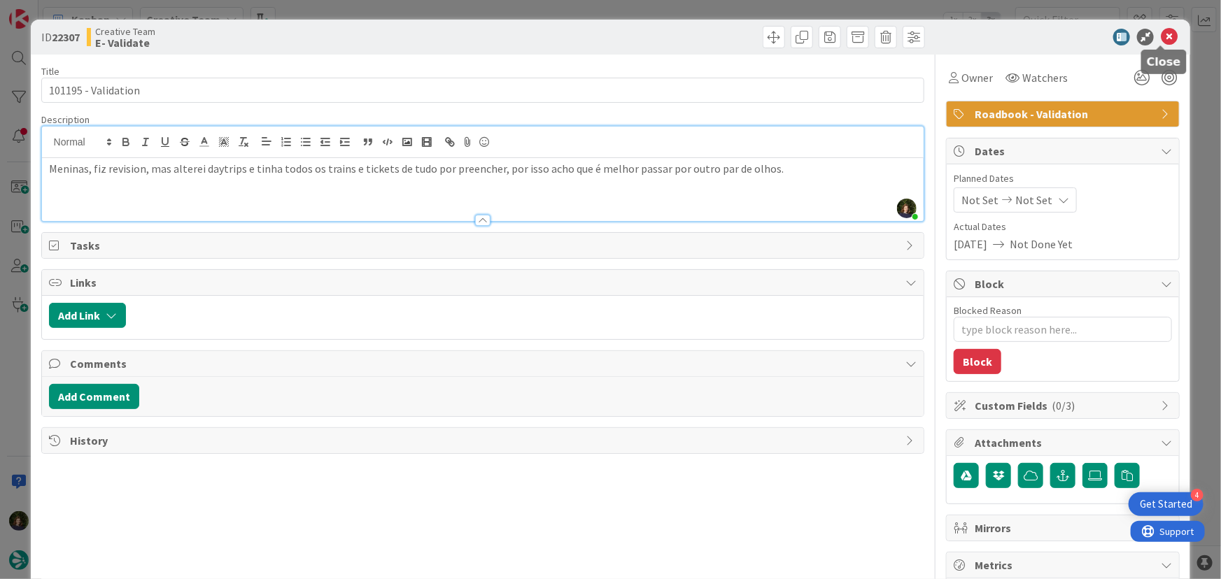
click at [1162, 35] on icon at bounding box center [1169, 37] width 17 height 17
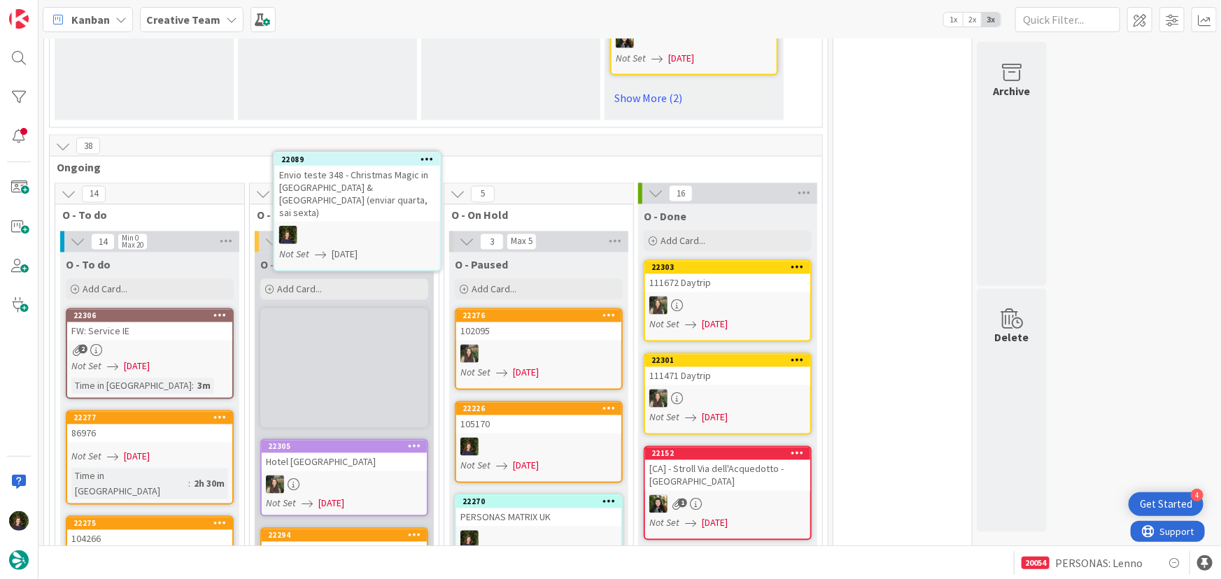
scroll to position [1206, 0]
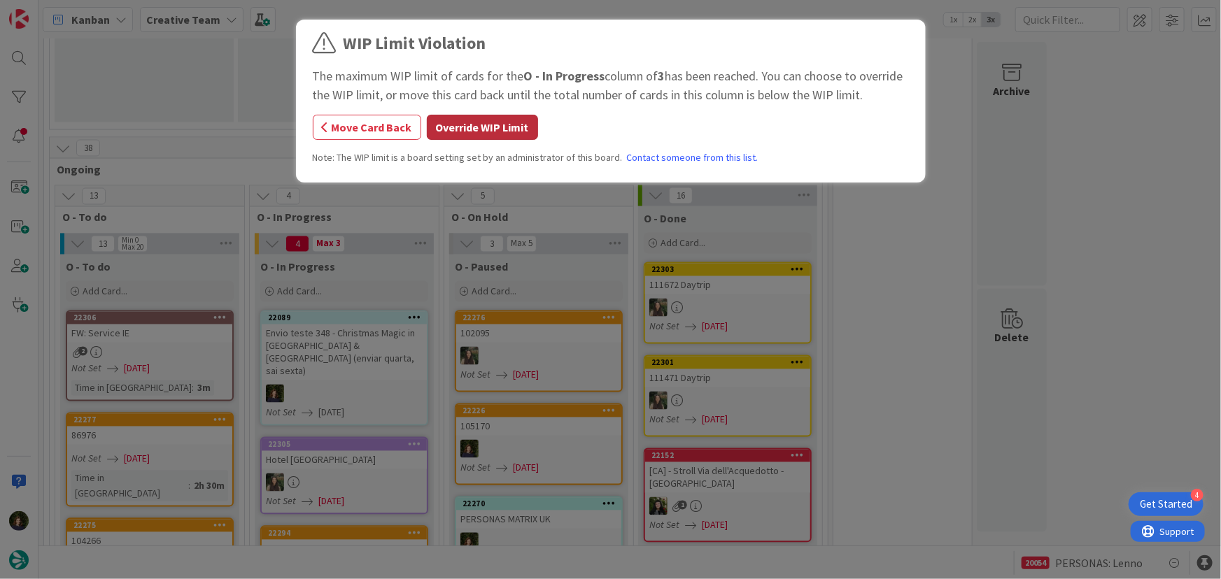
click at [476, 125] on button "Override WIP Limit" at bounding box center [482, 127] width 111 height 25
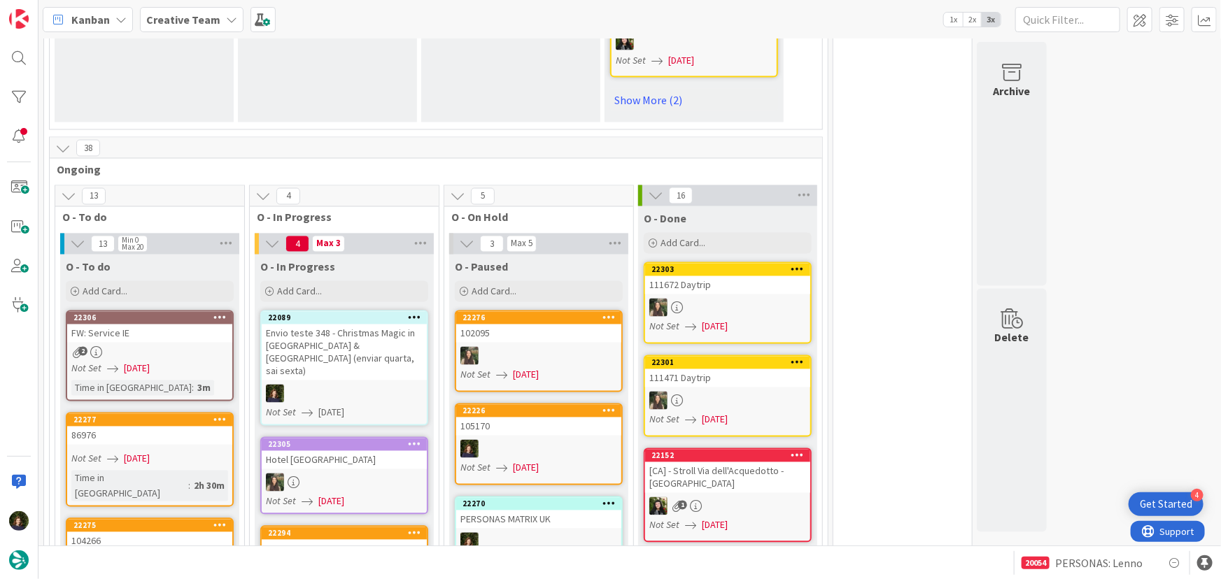
click at [364, 385] on div at bounding box center [344, 394] width 165 height 18
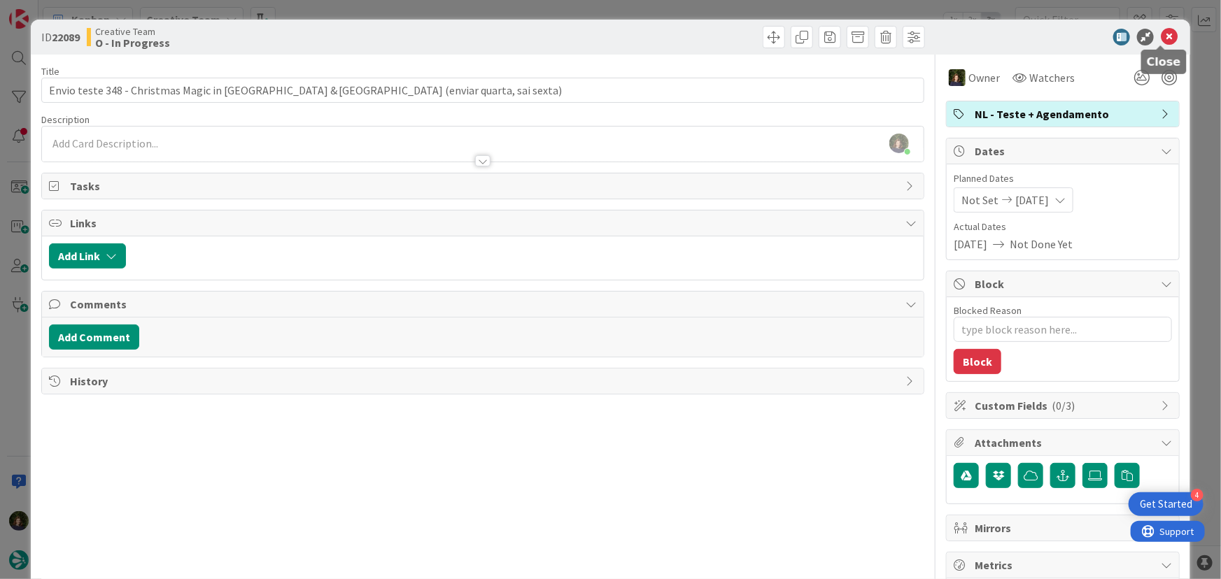
click at [1161, 36] on icon at bounding box center [1169, 37] width 17 height 17
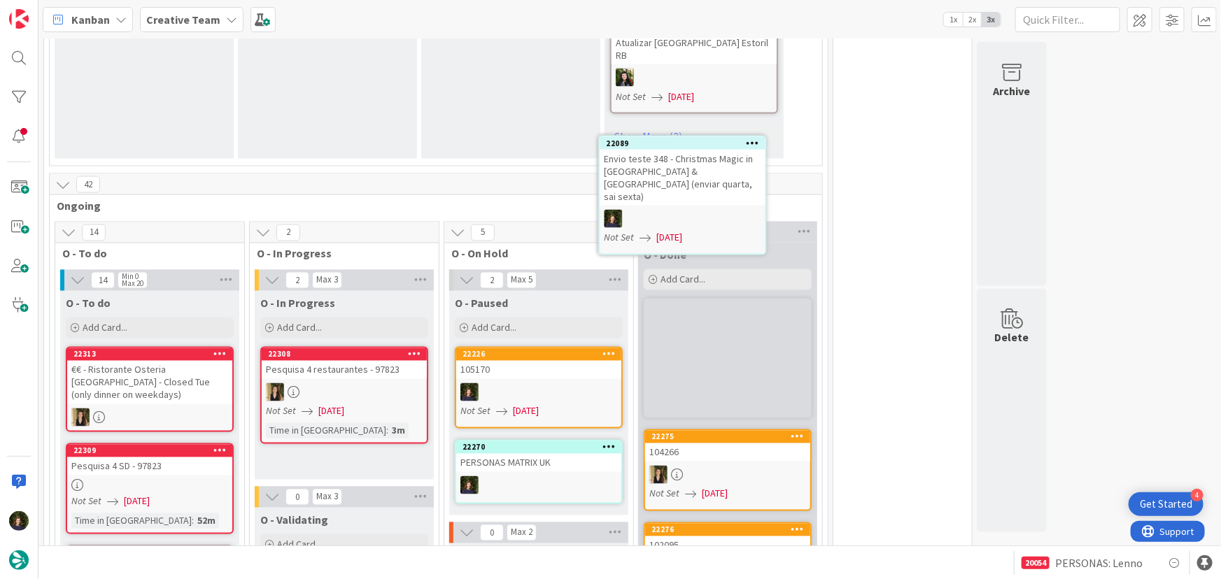
scroll to position [1149, 0]
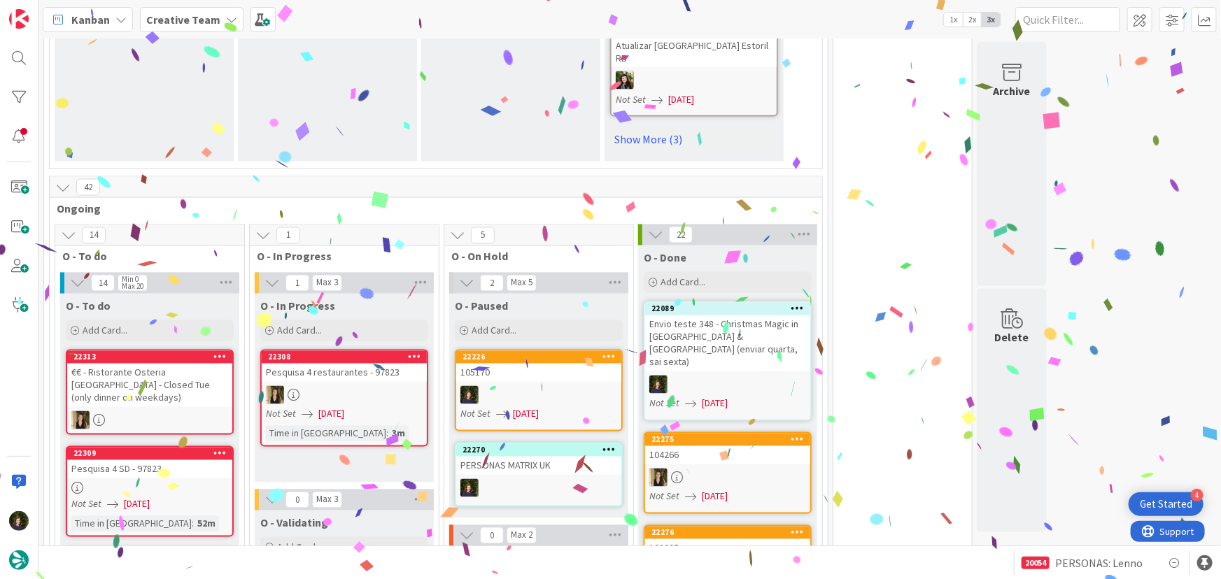
click at [703, 316] on div "Envio teste 348 - Christmas Magic in France & England (enviar quarta, sai sexta)" at bounding box center [727, 344] width 165 height 56
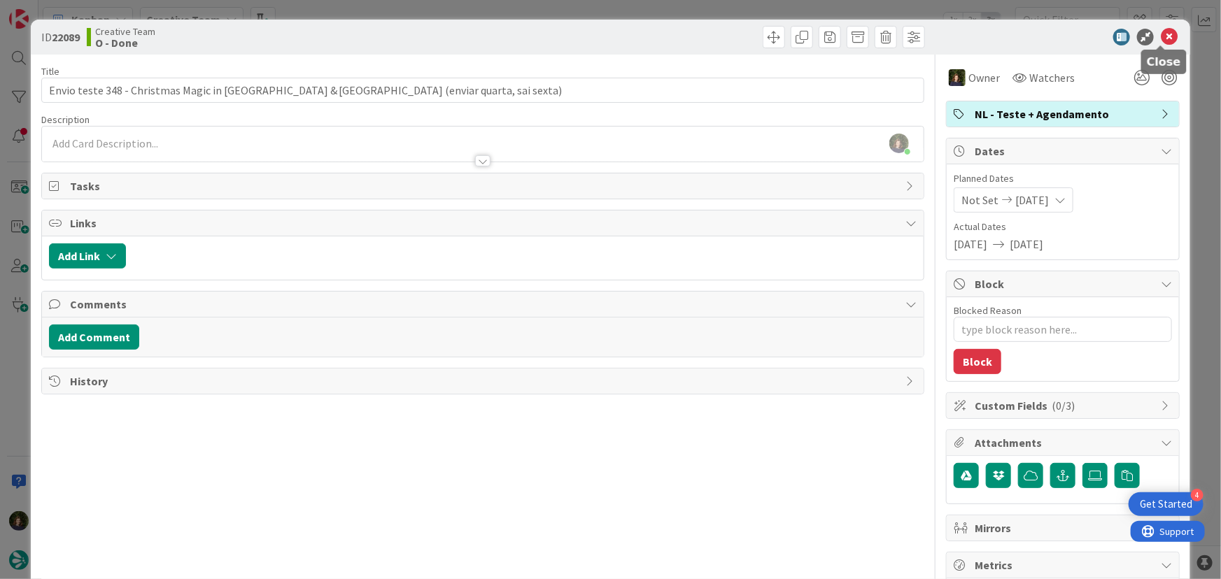
click at [1162, 38] on icon at bounding box center [1169, 37] width 17 height 17
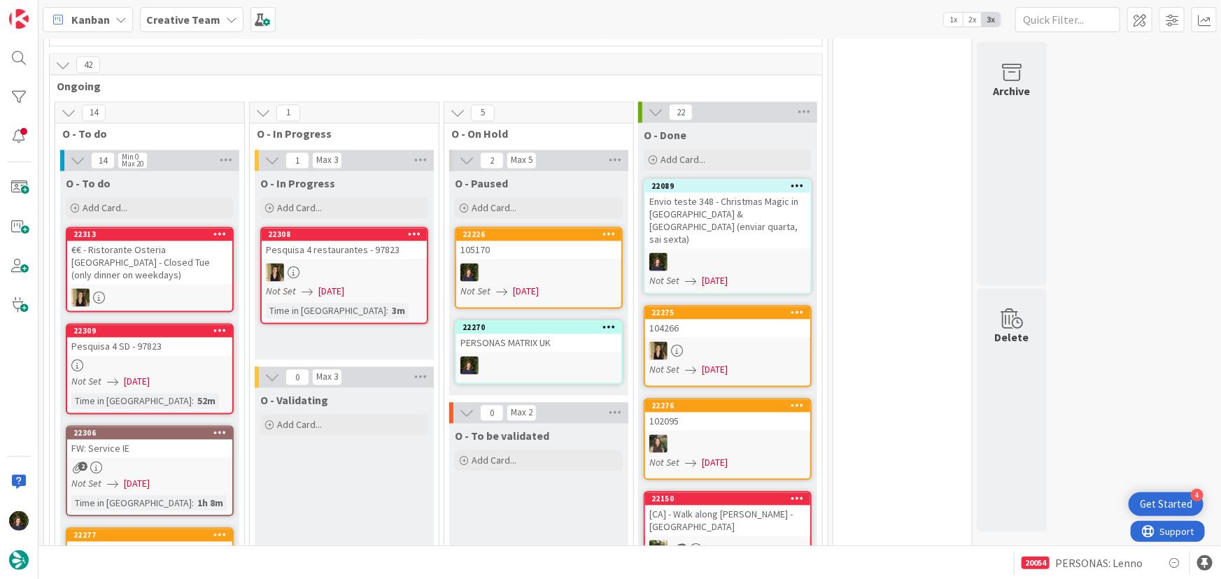
scroll to position [1272, 0]
click at [143, 425] on link "22306 FW: Service IE 2 Not Set 03/09/2025 Time in Column : 1h 8m" at bounding box center [150, 470] width 168 height 91
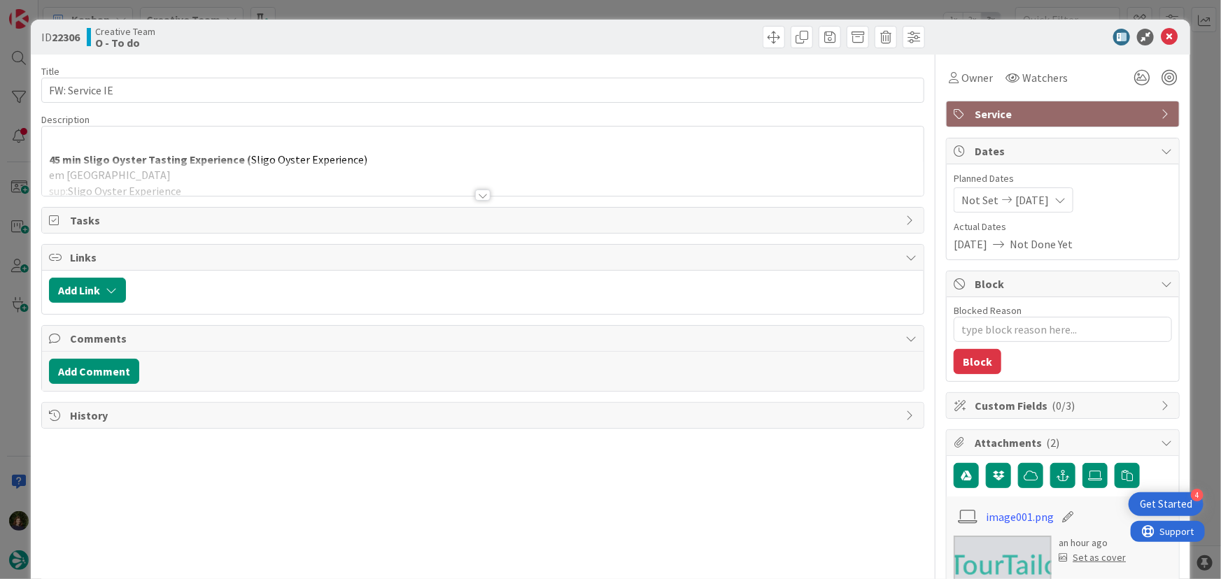
click at [475, 197] on div at bounding box center [482, 195] width 15 height 11
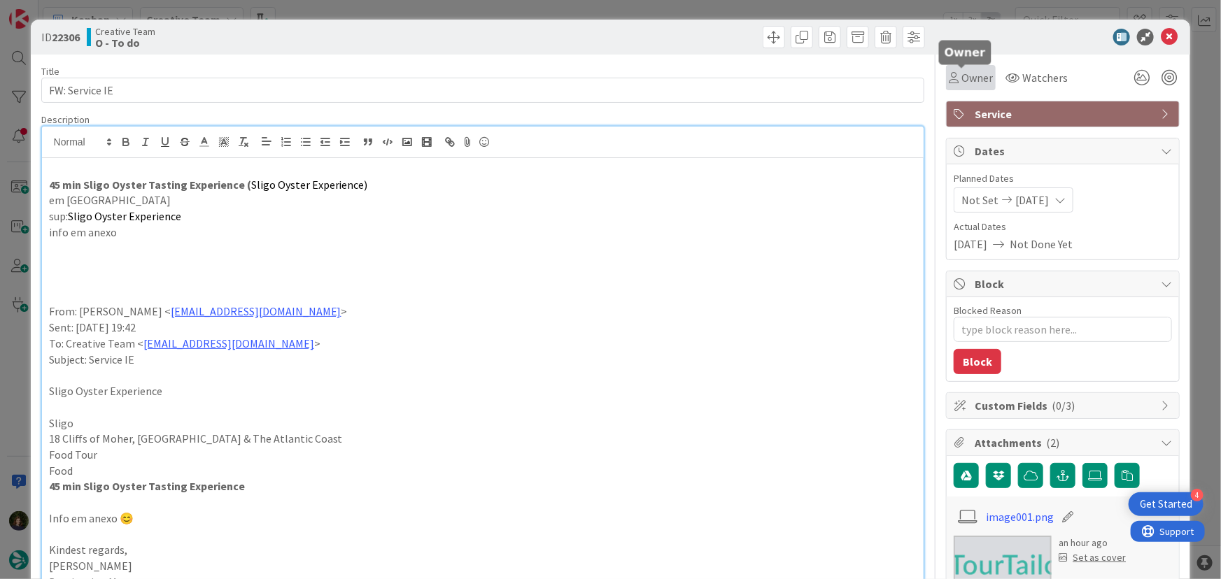
click at [964, 75] on span "Owner" at bounding box center [976, 77] width 31 height 17
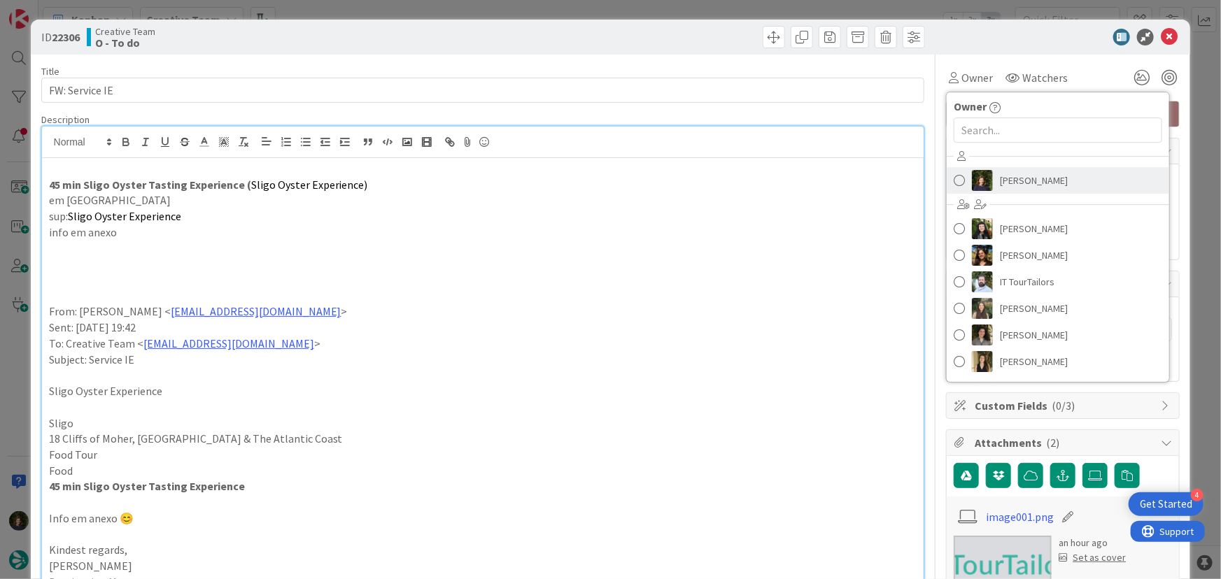
click at [1029, 178] on span "Margarida Carvalho" at bounding box center [1034, 180] width 68 height 21
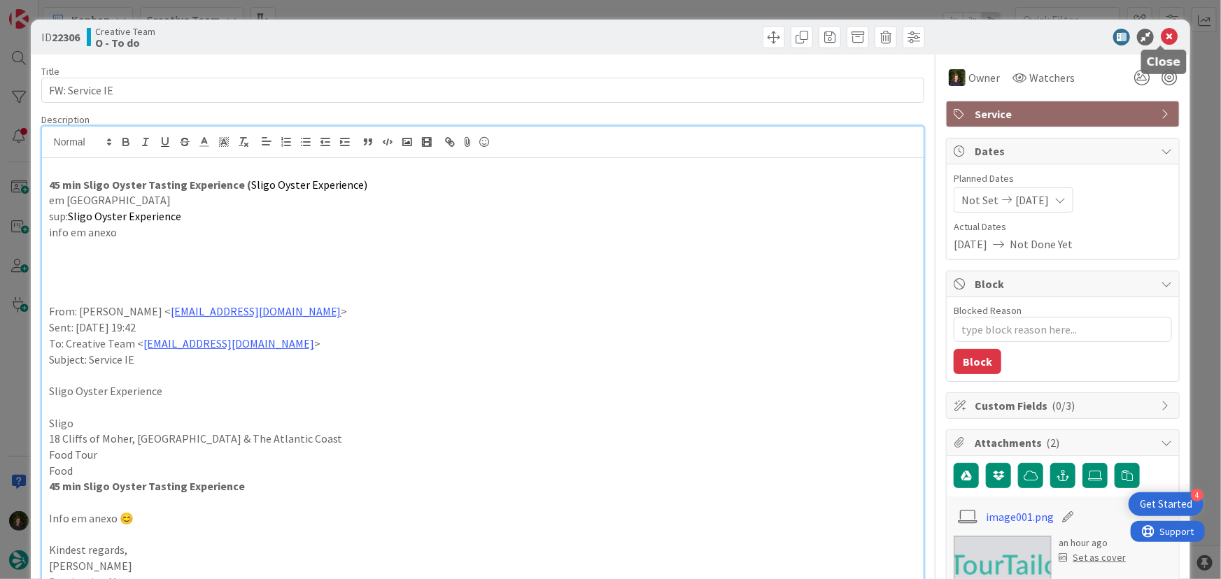
click at [1161, 36] on icon at bounding box center [1169, 37] width 17 height 17
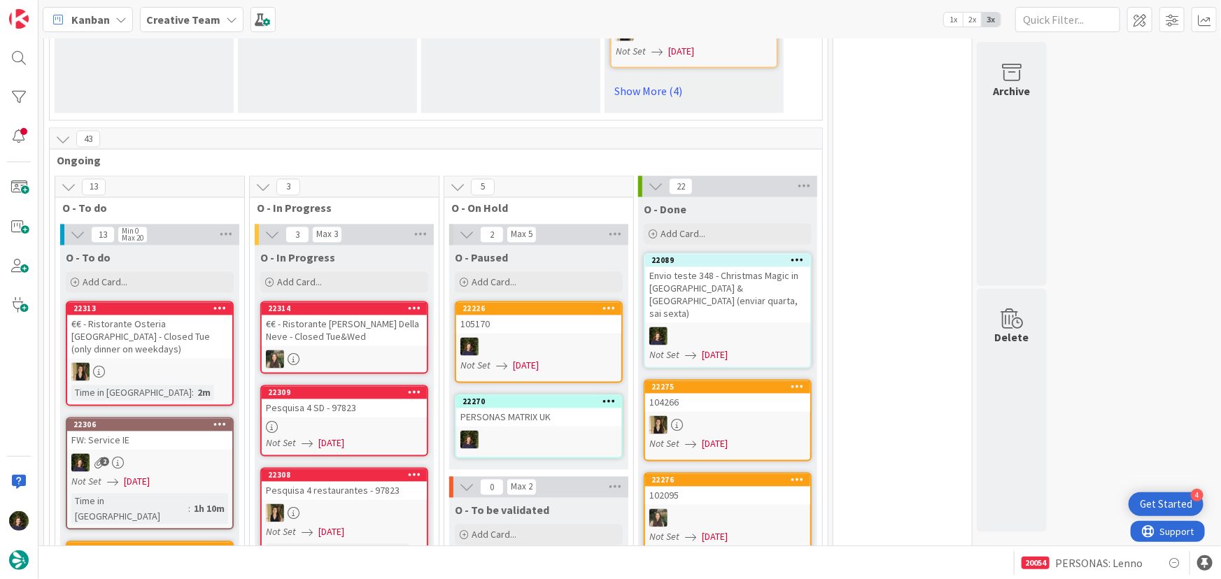
scroll to position [1208, 0]
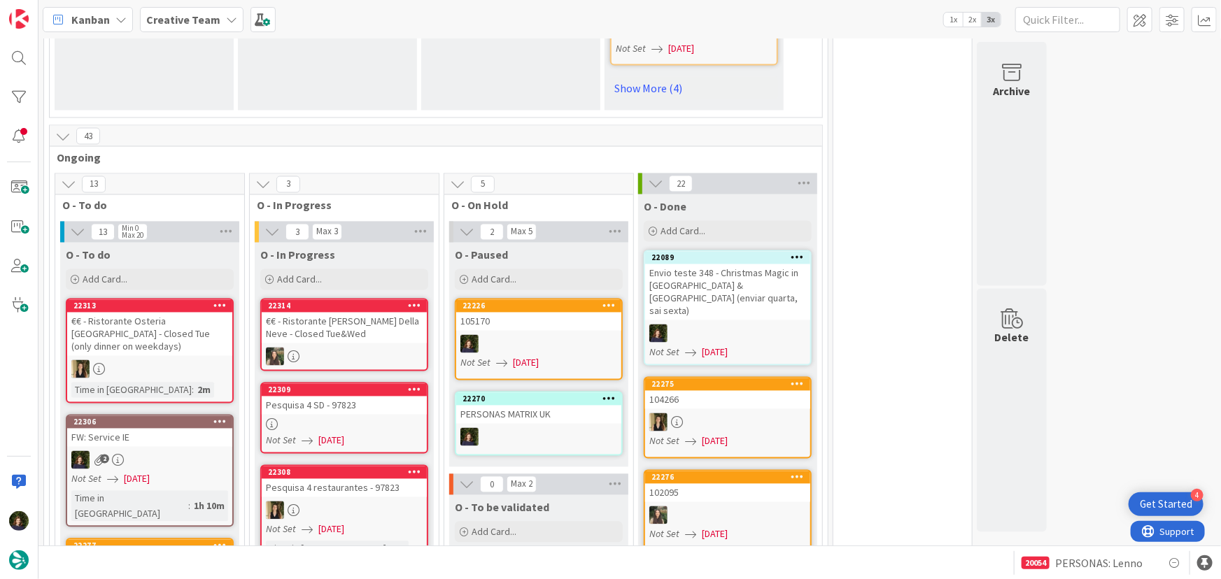
type textarea "x"
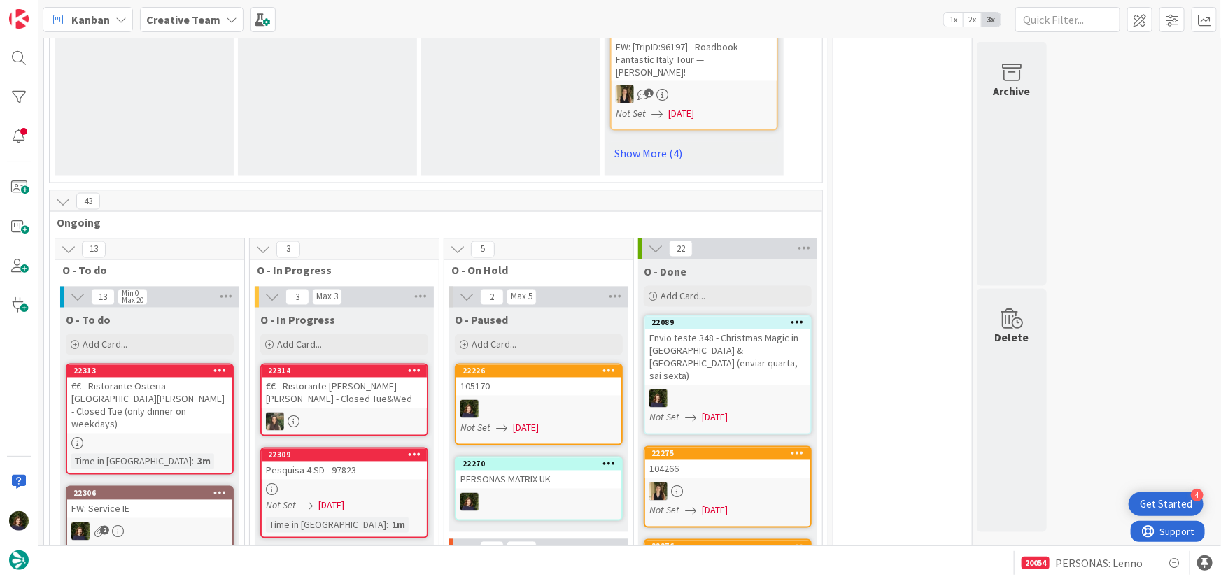
scroll to position [1272, 0]
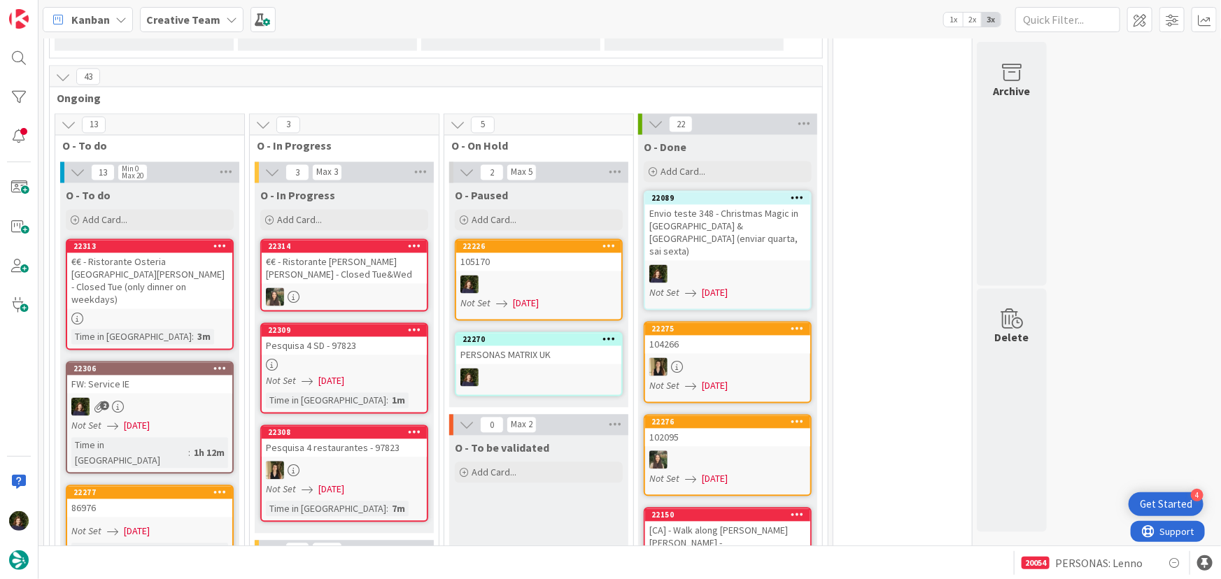
click at [195, 376] on div "FW: Service IE" at bounding box center [149, 385] width 165 height 18
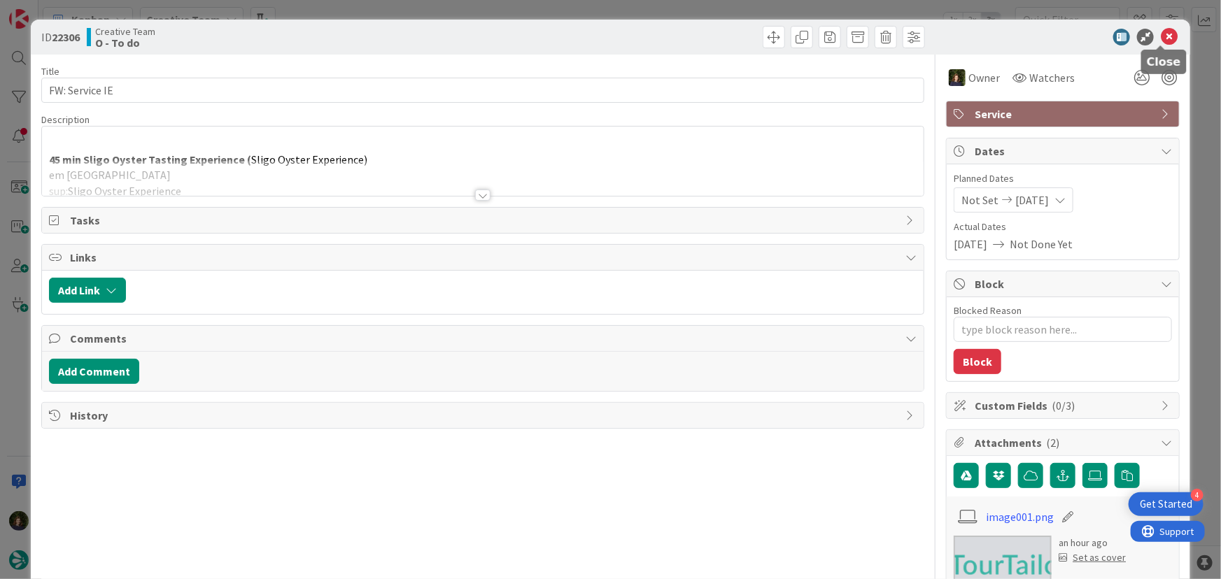
click at [1161, 43] on icon at bounding box center [1169, 37] width 17 height 17
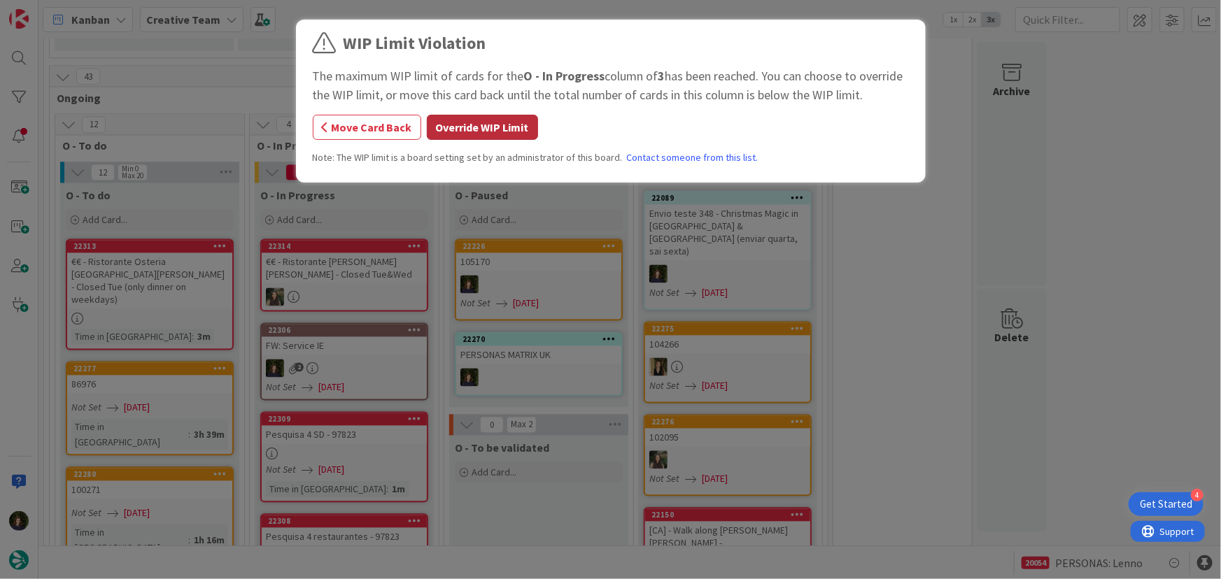
click at [458, 125] on button "Override WIP Limit" at bounding box center [482, 127] width 111 height 25
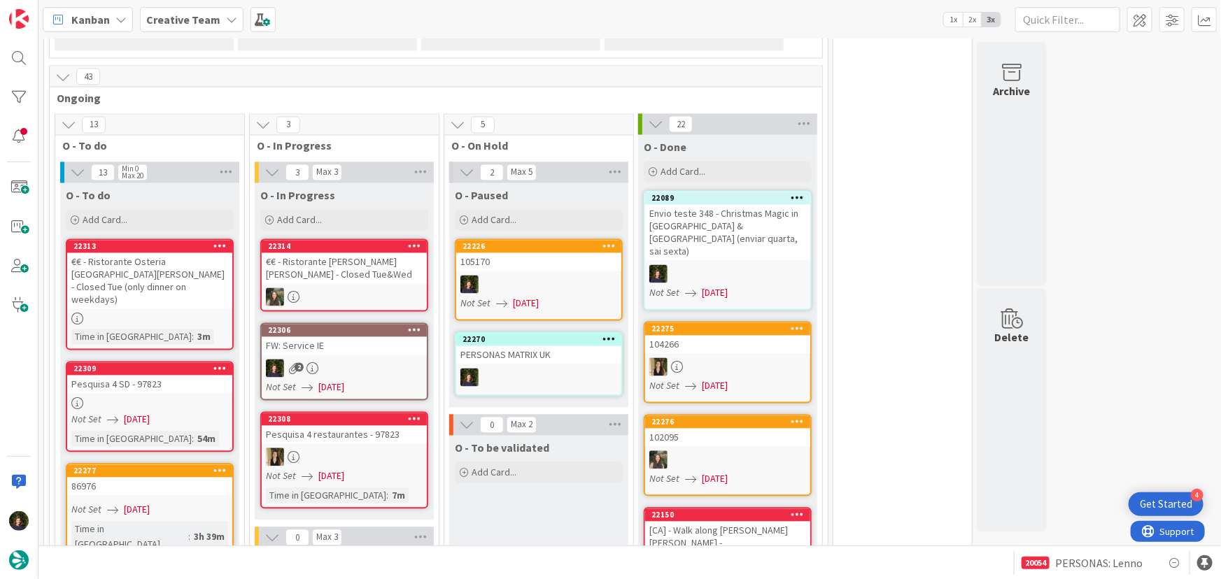
click at [340, 360] on div "2" at bounding box center [344, 369] width 165 height 18
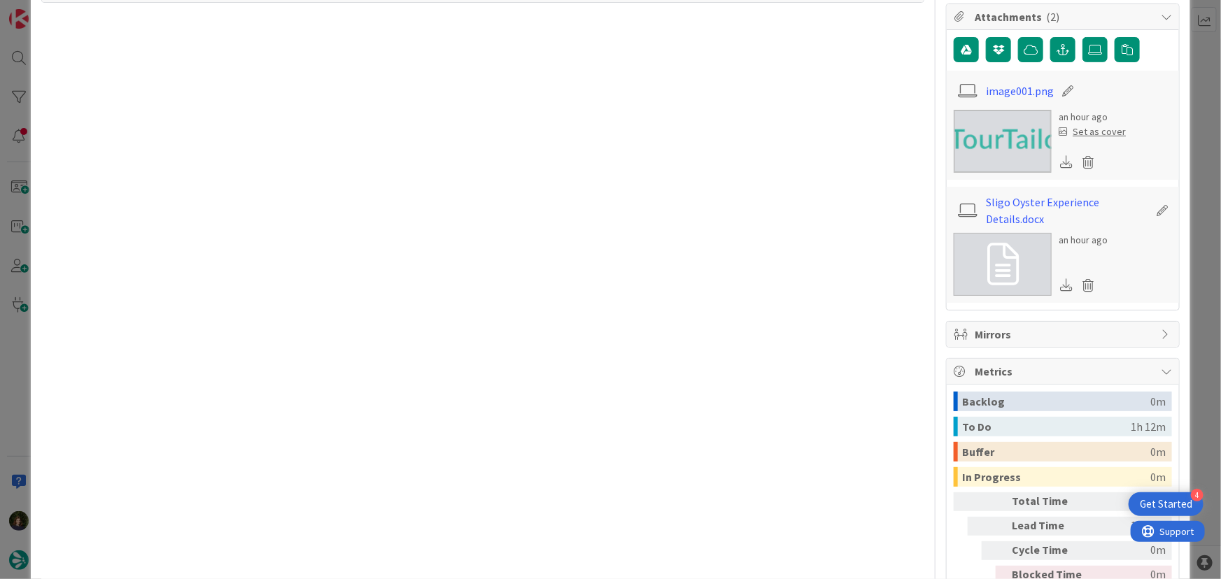
scroll to position [445, 0]
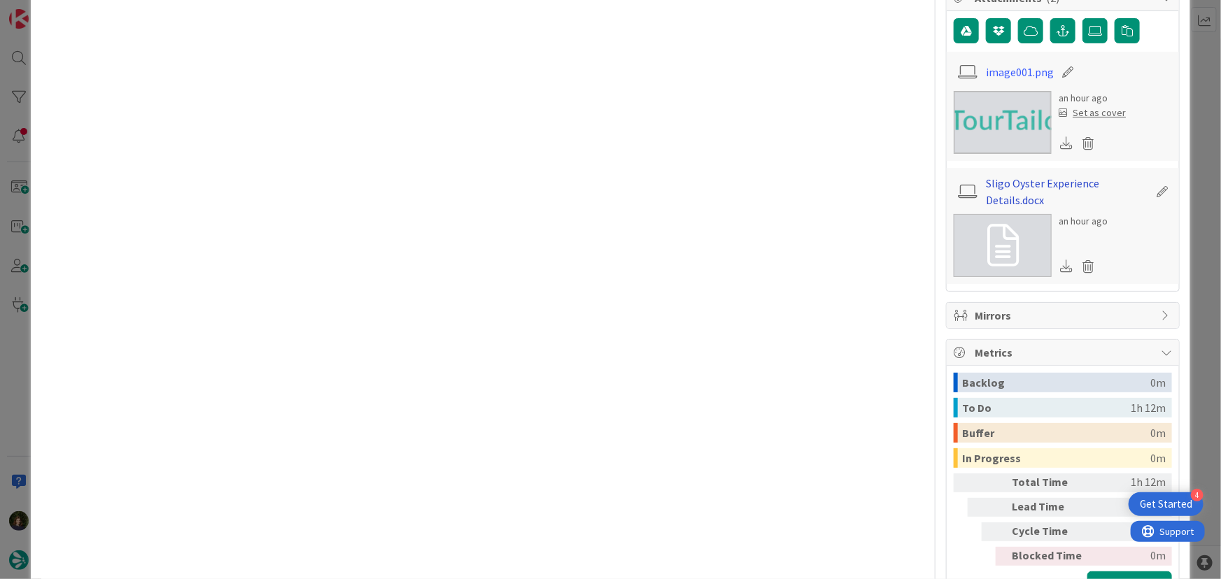
click at [1017, 181] on link "Sligo Oyster Experience Details.docx" at bounding box center [1068, 192] width 162 height 34
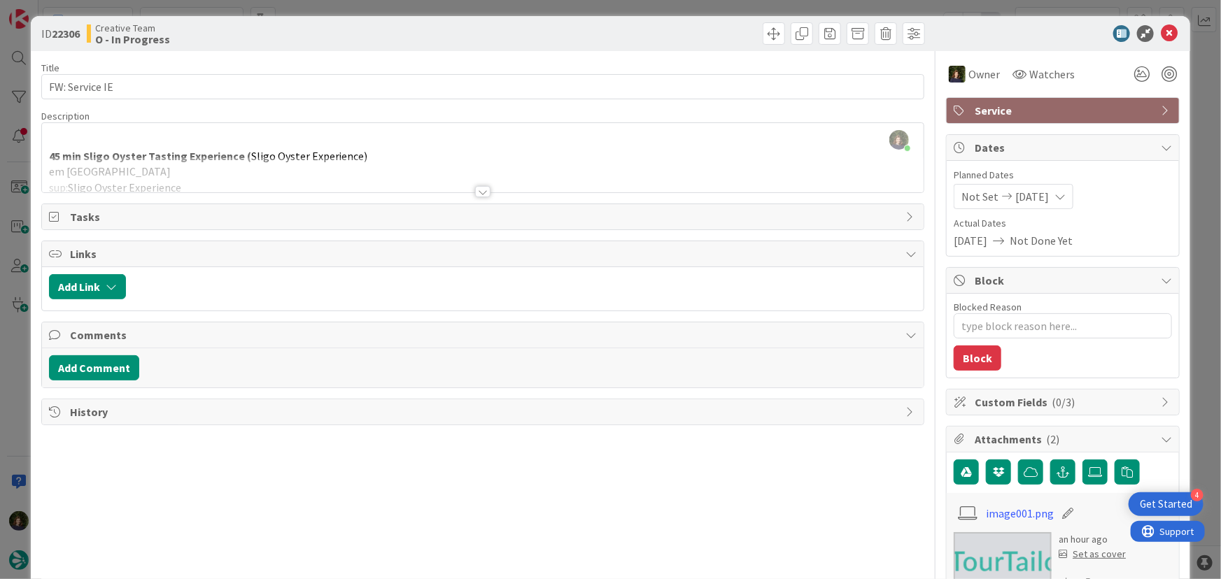
scroll to position [0, 0]
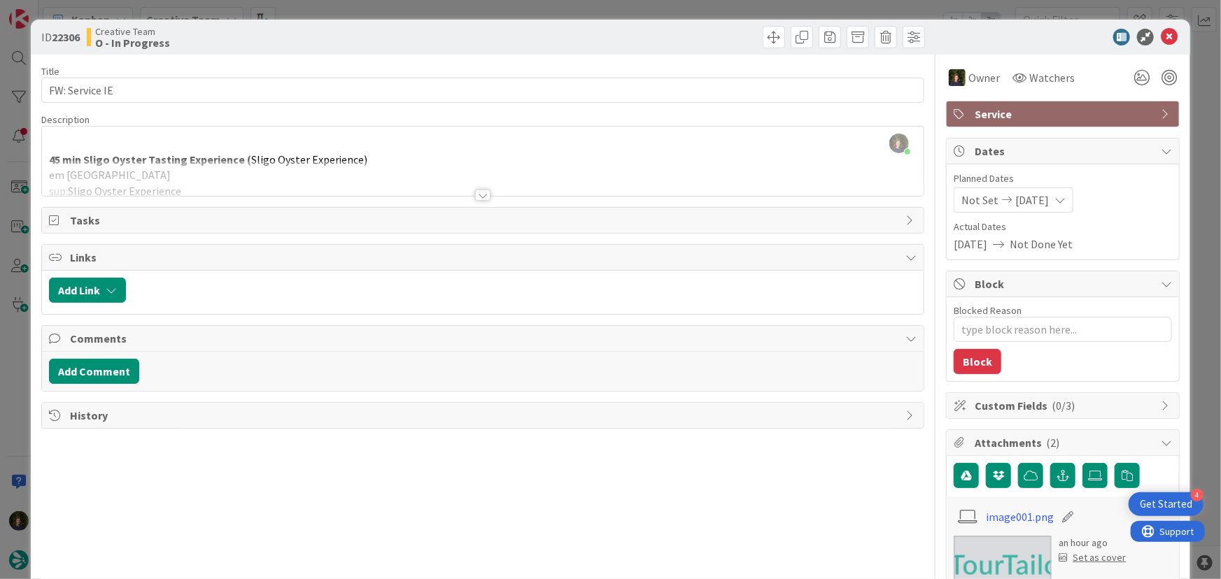
click at [201, 169] on div at bounding box center [483, 178] width 882 height 36
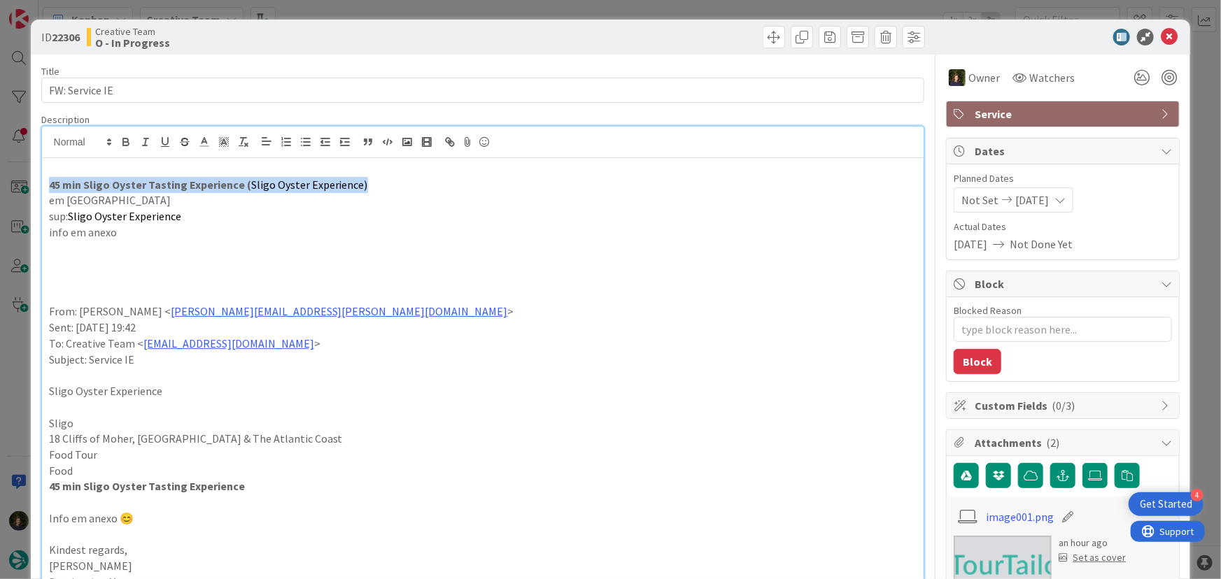
drag, startPoint x: 48, startPoint y: 184, endPoint x: 389, endPoint y: 189, distance: 341.5
click at [389, 189] on div "45 min Sligo Oyster Tasting Experience ( Sligo Oyster Experience) em Sligo sup:…" at bounding box center [483, 532] width 882 height 748
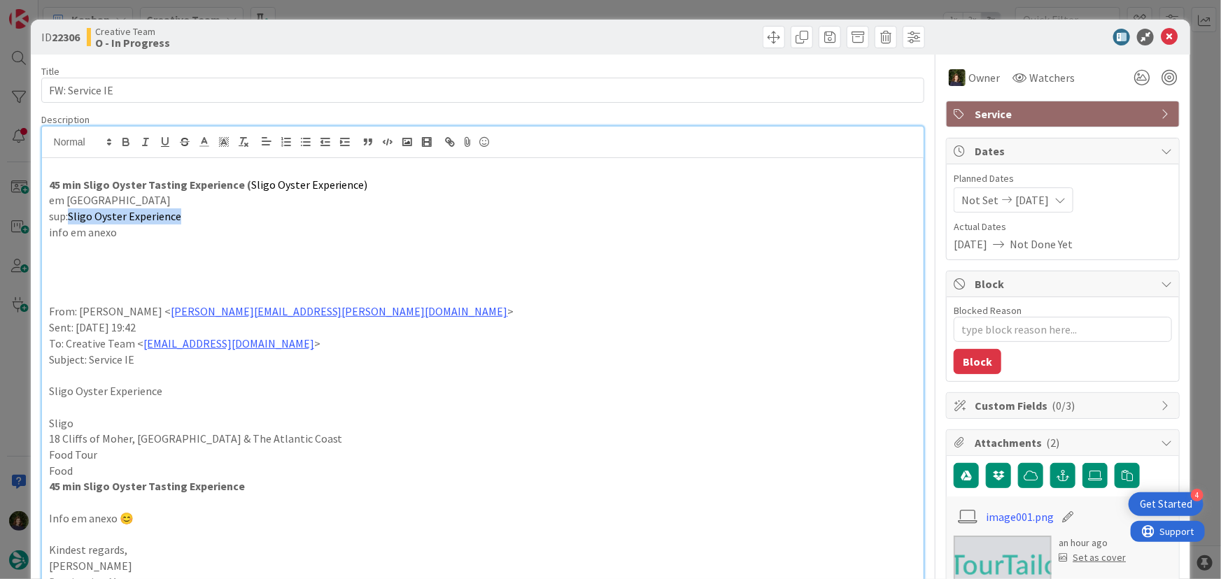
drag, startPoint x: 69, startPoint y: 219, endPoint x: 181, endPoint y: 212, distance: 111.5
click at [181, 212] on p "sup: Sligo Oyster Experience" at bounding box center [483, 217] width 868 height 16
copy span "Sligo Oyster Experience"
click at [125, 183] on strong "45 min Sligo Oyster Tasting Experience (" at bounding box center [150, 185] width 202 height 14
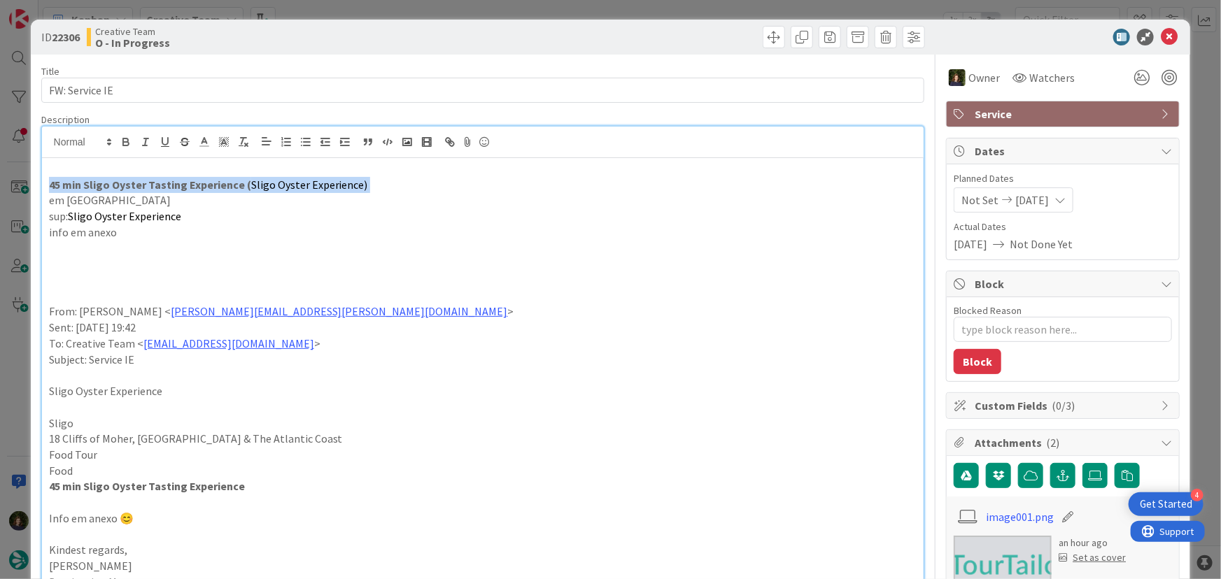
click at [125, 183] on strong "45 min Sligo Oyster Tasting Experience (" at bounding box center [150, 185] width 202 height 14
copy p "45 min Sligo Oyster Tasting Experience ( Sligo Oyster Experience)"
click at [150, 189] on strong "45 min Sligo Oyster Tasting Experience (" at bounding box center [150, 185] width 202 height 14
drag, startPoint x: 43, startPoint y: 186, endPoint x: 237, endPoint y: 179, distance: 194.6
click at [237, 179] on div "45 min Sligo Oyster Tasting Experience ( Sligo Oyster Experience) em Sligo sup:…" at bounding box center [483, 532] width 882 height 748
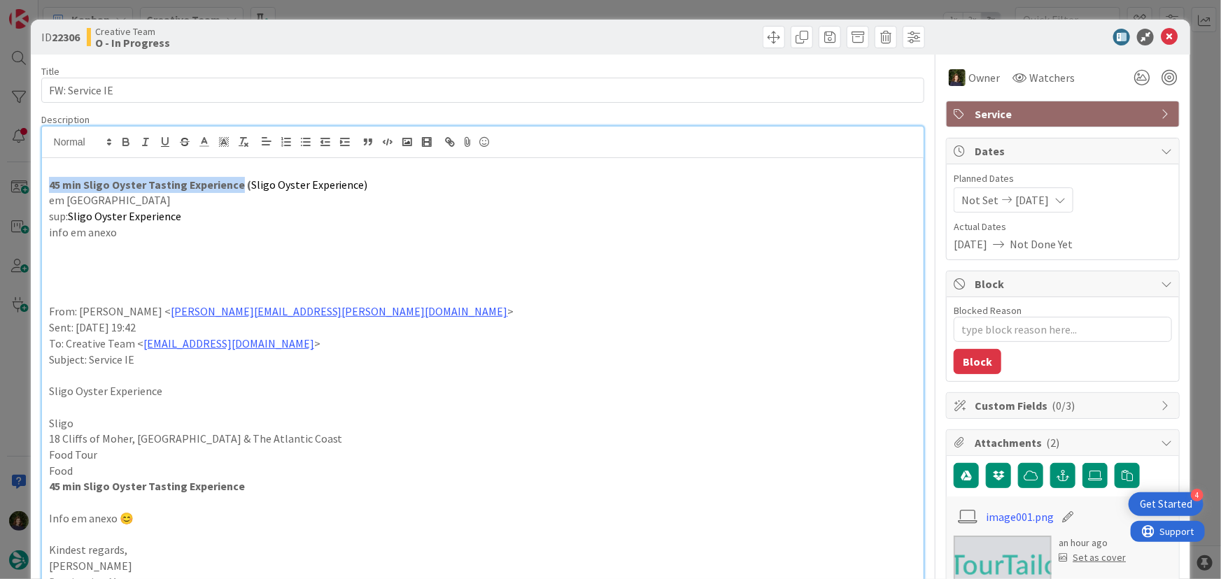
copy strong "45 min Sligo Oyster Tasting Experience"
click at [1162, 32] on icon at bounding box center [1169, 37] width 17 height 17
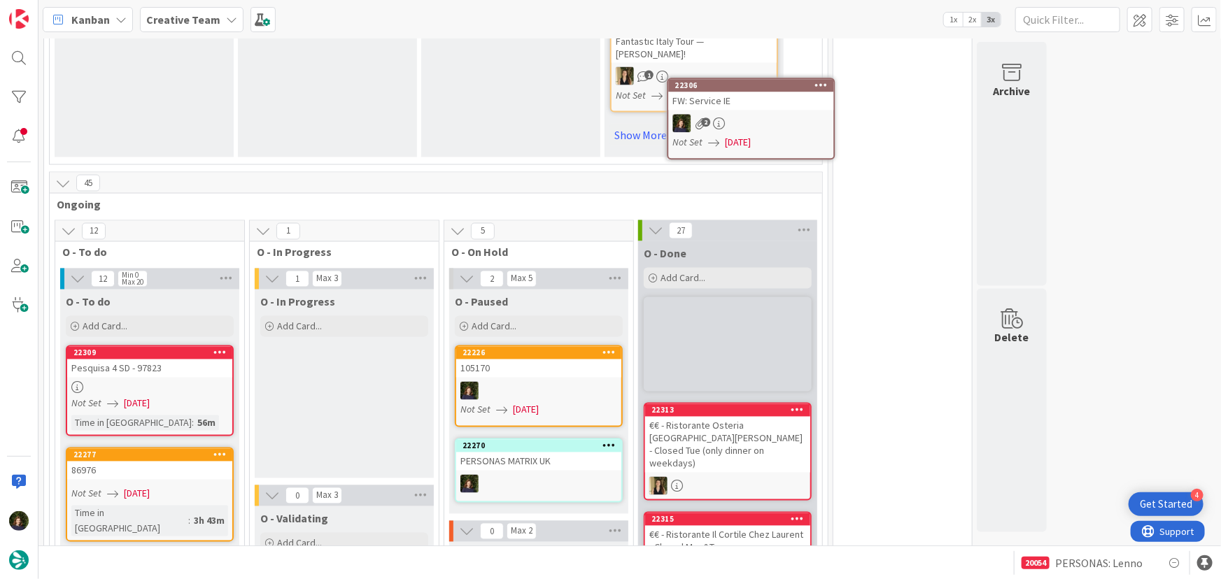
scroll to position [1157, 0]
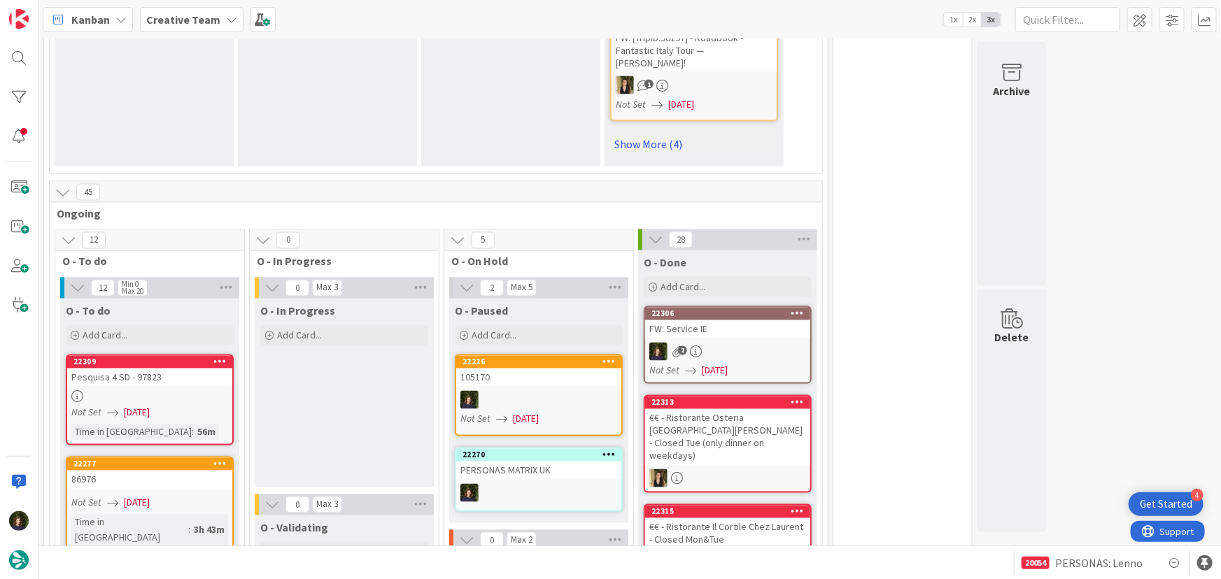
click at [533, 391] on div at bounding box center [538, 400] width 165 height 18
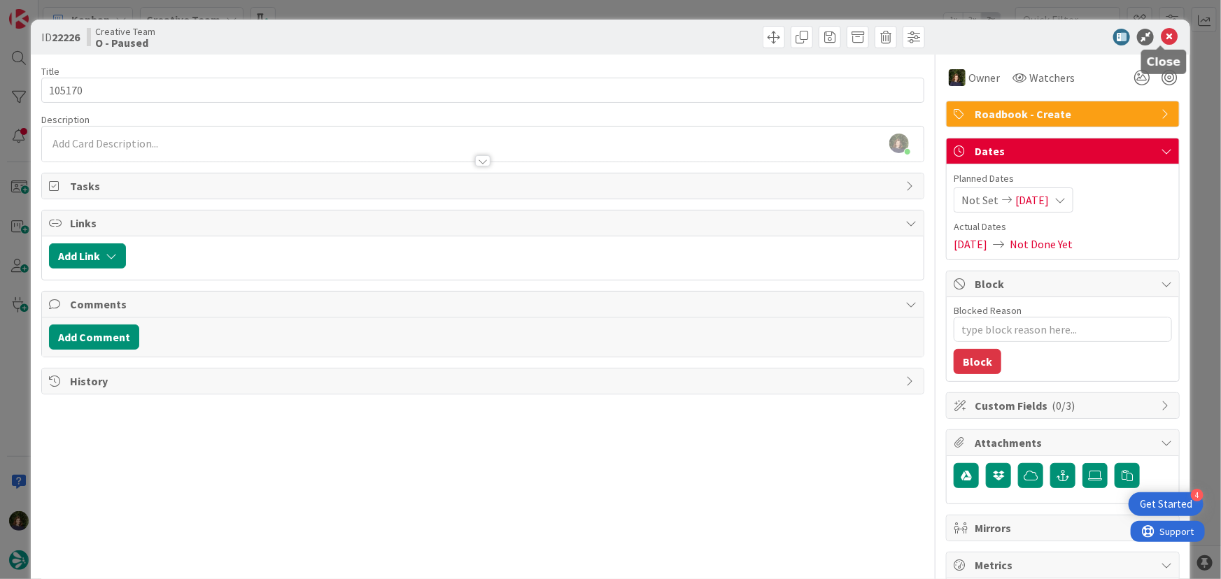
click at [1161, 37] on icon at bounding box center [1169, 37] width 17 height 17
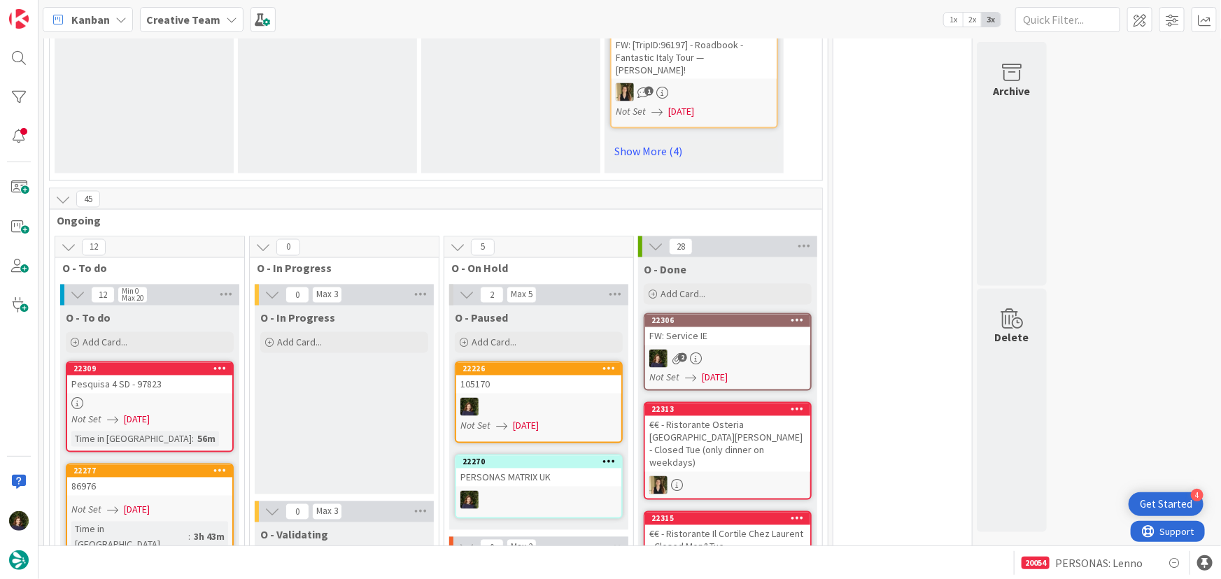
scroll to position [1157, 0]
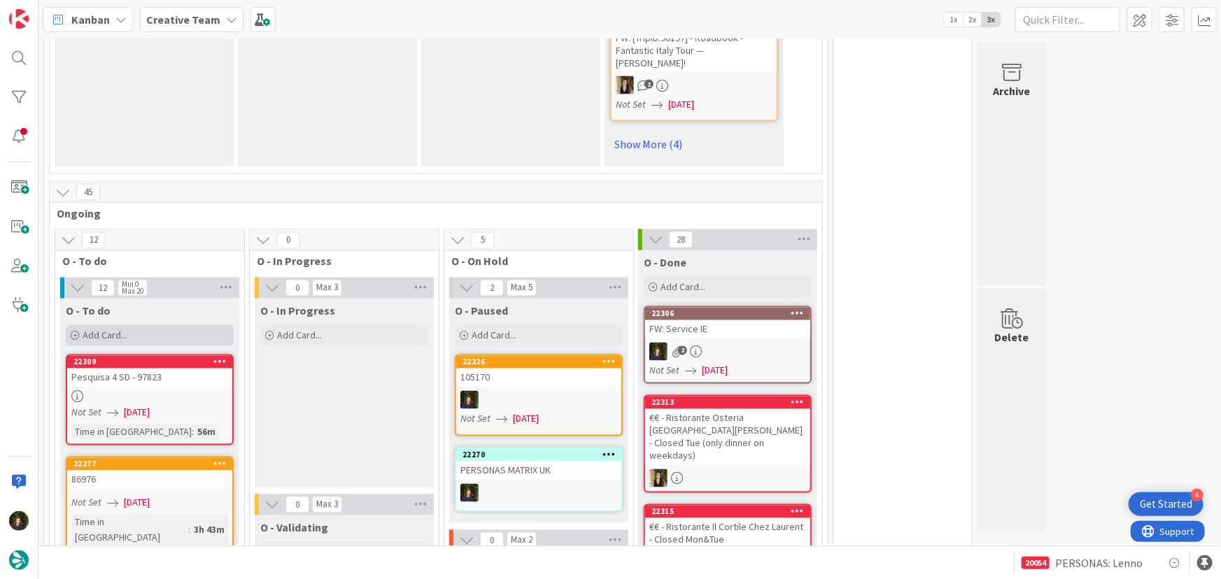
click at [145, 325] on div "Add Card..." at bounding box center [150, 335] width 168 height 21
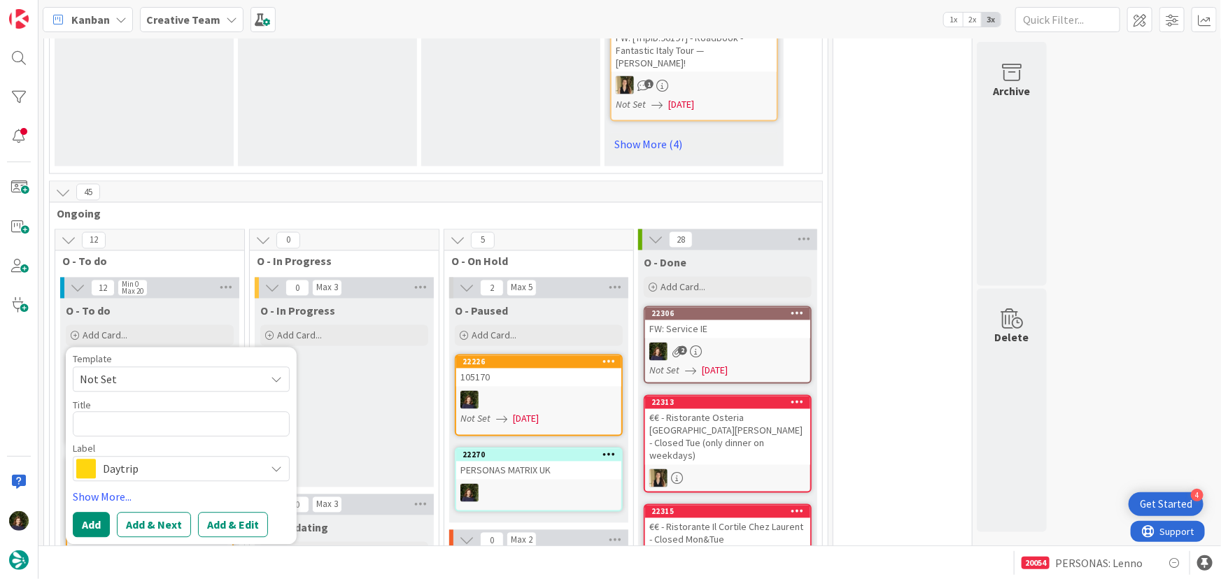
click at [160, 460] on span "Daytrip" at bounding box center [180, 470] width 155 height 20
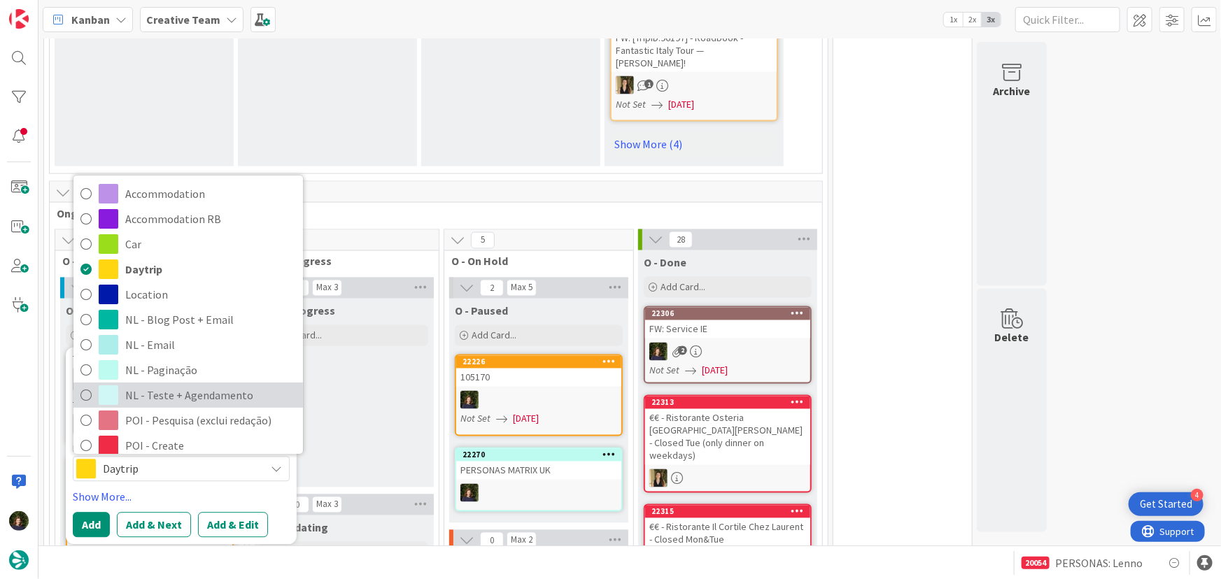
click at [147, 386] on span "NL - Teste + Agendamento" at bounding box center [210, 396] width 171 height 21
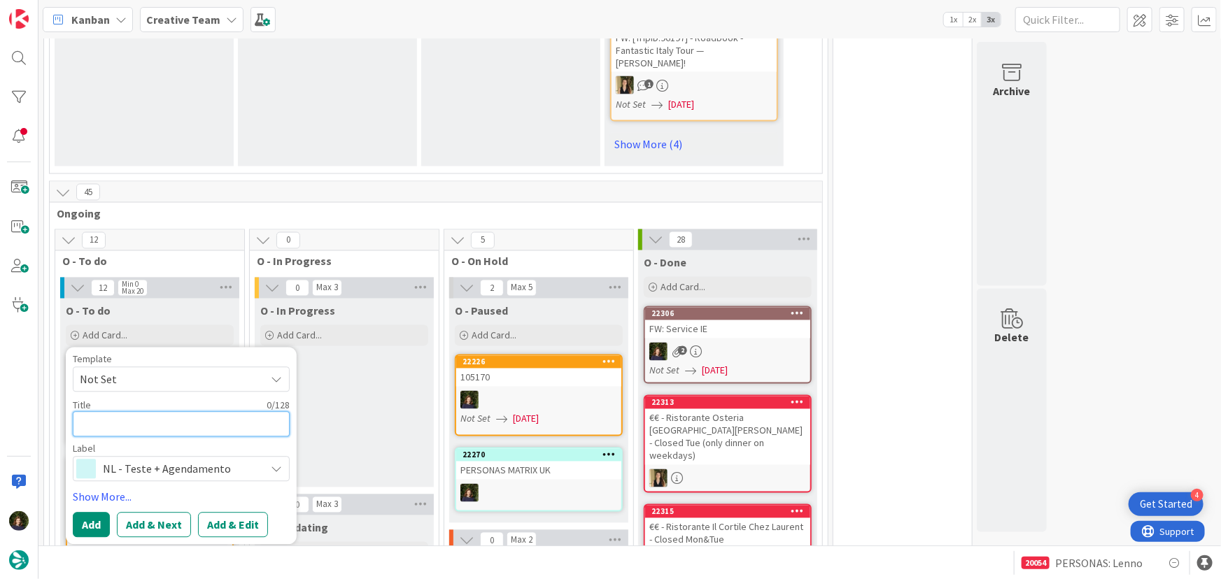
click at [102, 412] on textarea at bounding box center [181, 424] width 217 height 25
type textarea "x"
type textarea "N"
type textarea "x"
type textarea "NL"
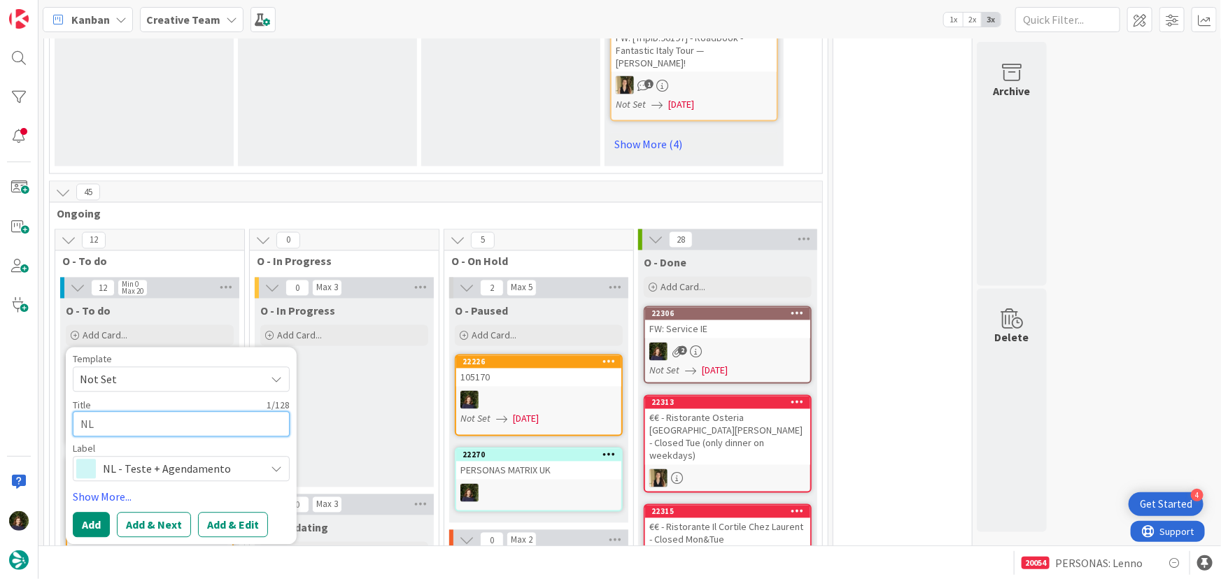
type textarea "x"
type textarea "NL"
type textarea "x"
type textarea "NL 3"
type textarea "x"
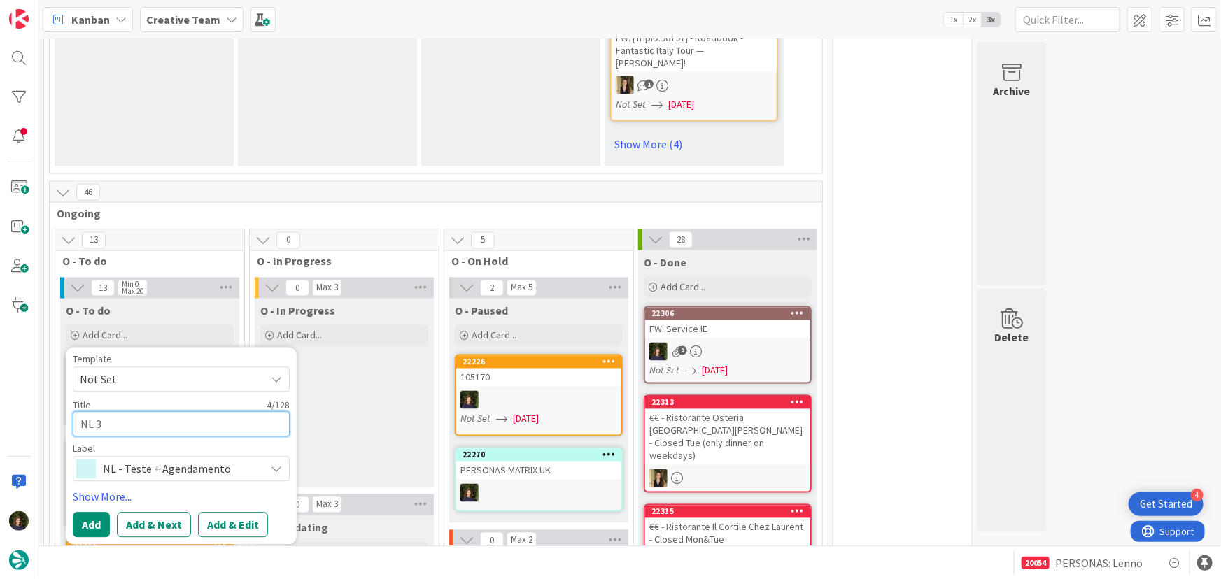
type textarea "NL 34"
type textarea "x"
type textarea "NL 348"
type textarea "x"
type textarea "NL 348"
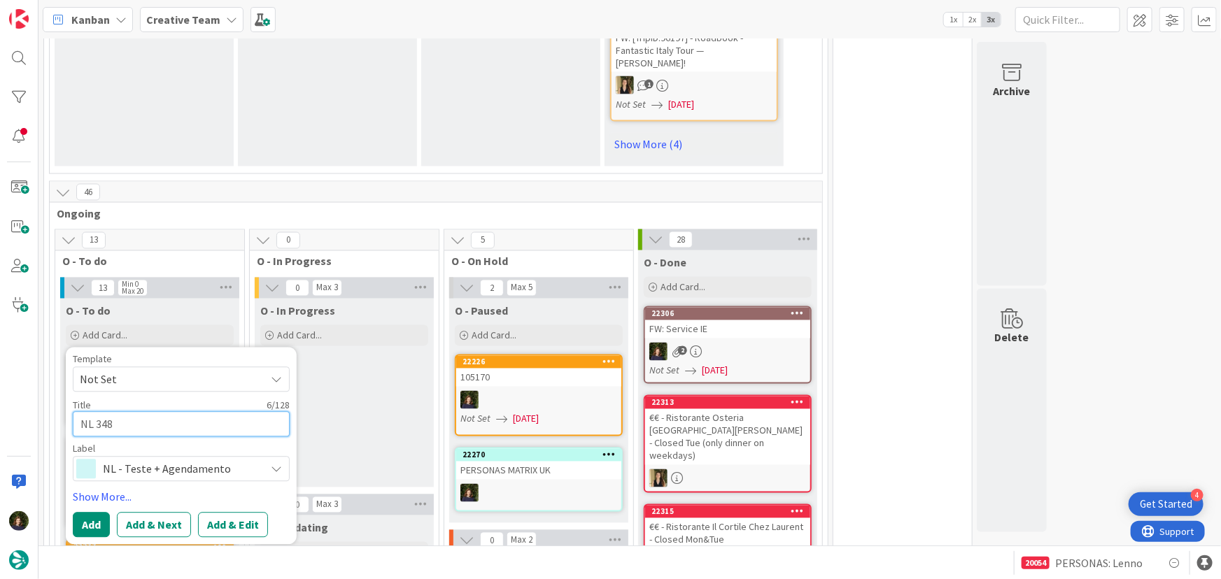
type textarea "x"
type textarea "NL 348 -"
type textarea "x"
type textarea "NL 348 -"
type textarea "x"
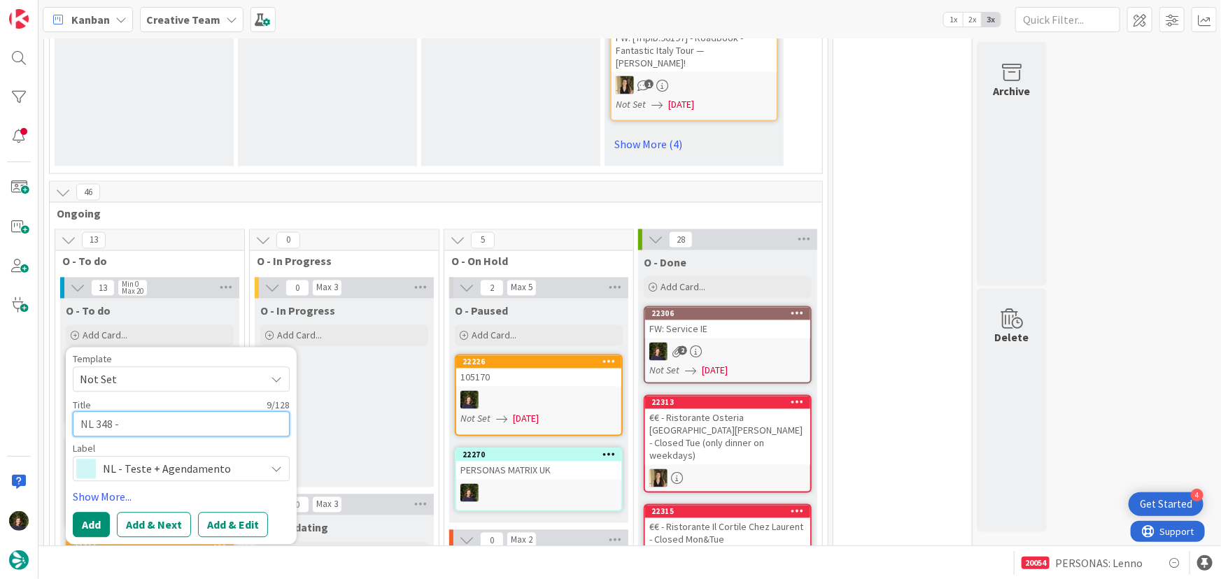
type textarea "NL 348 - a"
type textarea "x"
type textarea "NL 348 - al"
type textarea "x"
type textarea "NL 348 - alt"
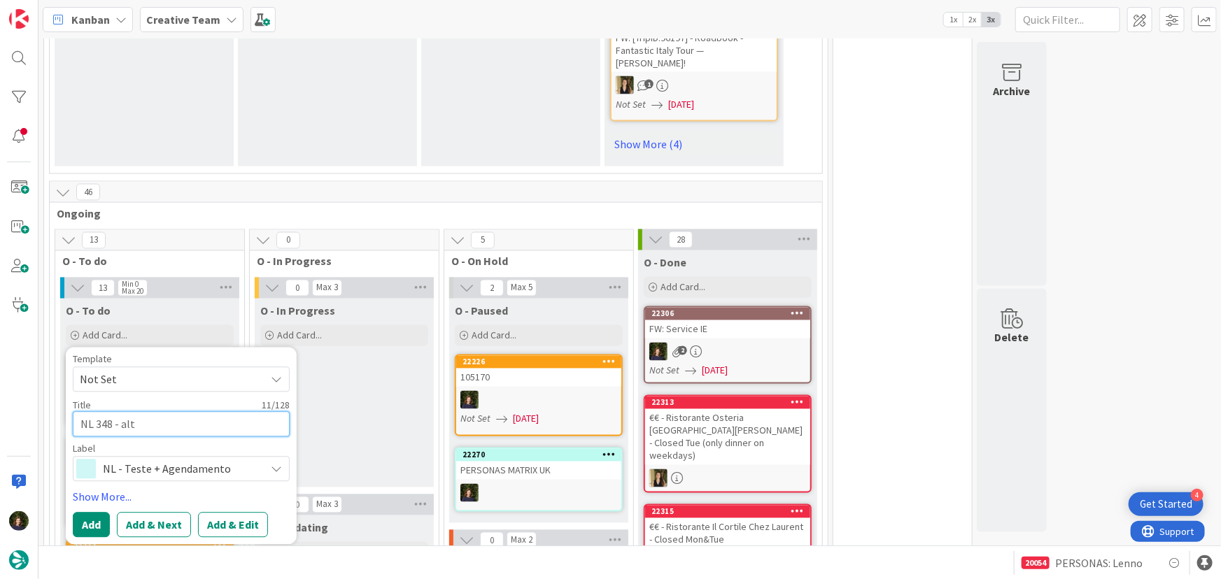
type textarea "x"
type textarea "NL 348 - alte"
type textarea "x"
type textarea "NL 348 - alter"
type textarea "x"
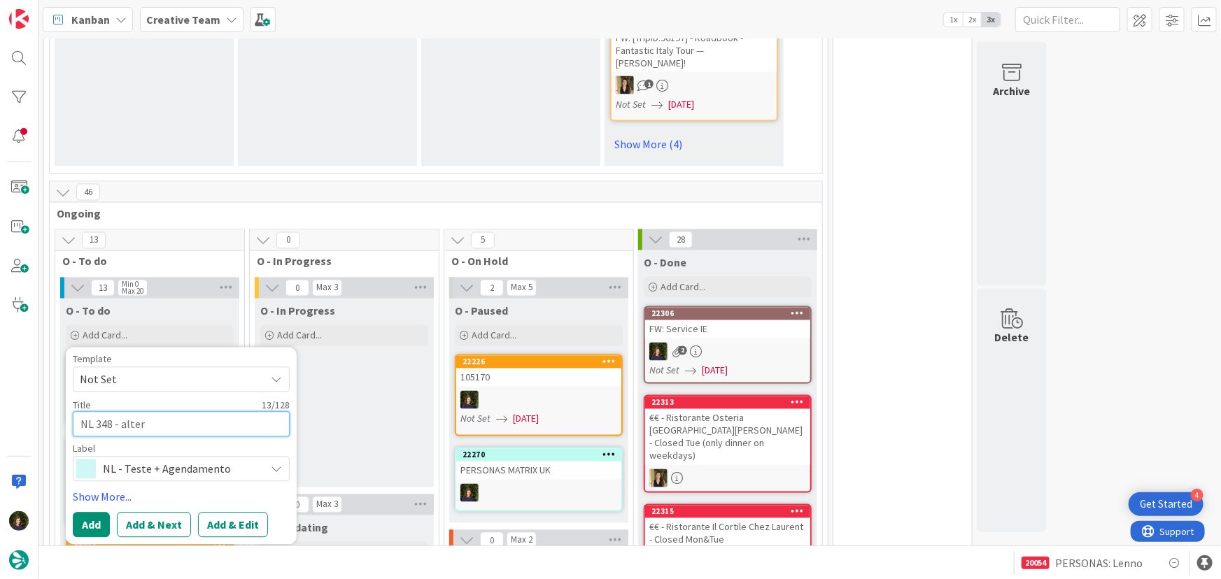
type textarea "NL 348 - altera"
type textarea "x"
type textarea "NL 348 - alterar"
type textarea "x"
type textarea "NL 348 - alterar"
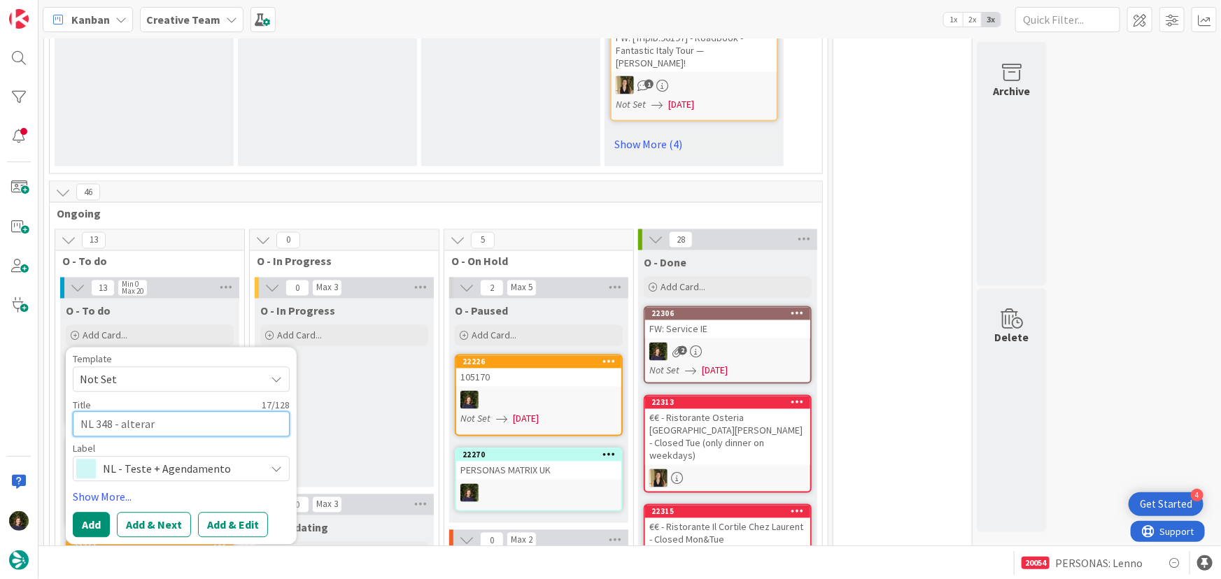
type textarea "x"
type textarea "NL 348 - alterar f"
type textarea "x"
type textarea "NL 348 - alterar fo"
type textarea "x"
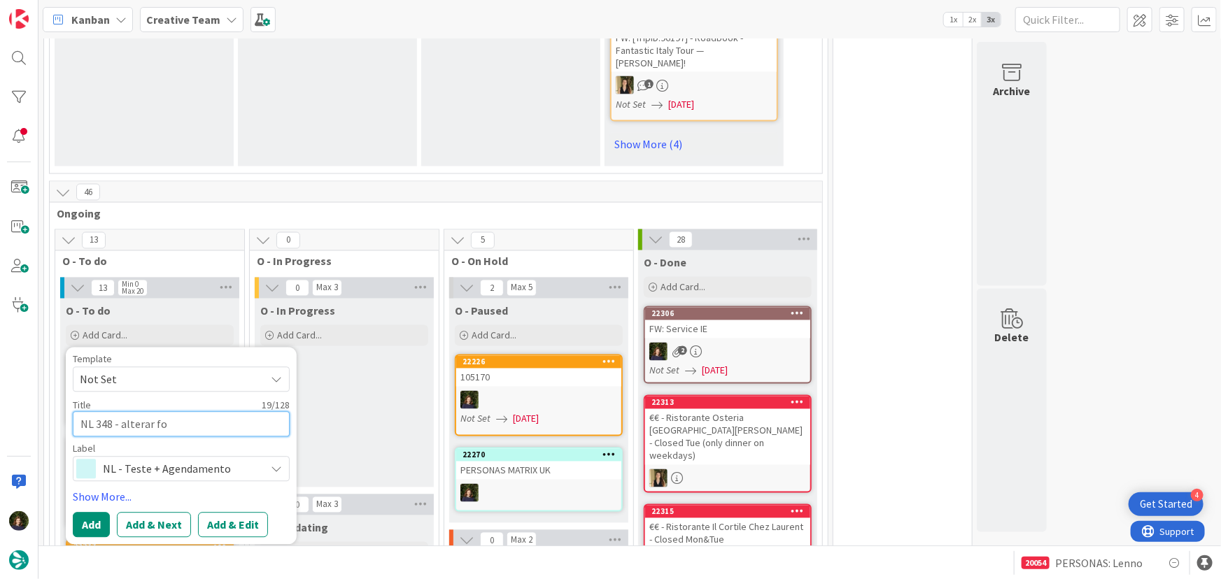
type textarea "NL 348 - alterar fot"
type textarea "x"
type textarea "NL 348 - alterar foto"
type textarea "x"
type textarea "NL 348 - alterar fotos"
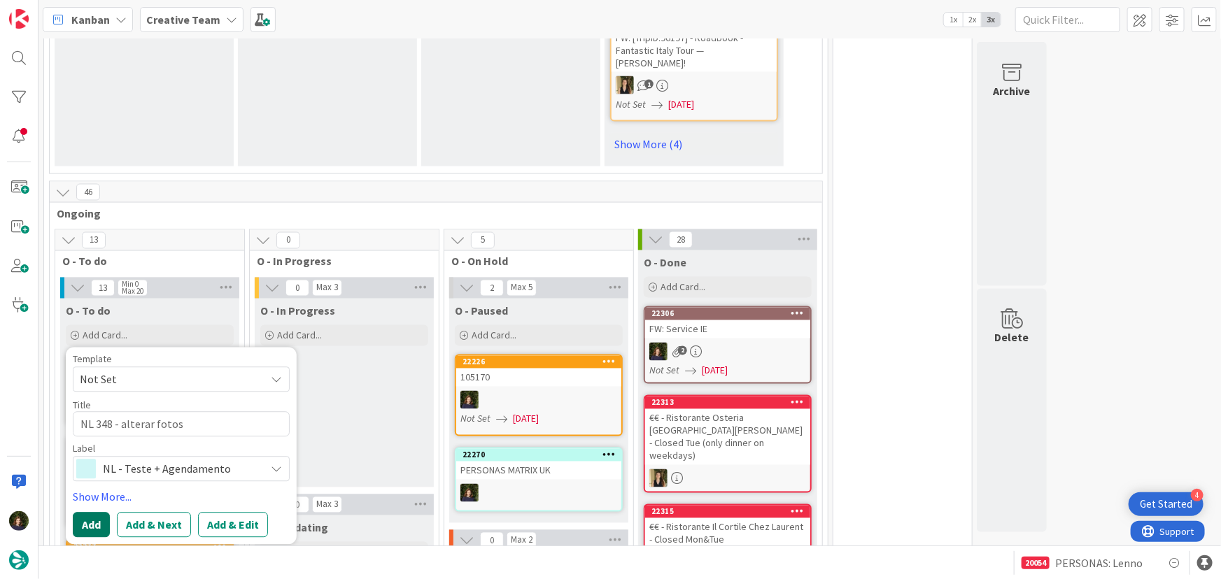
click at [85, 513] on button "Add" at bounding box center [91, 525] width 37 height 25
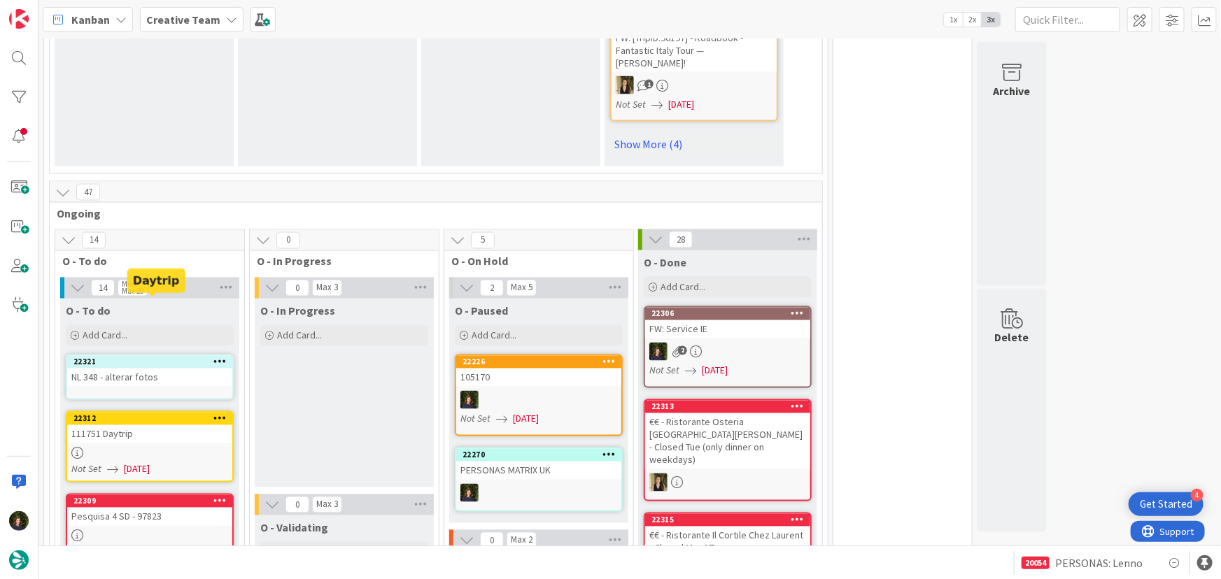
click at [146, 369] on div "NL 348 - alterar fotos" at bounding box center [149, 378] width 165 height 18
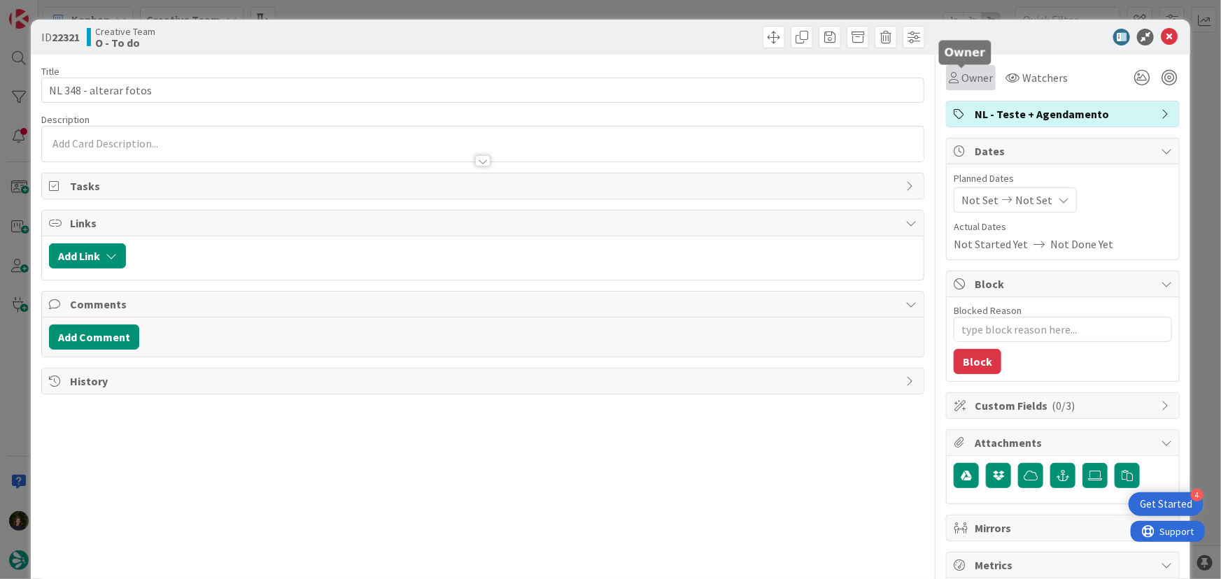
click at [971, 76] on span "Owner" at bounding box center [976, 77] width 31 height 17
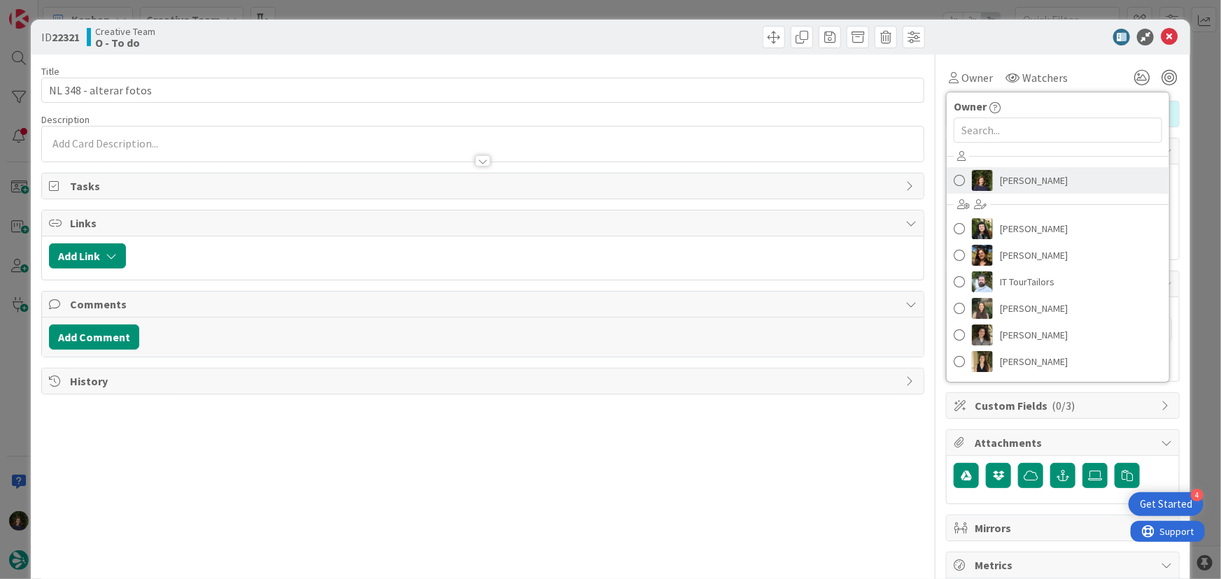
click at [1022, 178] on span "Margarida Carvalho" at bounding box center [1034, 180] width 68 height 21
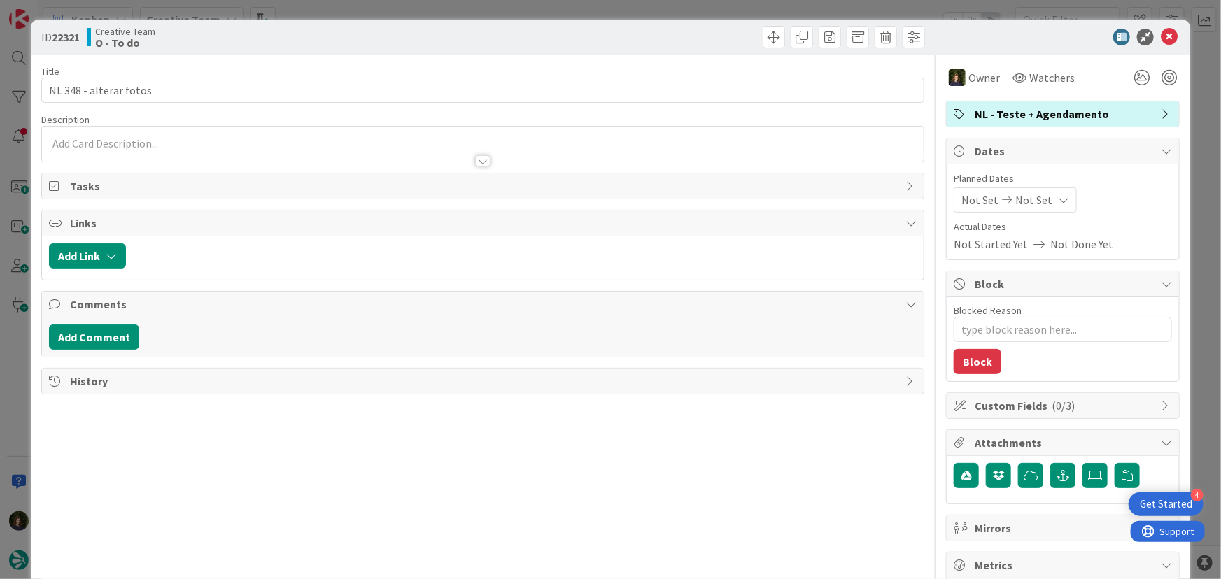
type textarea "x"
click at [1164, 39] on icon at bounding box center [1169, 37] width 17 height 17
